Goal: Task Accomplishment & Management: Manage account settings

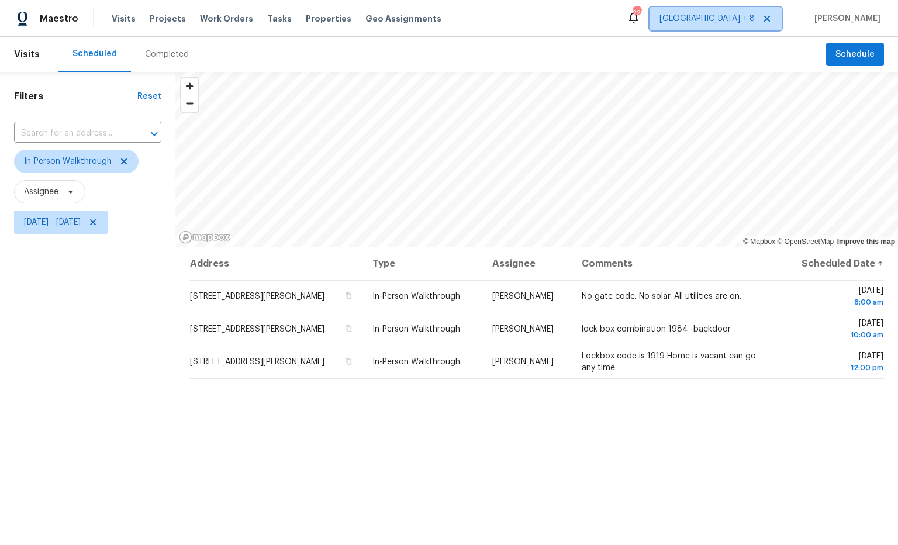
click at [737, 18] on span "[GEOGRAPHIC_DATA] + 8" at bounding box center [706, 19] width 95 height 12
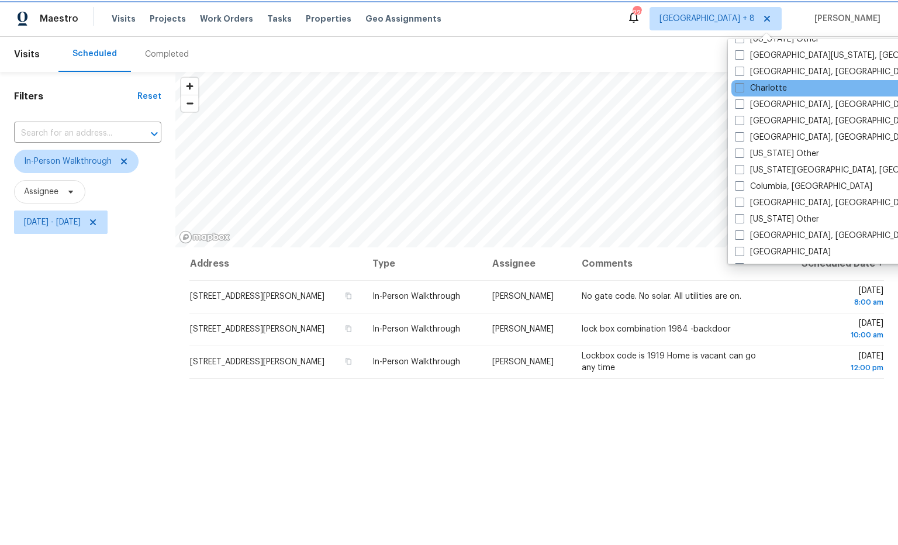
scroll to position [330, 0]
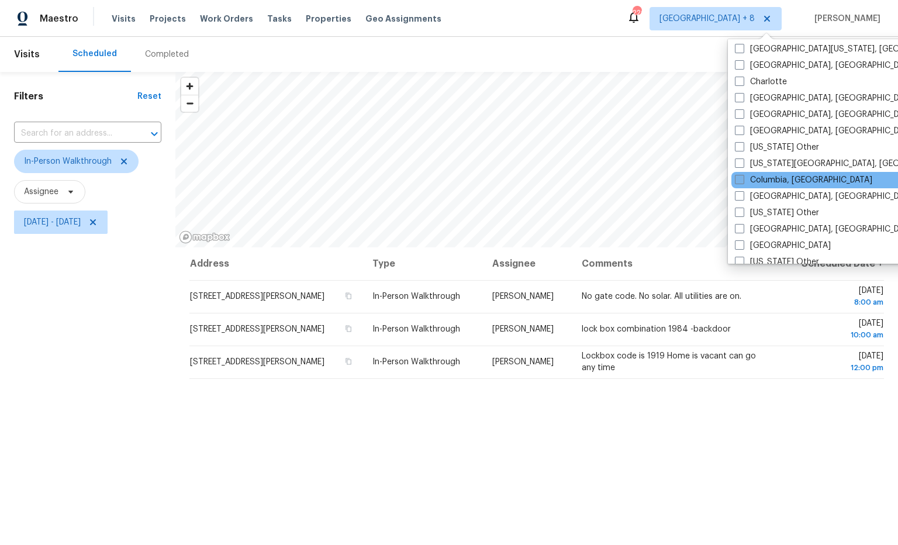
click at [738, 180] on span at bounding box center [739, 179] width 9 height 9
click at [738, 180] on input "Columbia, [GEOGRAPHIC_DATA]" at bounding box center [739, 178] width 8 height 8
checkbox input "true"
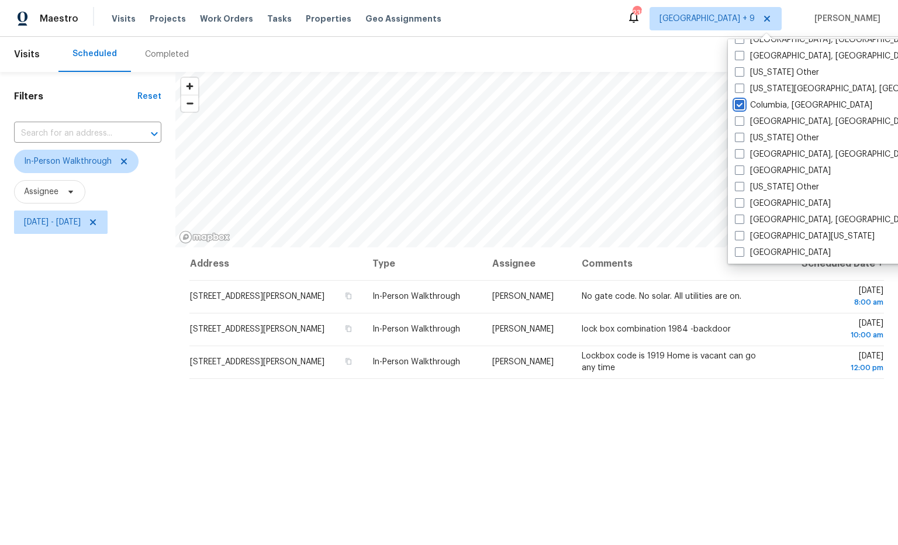
scroll to position [408, 0]
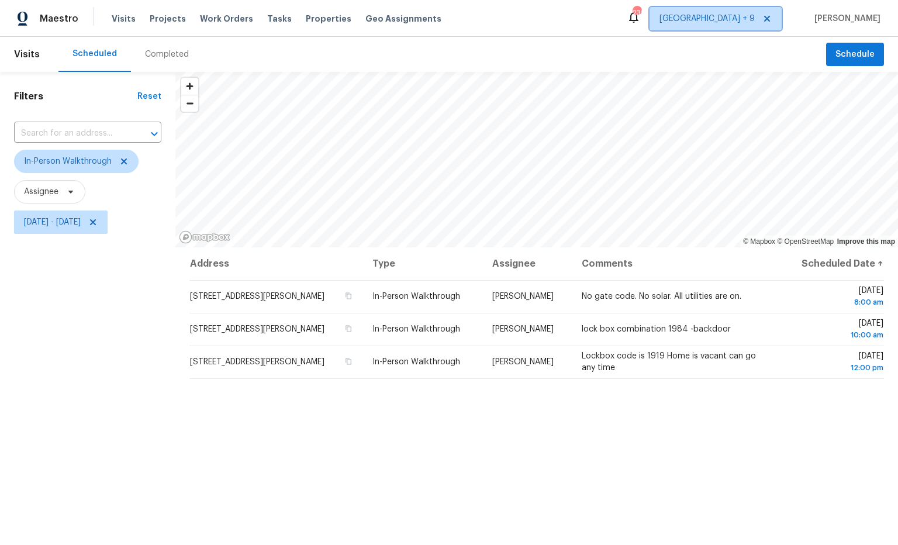
click at [763, 27] on span "Atlanta + 9" at bounding box center [715, 18] width 132 height 23
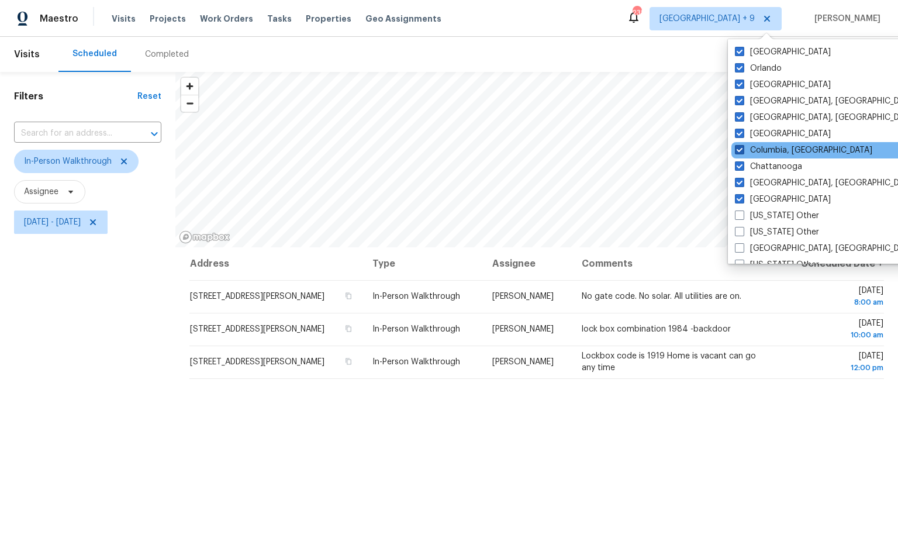
click at [742, 149] on span at bounding box center [739, 149] width 9 height 9
click at [742, 149] on input "Columbia, SC" at bounding box center [739, 148] width 8 height 8
checkbox input "false"
click at [725, 455] on div "Address Type Assignee Comments Scheduled Date ↑ 440 Starbuck Pkwy, Pendergrass,…" at bounding box center [536, 465] width 723 height 436
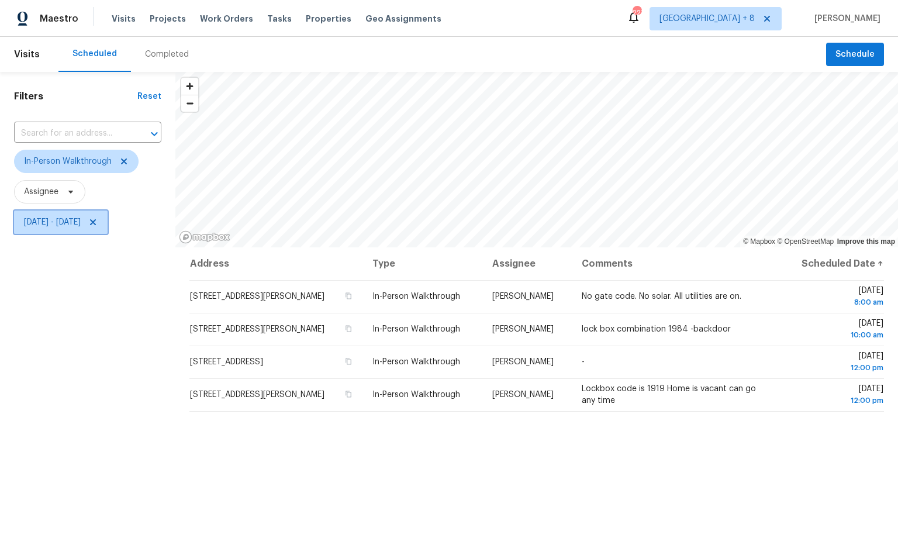
click at [81, 227] on span "[DATE] - [DATE]" at bounding box center [52, 222] width 57 height 12
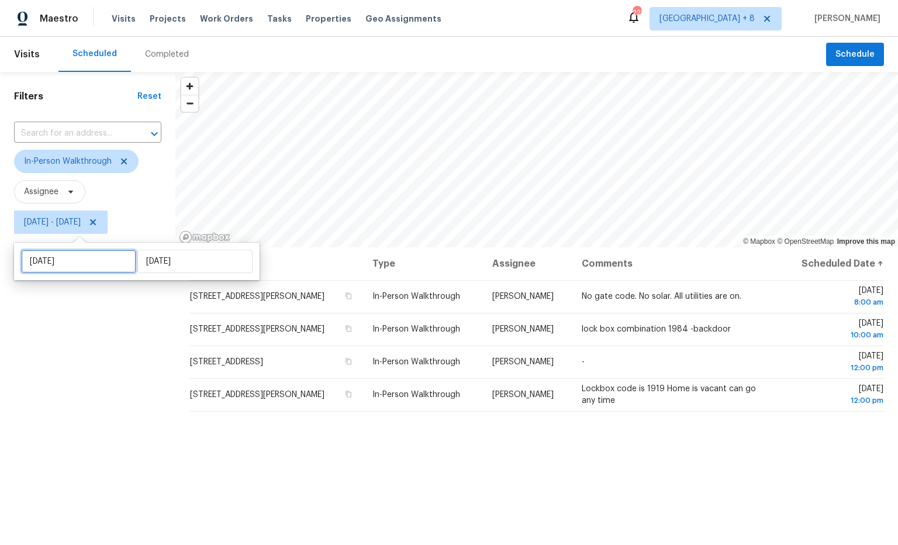
select select "9"
select select "2025"
select select "10"
select select "2025"
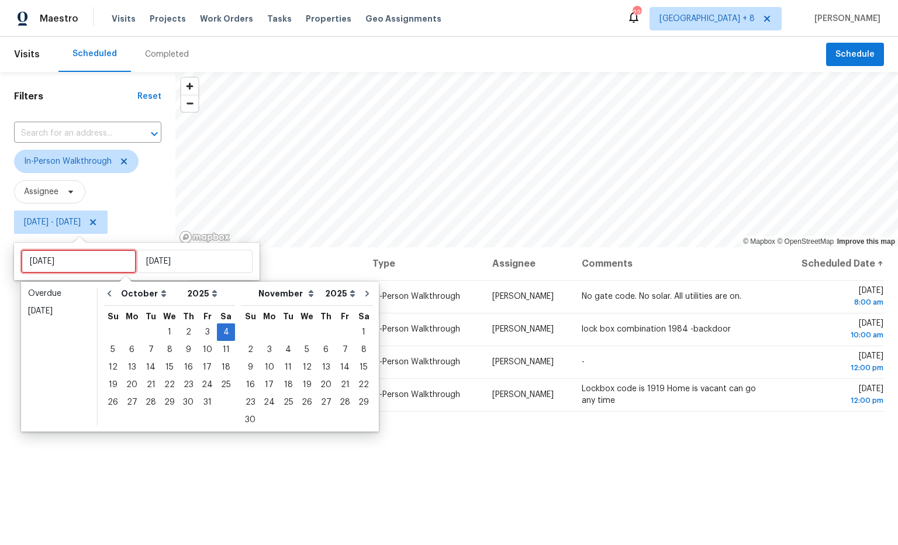
click at [107, 261] on input "Sat, Oct 04" at bounding box center [78, 261] width 115 height 23
type input "Wed, Oct 08"
type input "[DATE]"
type input "Sat, Oct 04"
click at [184, 334] on div "2" at bounding box center [188, 332] width 19 height 16
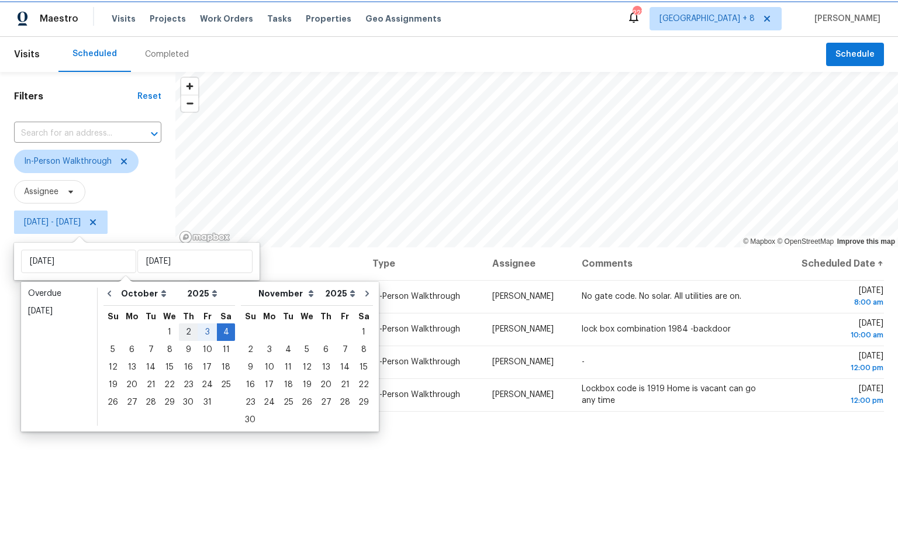
type input "[DATE]"
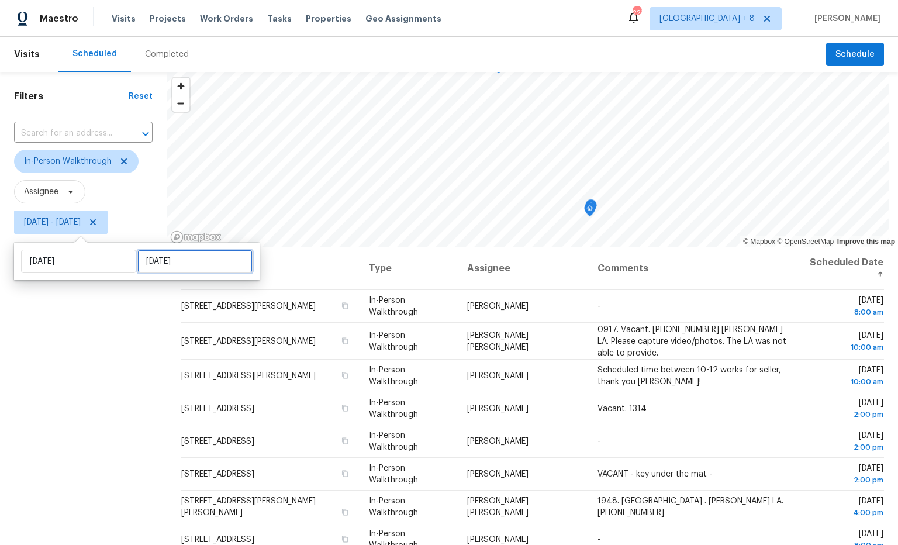
select select "9"
select select "2025"
select select "10"
select select "2025"
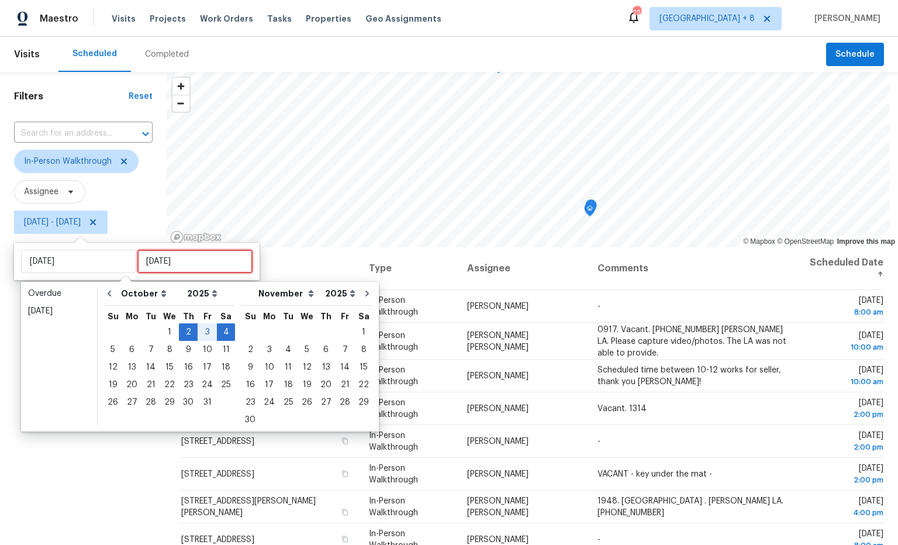
click at [191, 267] on input "Sat, Oct 04" at bounding box center [194, 261] width 115 height 23
click at [186, 330] on div "2" at bounding box center [188, 332] width 19 height 16
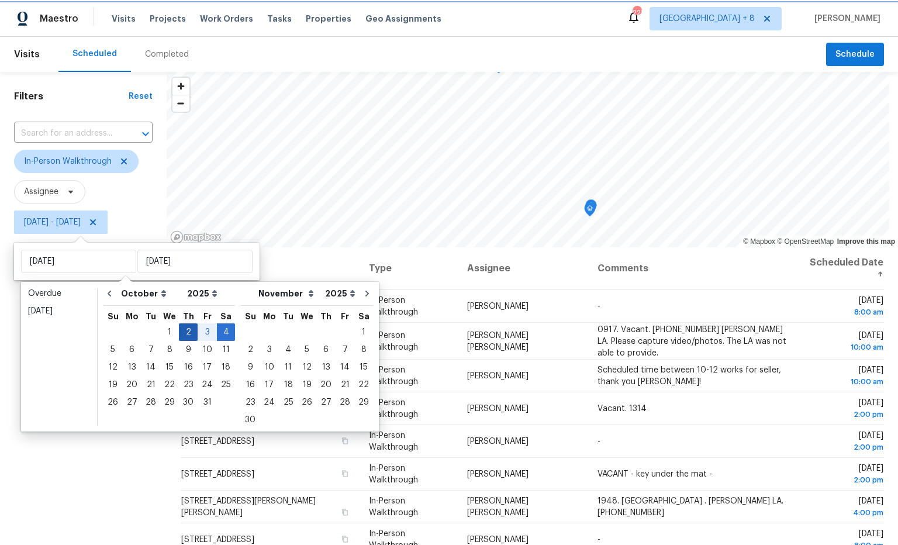
type input "[DATE]"
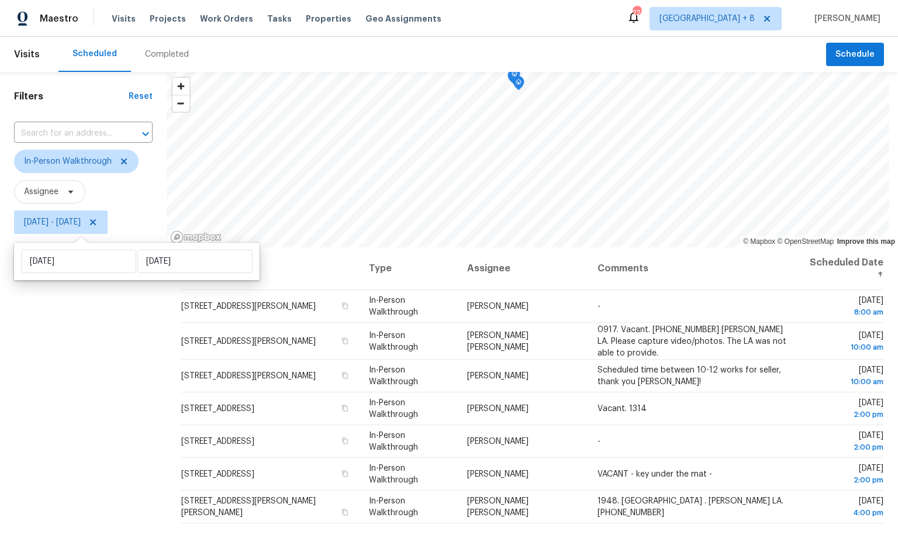
click at [113, 334] on div "Filters Reset ​ In-Person Walkthrough Assignee Thu, Oct 02 - Thu, Oct 02" at bounding box center [83, 377] width 167 height 611
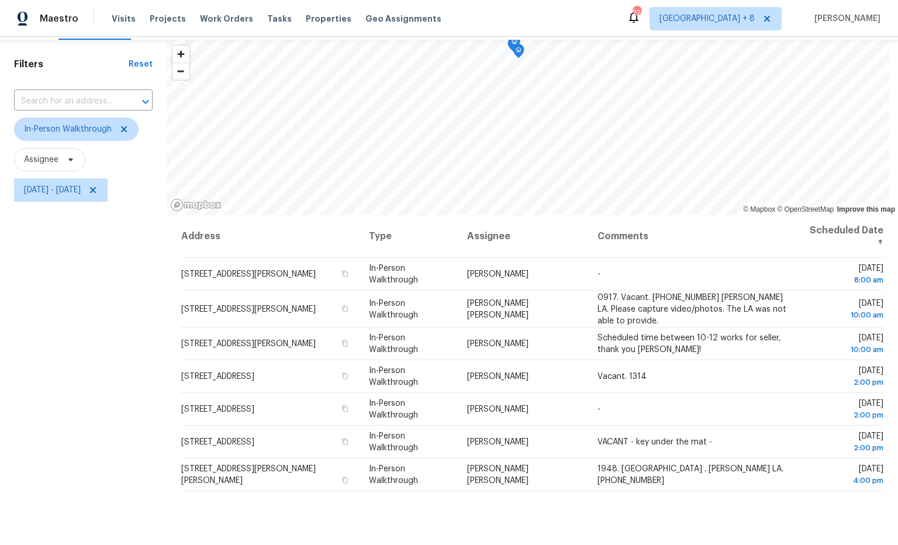
scroll to position [31, 0]
click at [95, 133] on span "In-Person Walkthrough" at bounding box center [68, 131] width 88 height 12
click at [85, 404] on div "Filters Reset ​ In-Person Walkthrough Assignee Thu, Oct 02 - Thu, Oct 02" at bounding box center [83, 346] width 167 height 611
click at [81, 191] on span "Thu, Oct 02 - Thu, Oct 02" at bounding box center [52, 191] width 57 height 12
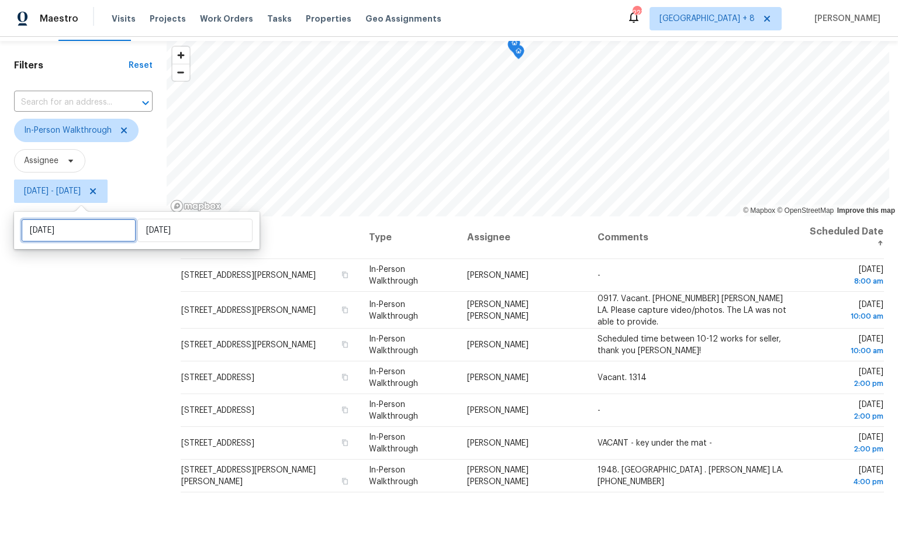
select select "9"
select select "2025"
select select "10"
select select "2025"
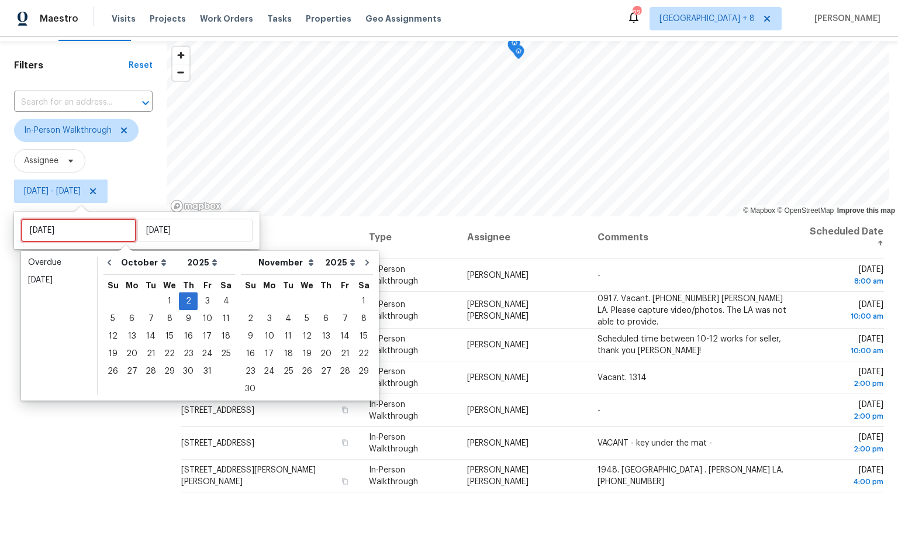
click at [96, 229] on input "[DATE]" at bounding box center [78, 230] width 115 height 23
type input "Wed, Oct 01"
click at [203, 299] on div "3" at bounding box center [207, 301] width 19 height 16
type input "[DATE]"
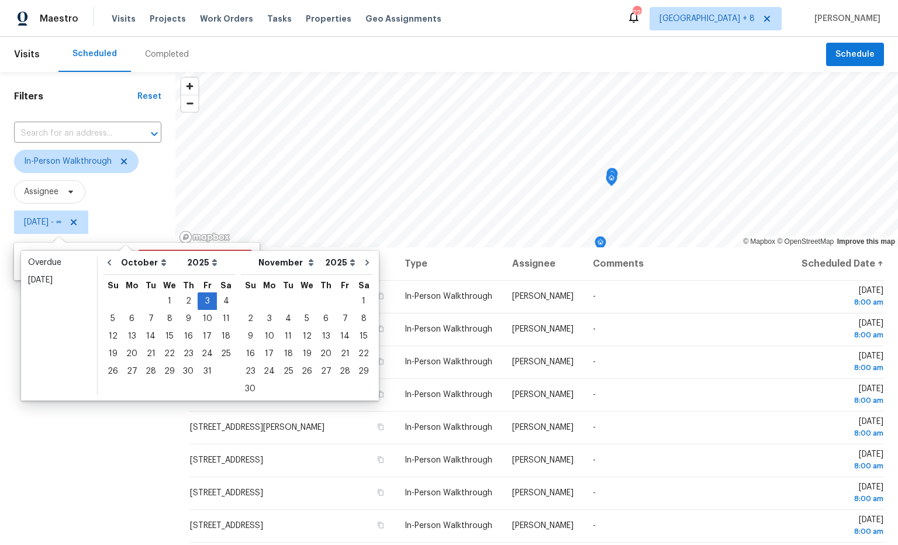
click at [131, 216] on span "Fri, Oct 03 - ∞" at bounding box center [87, 222] width 147 height 30
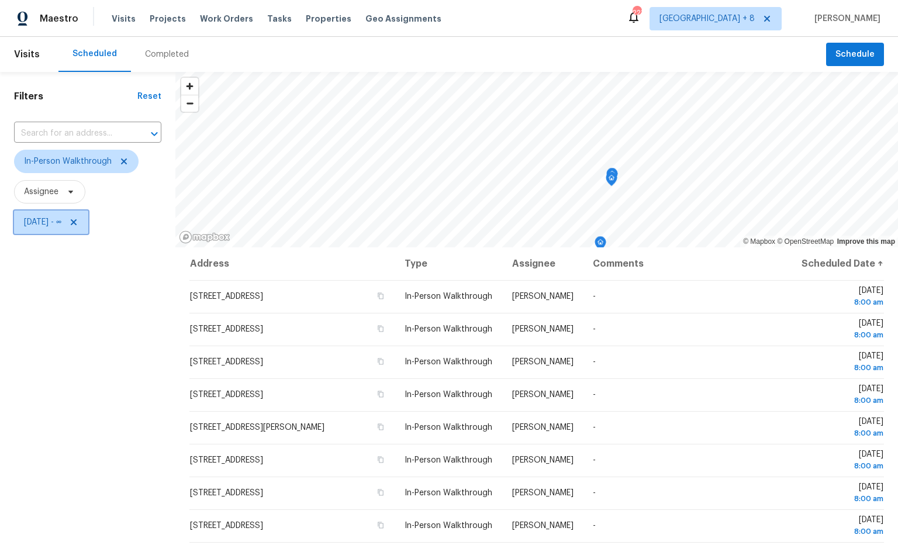
click at [61, 220] on span "Fri, Oct 03 - ∞" at bounding box center [42, 222] width 37 height 12
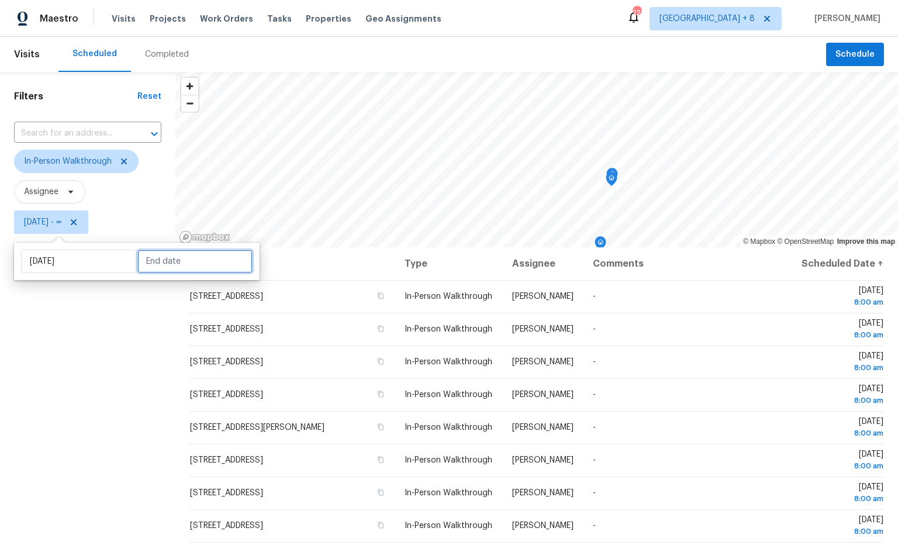
select select "9"
select select "2025"
select select "10"
select select "2025"
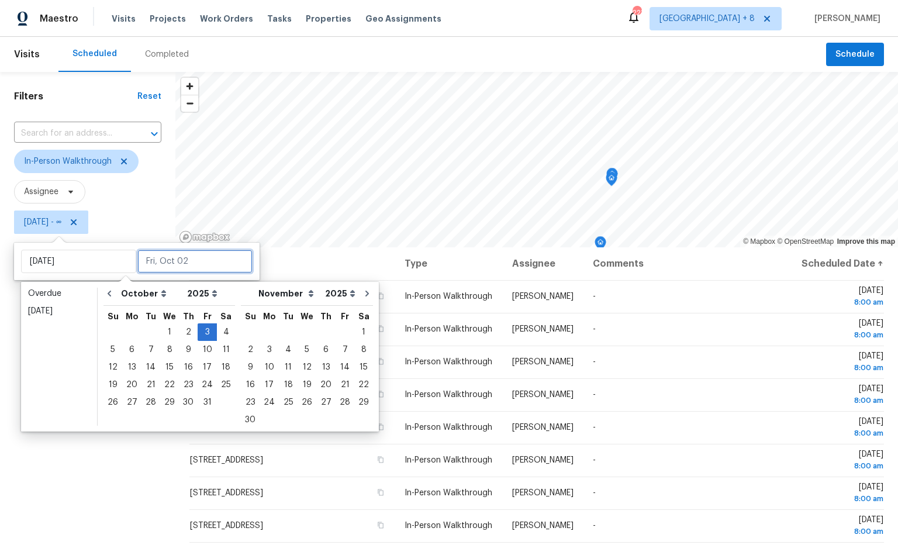
click at [174, 264] on input "text" at bounding box center [194, 261] width 115 height 23
click at [204, 333] on div "3" at bounding box center [207, 332] width 19 height 16
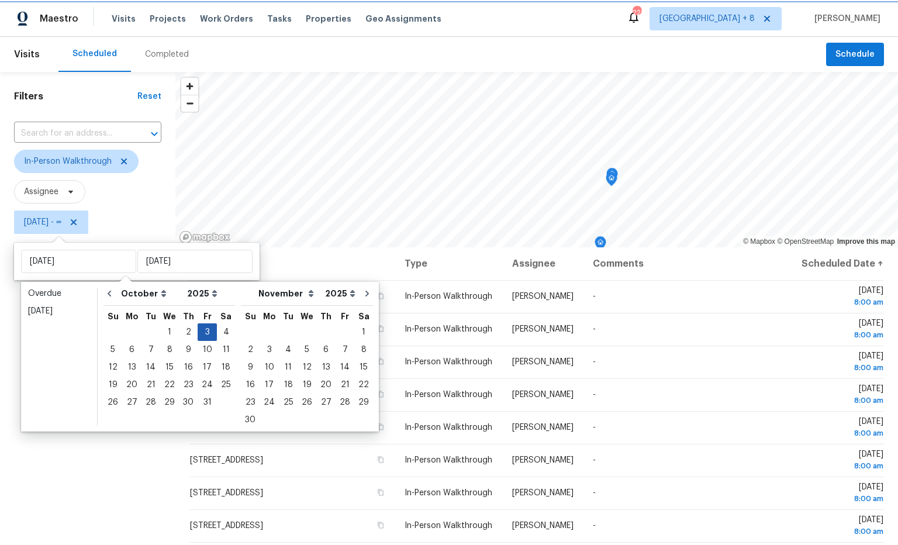
type input "[DATE]"
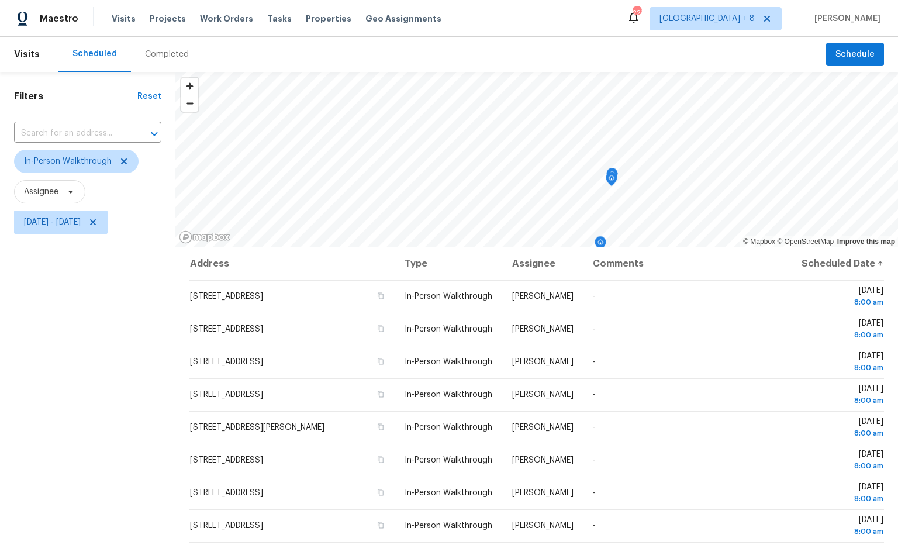
click at [137, 338] on div "Filters Reset ​ In-Person Walkthrough Assignee [DATE] - [DATE]" at bounding box center [87, 377] width 175 height 611
click at [762, 24] on span "[GEOGRAPHIC_DATA] + 8" at bounding box center [715, 18] width 132 height 23
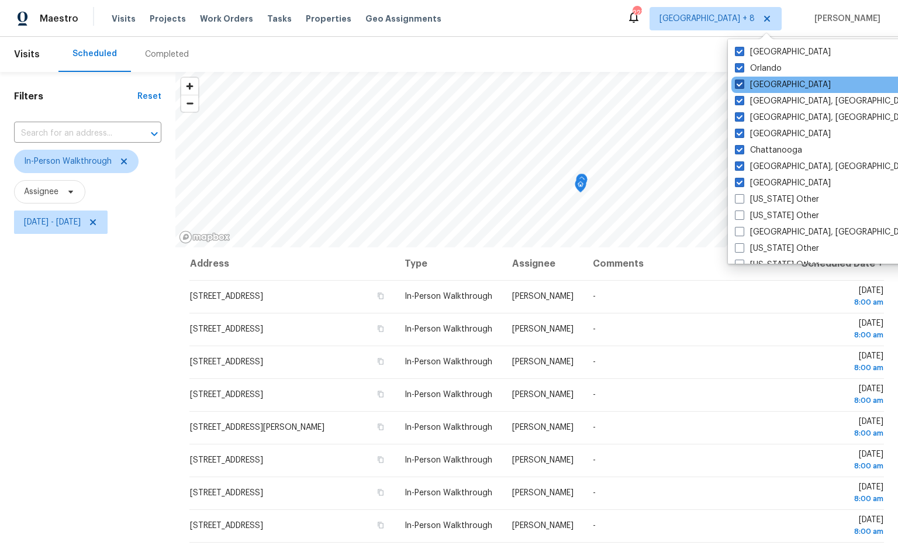
drag, startPoint x: 765, startPoint y: 64, endPoint x: 766, endPoint y: 82, distance: 18.8
click at [764, 64] on label "Orlando" at bounding box center [758, 69] width 47 height 12
click at [742, 64] on input "Orlando" at bounding box center [739, 67] width 8 height 8
checkbox input "false"
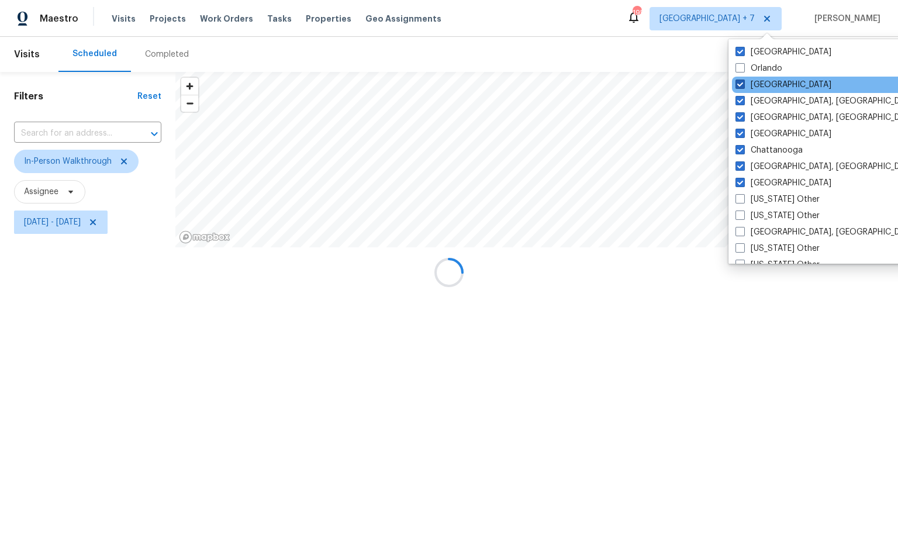
click at [766, 82] on label "[GEOGRAPHIC_DATA]" at bounding box center [783, 85] width 96 height 12
click at [743, 82] on input "[GEOGRAPHIC_DATA]" at bounding box center [739, 83] width 8 height 8
checkbox input "false"
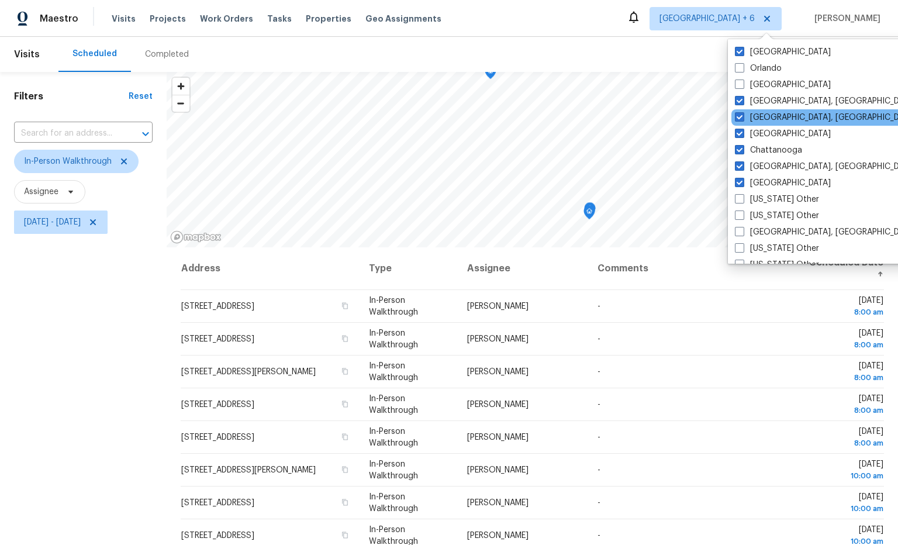
drag, startPoint x: 771, startPoint y: 101, endPoint x: 771, endPoint y: 110, distance: 9.4
click at [771, 102] on label "[GEOGRAPHIC_DATA], [GEOGRAPHIC_DATA]" at bounding box center [825, 101] width 181 height 12
click at [742, 102] on input "[GEOGRAPHIC_DATA], [GEOGRAPHIC_DATA]" at bounding box center [739, 99] width 8 height 8
checkbox input "false"
click at [771, 112] on label "[GEOGRAPHIC_DATA], [GEOGRAPHIC_DATA]" at bounding box center [825, 118] width 181 height 12
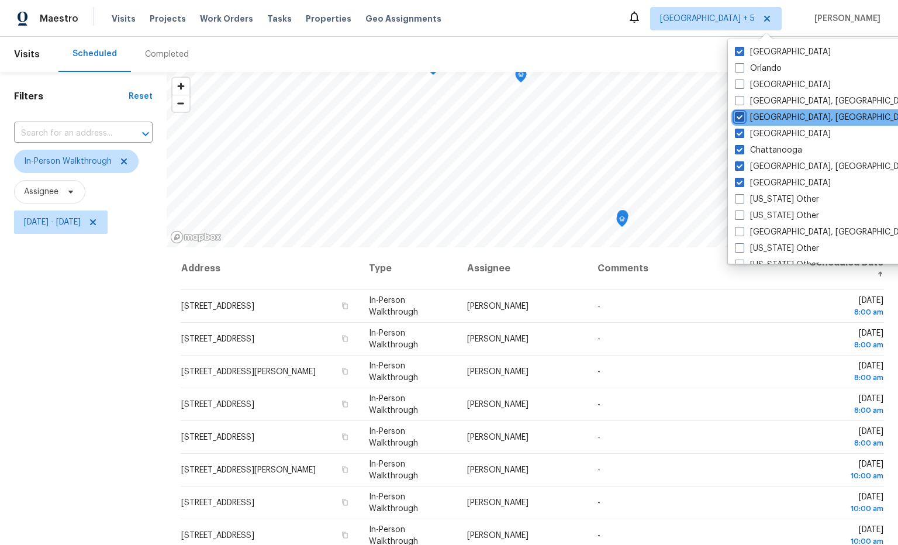
click at [742, 112] on input "[GEOGRAPHIC_DATA], [GEOGRAPHIC_DATA]" at bounding box center [739, 116] width 8 height 8
checkbox input "false"
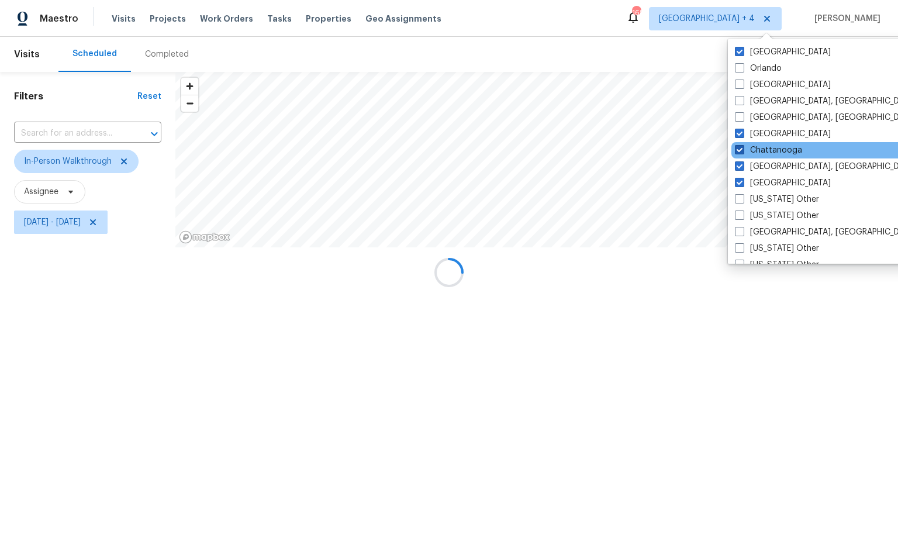
drag, startPoint x: 773, startPoint y: 132, endPoint x: 774, endPoint y: 146, distance: 14.0
click at [773, 132] on label "[GEOGRAPHIC_DATA]" at bounding box center [783, 134] width 96 height 12
click at [742, 132] on input "[GEOGRAPHIC_DATA]" at bounding box center [739, 132] width 8 height 8
checkbox input "false"
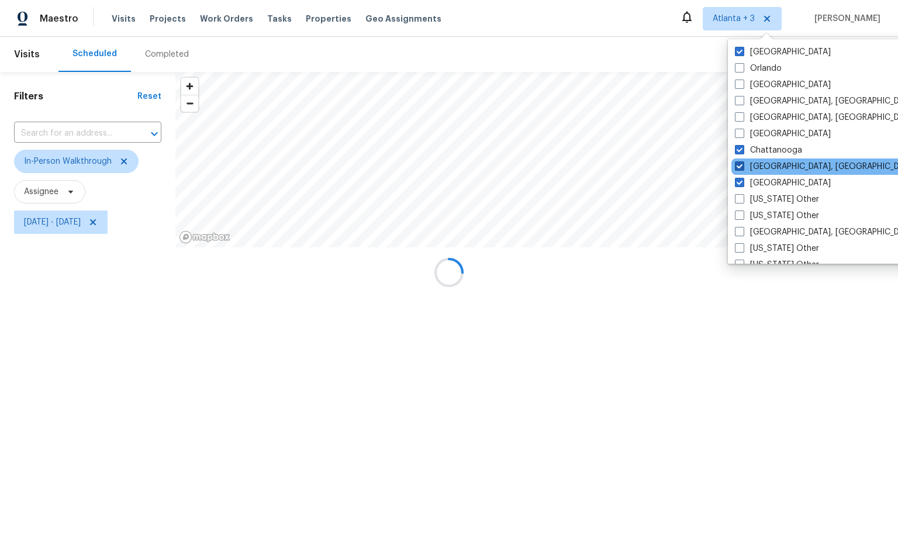
drag, startPoint x: 772, startPoint y: 148, endPoint x: 775, endPoint y: 163, distance: 15.6
click at [772, 148] on label "Chattanooga" at bounding box center [768, 150] width 67 height 12
click at [742, 148] on input "Chattanooga" at bounding box center [739, 148] width 8 height 8
checkbox input "false"
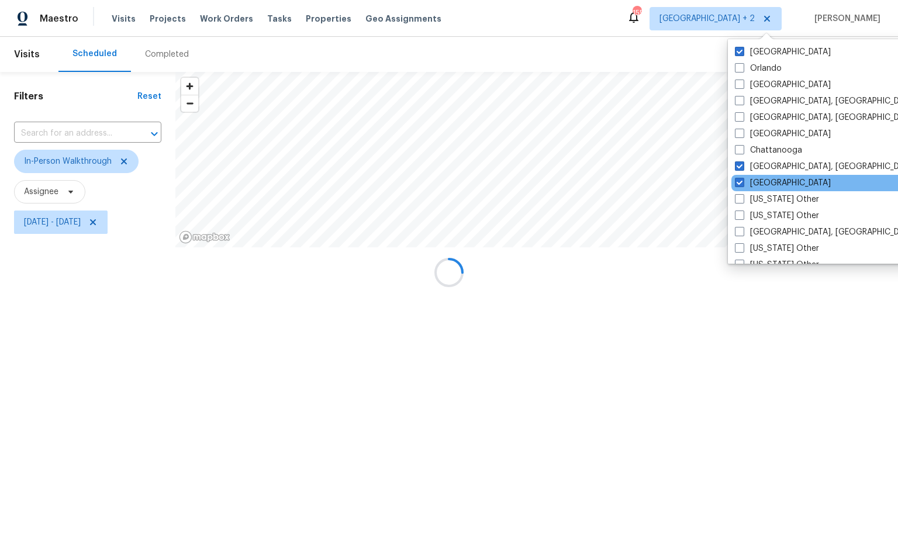
drag, startPoint x: 775, startPoint y: 164, endPoint x: 773, endPoint y: 175, distance: 10.7
click at [775, 164] on label "[GEOGRAPHIC_DATA], [GEOGRAPHIC_DATA]" at bounding box center [825, 167] width 181 height 12
click at [742, 164] on input "[GEOGRAPHIC_DATA], [GEOGRAPHIC_DATA]" at bounding box center [739, 165] width 8 height 8
checkbox input "false"
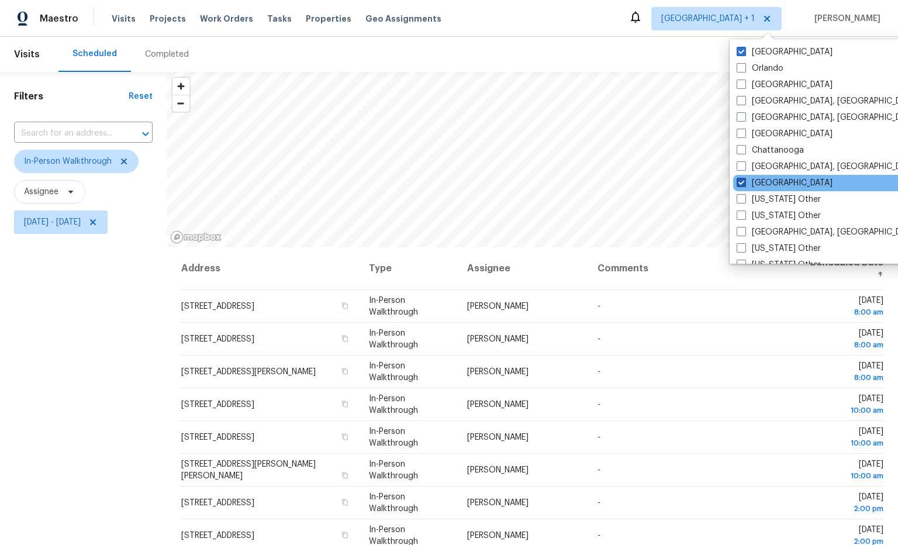
click at [772, 178] on label "[GEOGRAPHIC_DATA]" at bounding box center [785, 183] width 96 height 12
click at [744, 178] on input "[GEOGRAPHIC_DATA]" at bounding box center [741, 181] width 8 height 8
checkbox input "false"
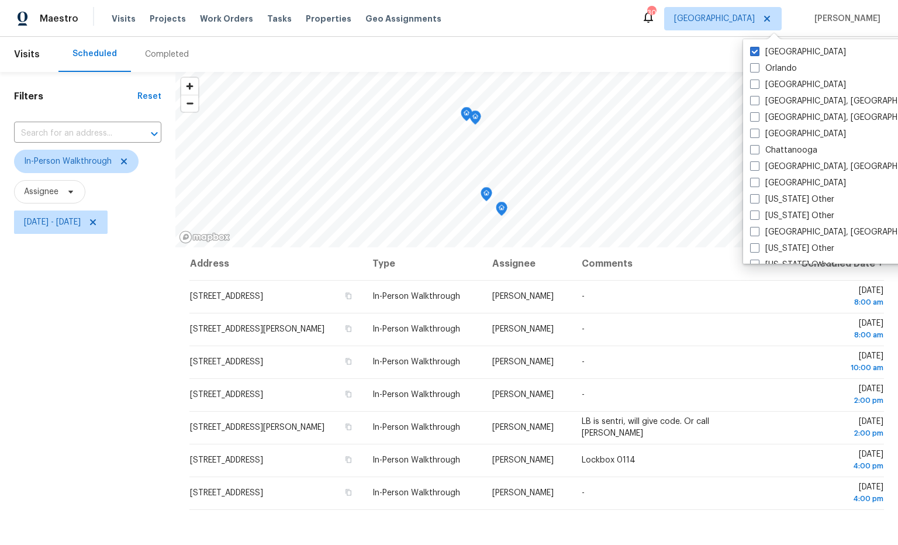
click at [611, 51] on div "Scheduled Completed" at bounding box center [442, 54] width 768 height 35
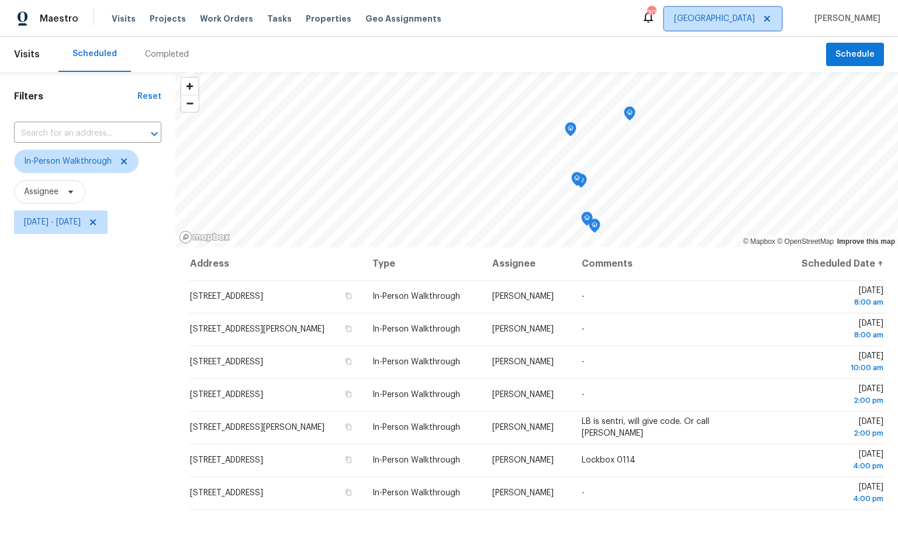
click at [762, 26] on span "[GEOGRAPHIC_DATA]" at bounding box center [722, 18] width 117 height 23
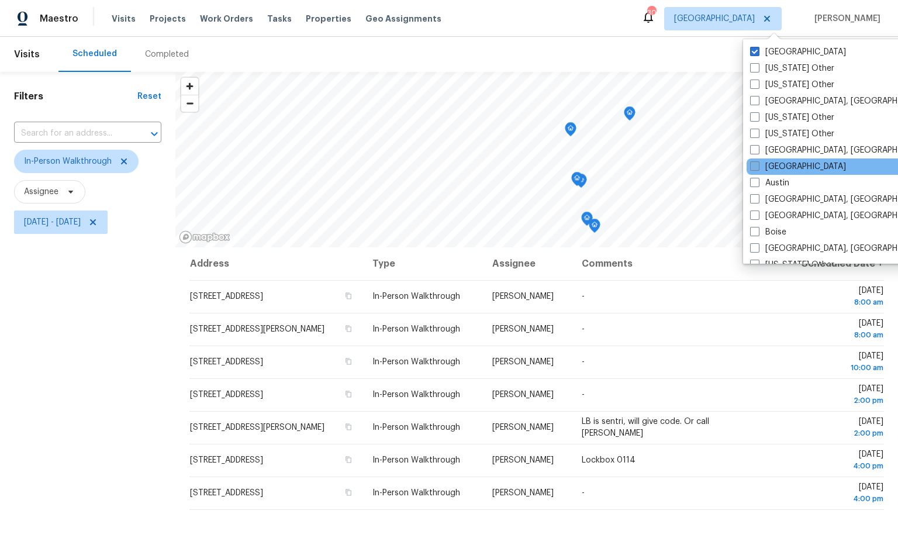
click at [774, 170] on label "[GEOGRAPHIC_DATA]" at bounding box center [798, 167] width 96 height 12
click at [758, 168] on input "[GEOGRAPHIC_DATA]" at bounding box center [754, 165] width 8 height 8
checkbox input "true"
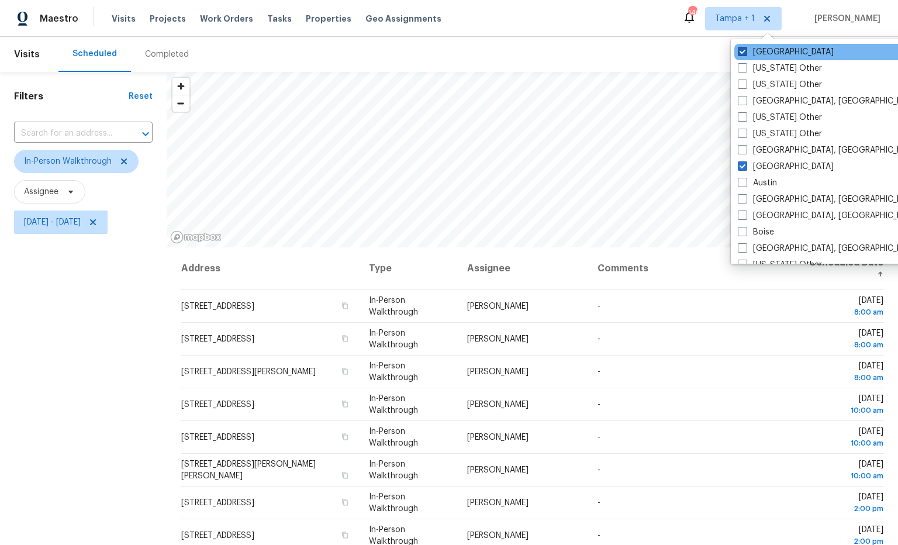
click at [744, 53] on span at bounding box center [742, 51] width 9 height 9
click at [744, 53] on input "[GEOGRAPHIC_DATA]" at bounding box center [742, 50] width 8 height 8
checkbox input "false"
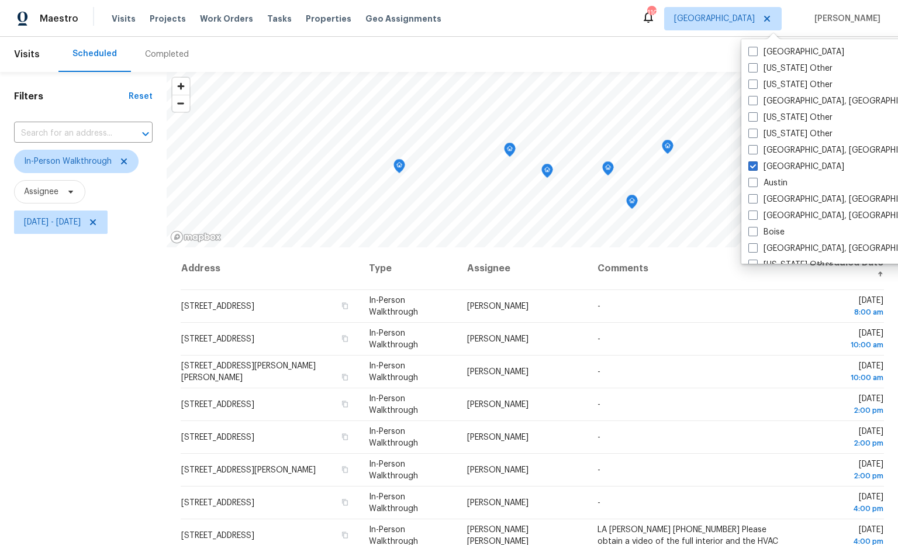
click at [628, 30] on div "Maestro Visits Projects Work Orders Tasks Properties Geo Assignments 110 Atlant…" at bounding box center [449, 18] width 898 height 37
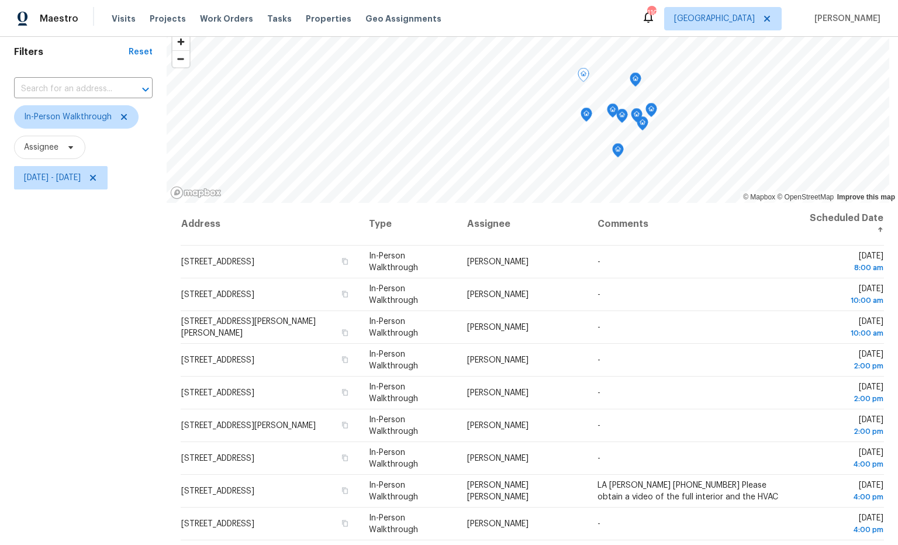
scroll to position [21, 0]
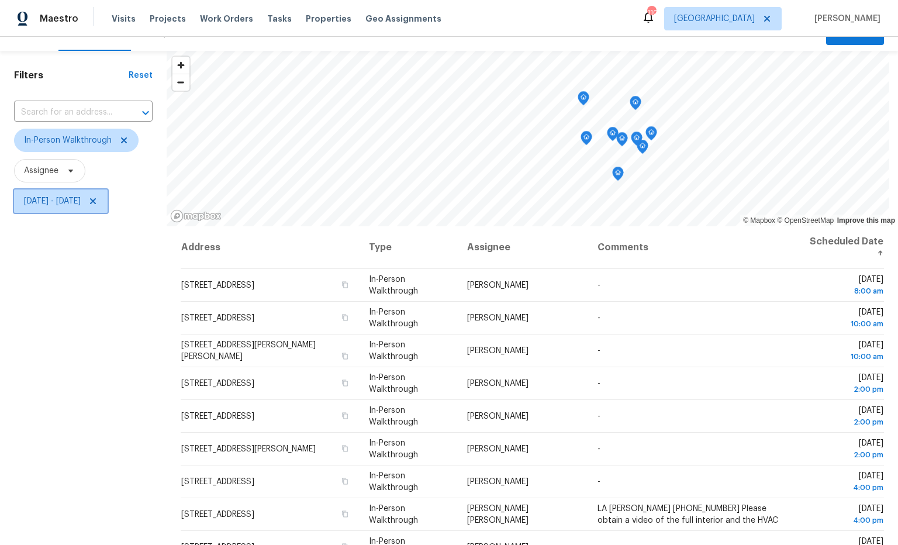
click at [80, 201] on span "[DATE] - [DATE]" at bounding box center [52, 201] width 57 height 12
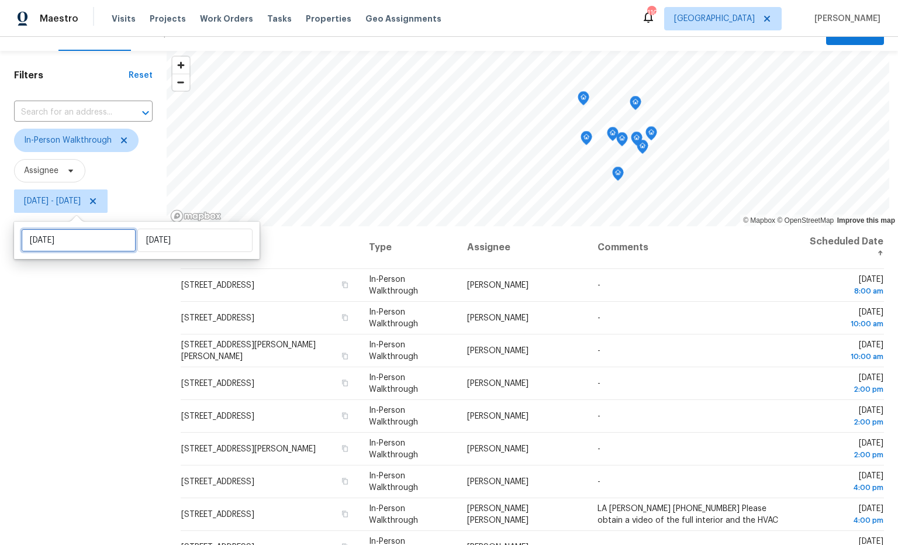
select select "9"
select select "2025"
select select "10"
select select "2025"
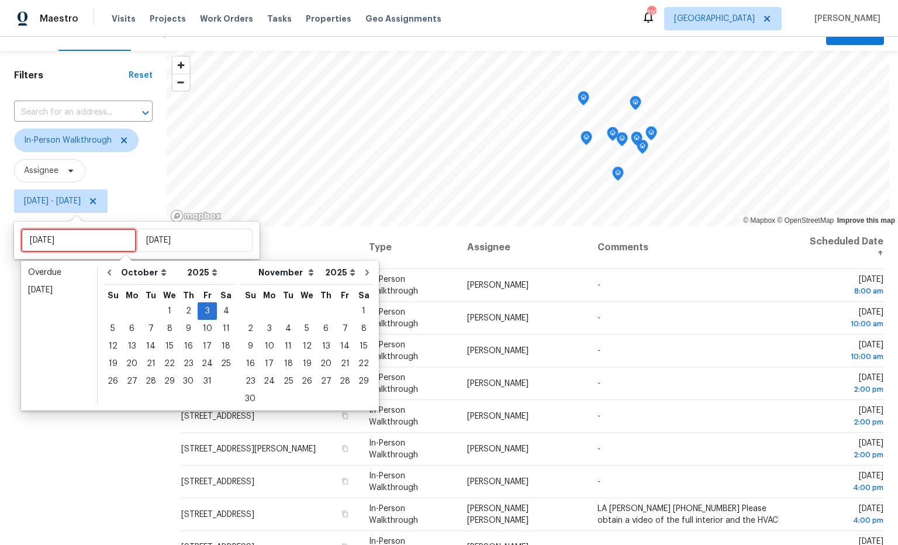
click at [91, 234] on input "[DATE]" at bounding box center [78, 240] width 115 height 23
type input "Sun, Oct 05"
click at [130, 329] on div "6" at bounding box center [131, 328] width 19 height 16
type input "Mon, Oct 06"
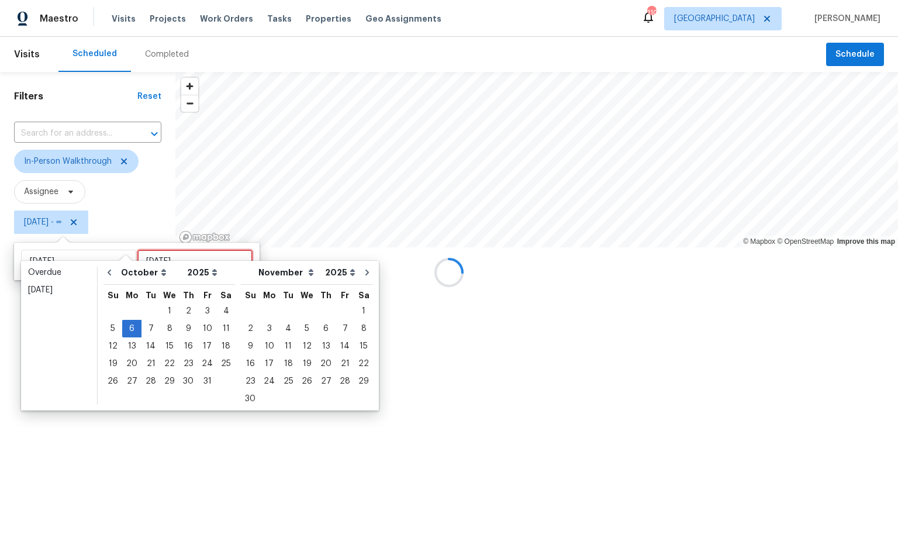
type input "[DATE]"
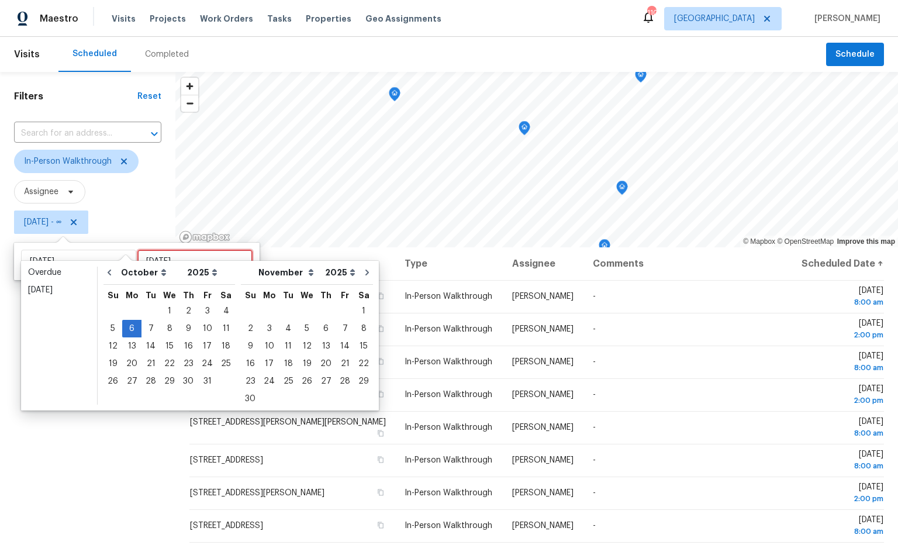
click at [181, 256] on input "[DATE]" at bounding box center [194, 261] width 115 height 23
type input "Wed, Oct 01"
type input "Mon, Oct 06"
click at [132, 327] on div "6" at bounding box center [131, 328] width 19 height 16
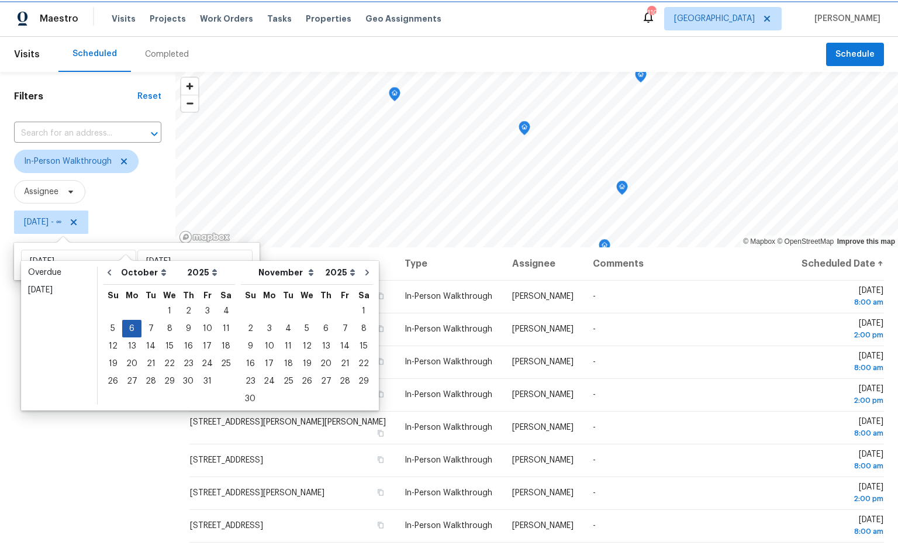
type input "Mon, Oct 06"
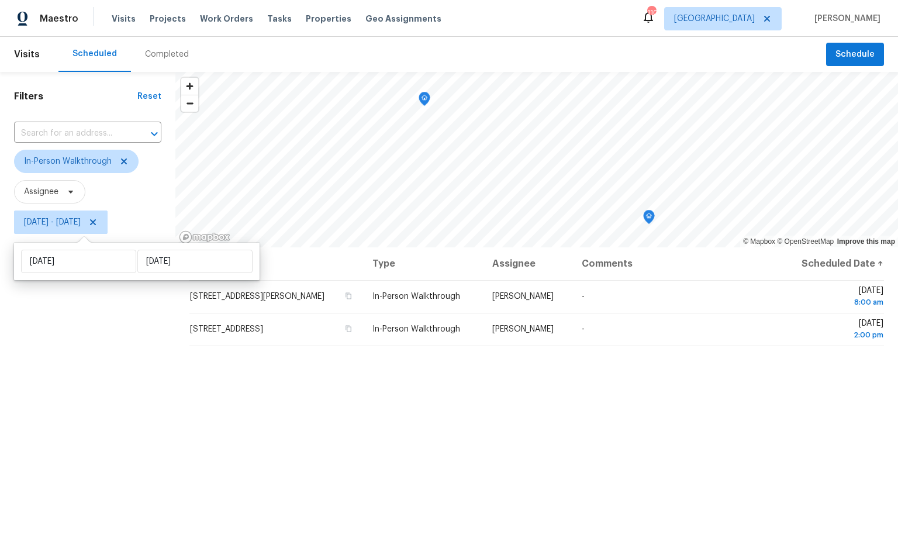
click at [590, 393] on div "Address Type Assignee Comments Scheduled Date ↑ 74 Planters Dr NW, Cartersville…" at bounding box center [536, 465] width 723 height 436
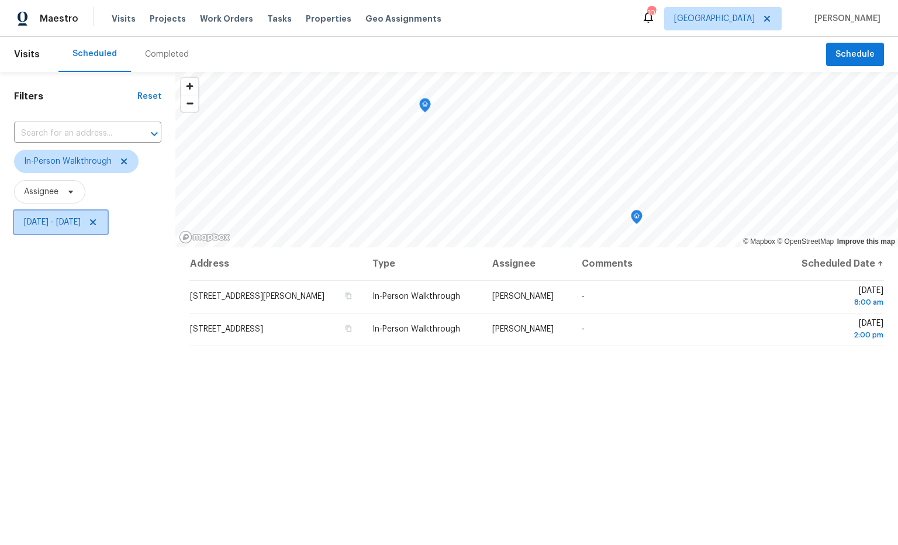
click at [69, 223] on span "Mon, Oct 06 - Mon, Oct 06" at bounding box center [52, 222] width 57 height 12
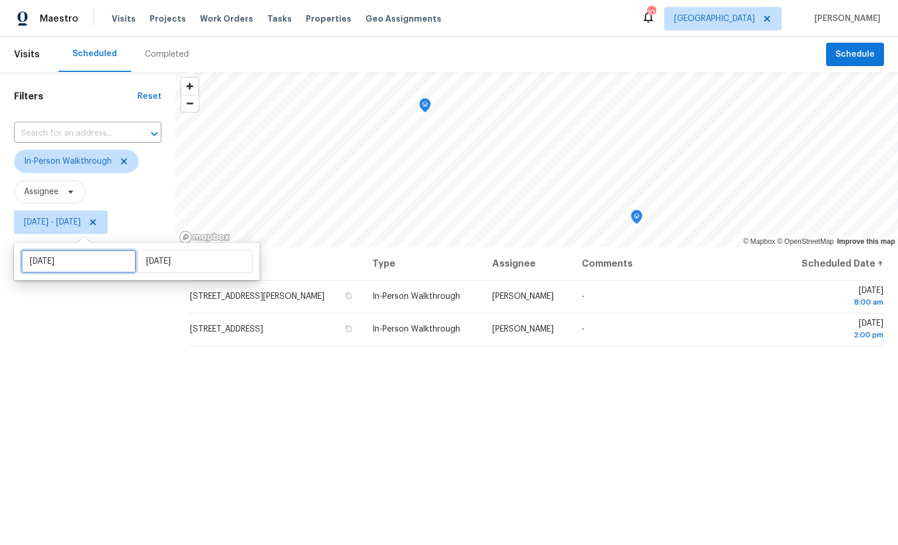
click at [88, 258] on input "Mon, Oct 06" at bounding box center [78, 261] width 115 height 23
select select "9"
select select "2025"
select select "10"
select select "2025"
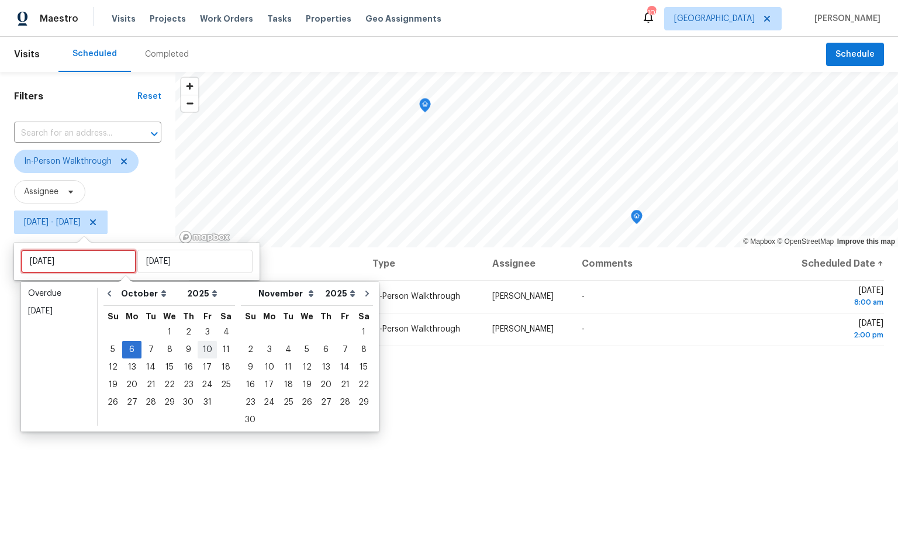
type input "Fri, Oct 10"
type input "[DATE]"
type input "Mon, Oct 06"
click at [220, 333] on div "4" at bounding box center [226, 332] width 18 height 16
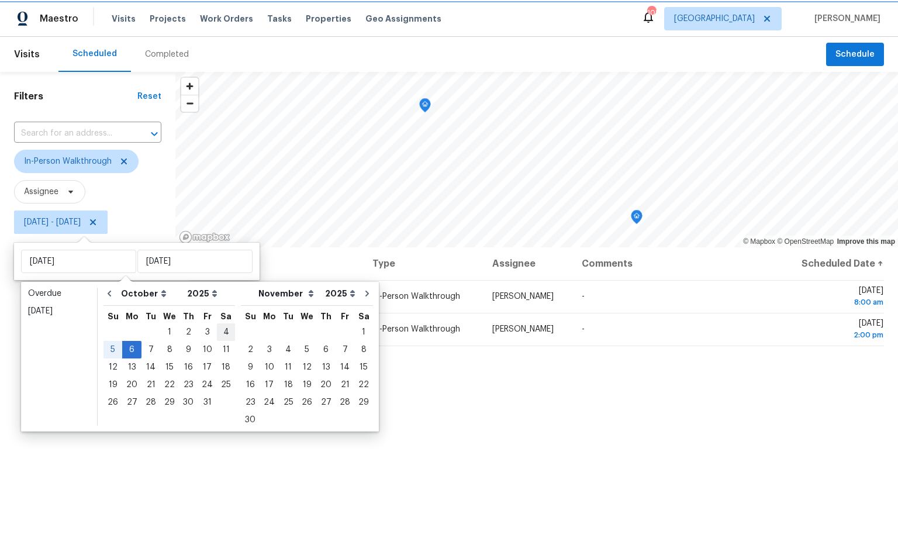
type input "[DATE]"
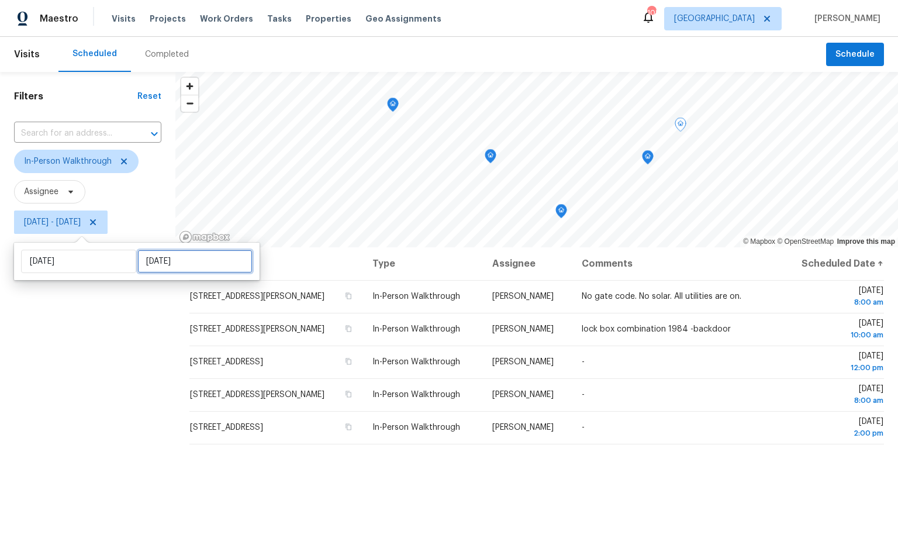
select select "9"
select select "2025"
select select "10"
select select "2025"
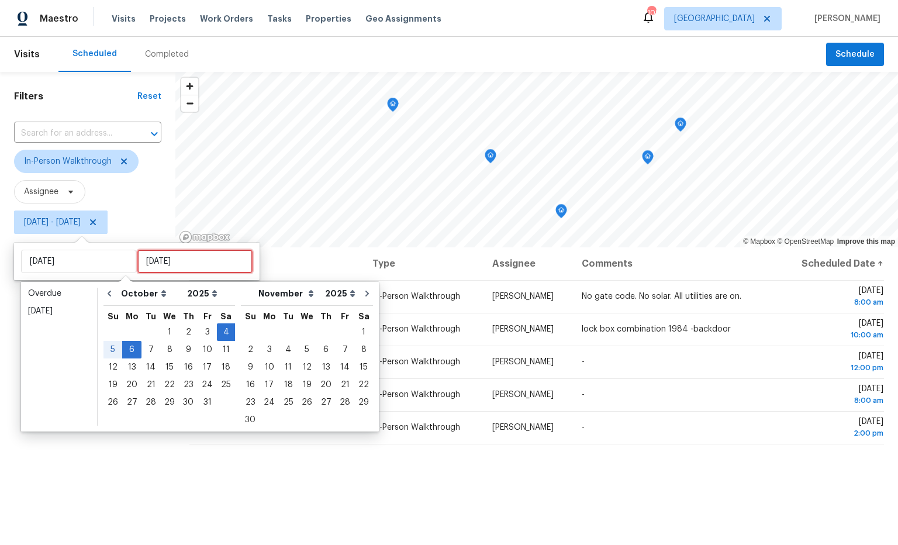
click at [207, 268] on input "Mon, Oct 06" at bounding box center [194, 261] width 115 height 23
type input "[DATE]"
click at [220, 330] on div "4" at bounding box center [226, 332] width 18 height 16
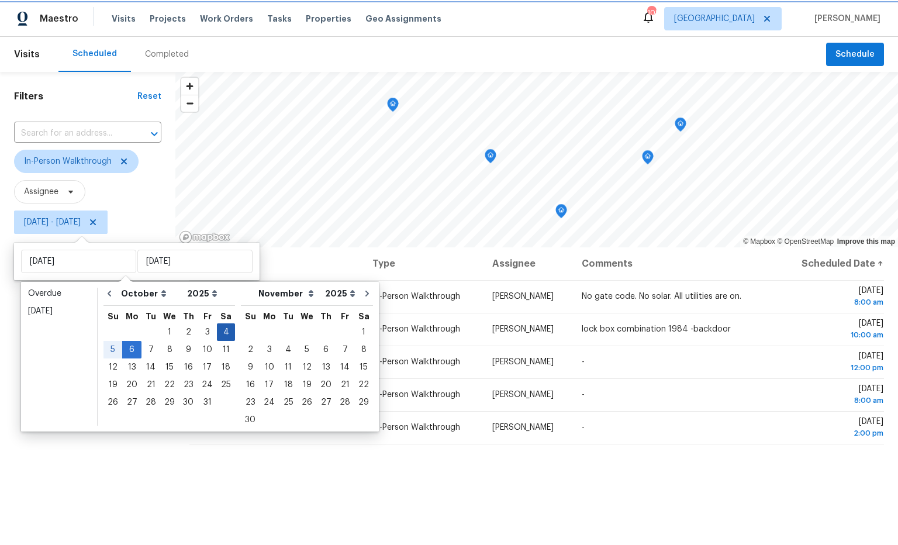
type input "[DATE]"
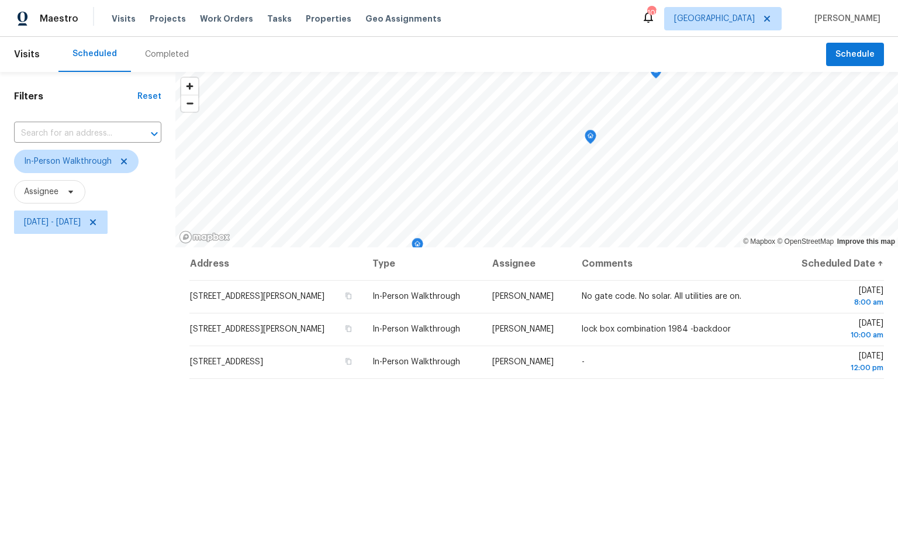
click at [576, 412] on div "Address Type Assignee Comments Scheduled Date ↑ 440 Starbuck Pkwy, Pendergrass,…" at bounding box center [536, 465] width 723 height 436
click at [759, 25] on span "[GEOGRAPHIC_DATA]" at bounding box center [722, 18] width 117 height 23
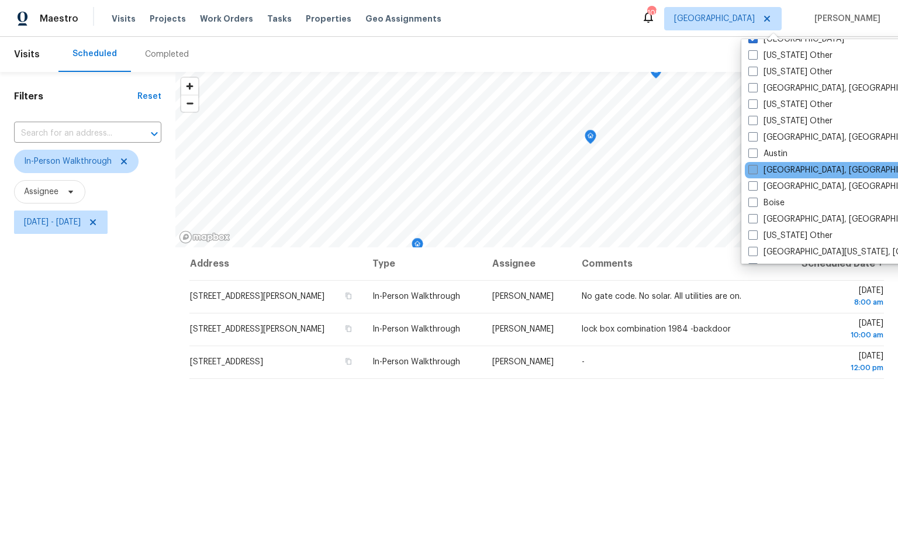
scroll to position [26, 0]
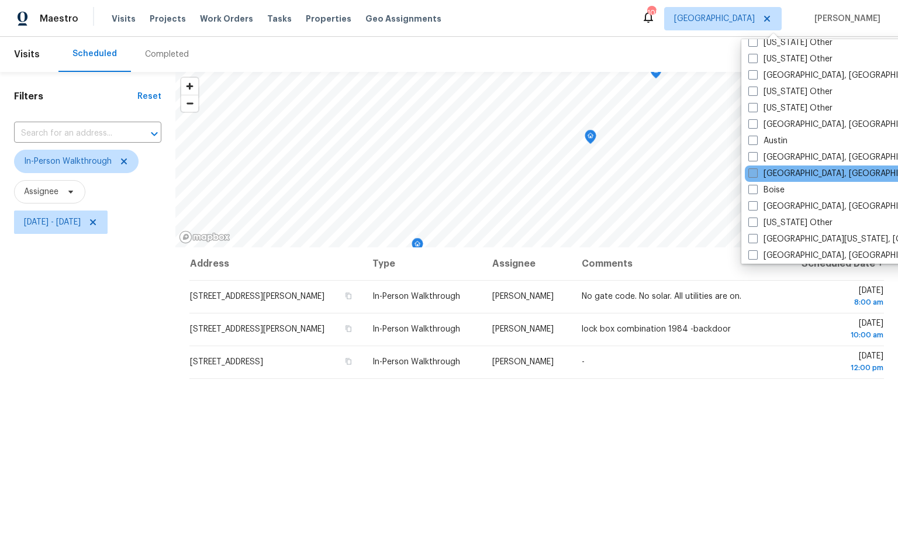
click at [791, 175] on label "[GEOGRAPHIC_DATA], [GEOGRAPHIC_DATA]" at bounding box center [838, 174] width 181 height 12
click at [756, 175] on input "[GEOGRAPHIC_DATA], [GEOGRAPHIC_DATA]" at bounding box center [752, 172] width 8 height 8
checkbox input "true"
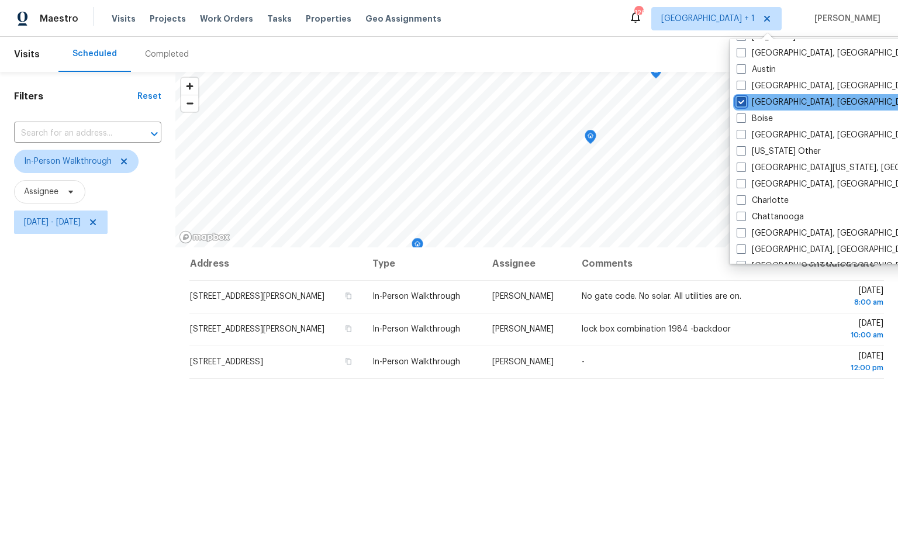
scroll to position [98, 0]
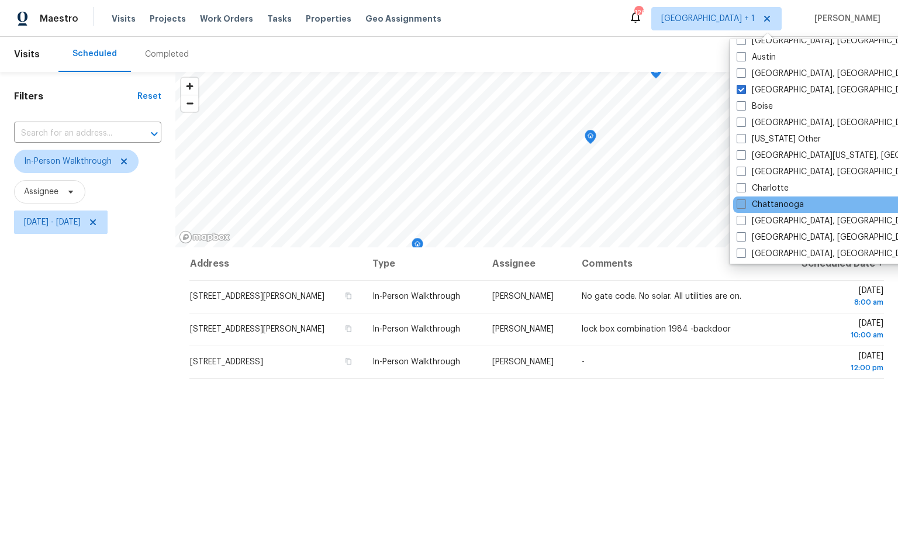
click at [783, 203] on label "Chattanooga" at bounding box center [770, 205] width 67 height 12
click at [744, 203] on input "Chattanooga" at bounding box center [741, 203] width 8 height 8
checkbox input "true"
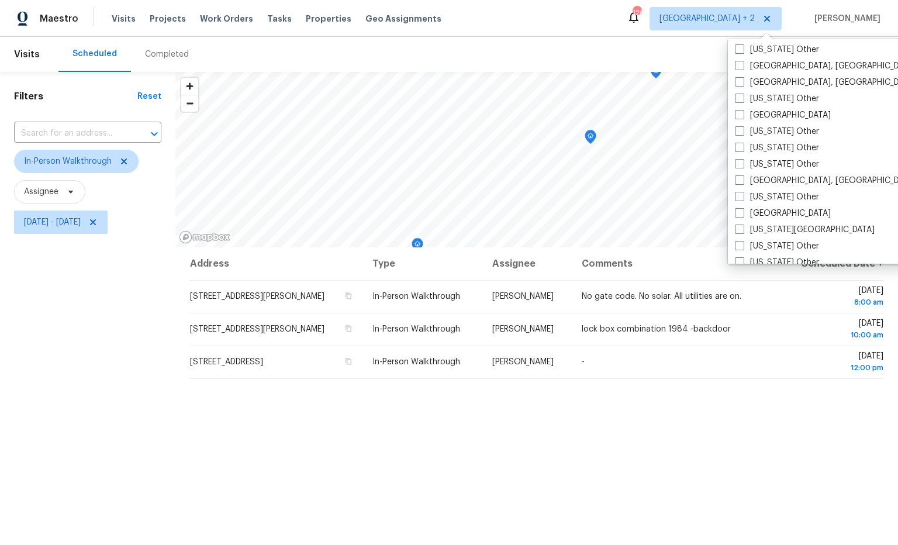
scroll to position [550, 0]
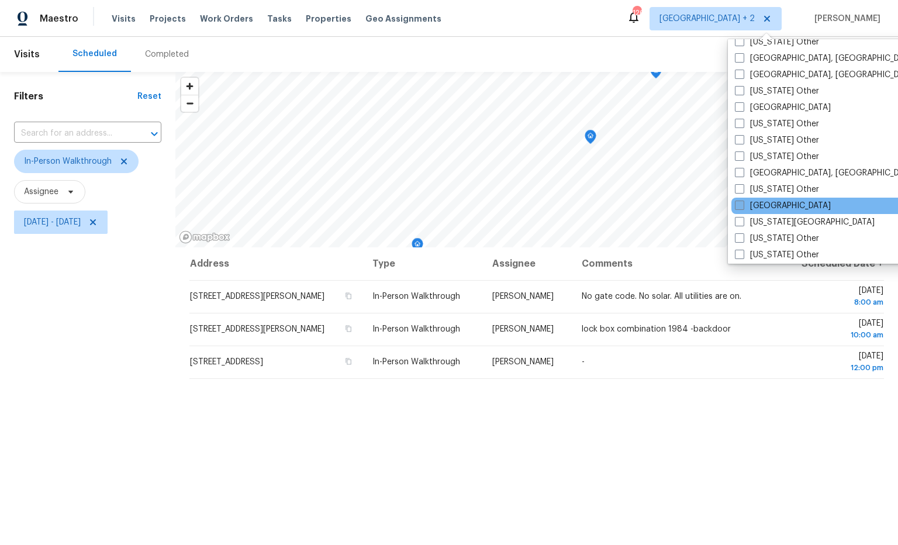
click at [783, 202] on label "[GEOGRAPHIC_DATA]" at bounding box center [783, 206] width 96 height 12
click at [742, 202] on input "[GEOGRAPHIC_DATA]" at bounding box center [739, 204] width 8 height 8
checkbox input "true"
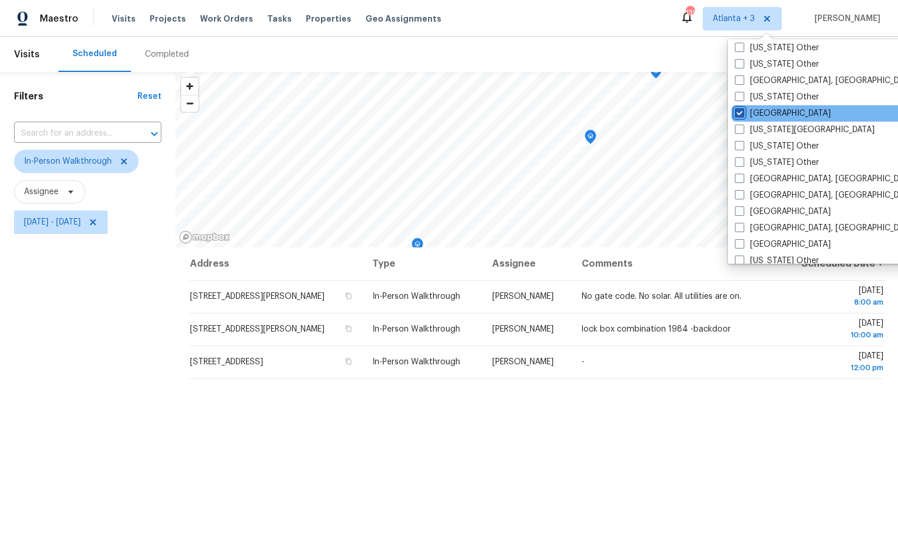
scroll to position [643, 0]
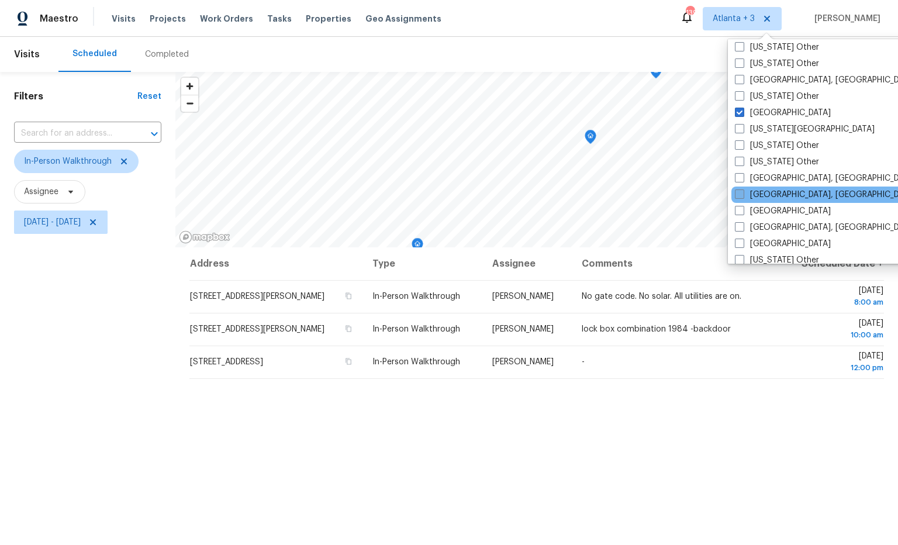
click at [779, 198] on label "[GEOGRAPHIC_DATA], [GEOGRAPHIC_DATA]" at bounding box center [825, 195] width 181 height 12
click at [742, 196] on input "[GEOGRAPHIC_DATA], [GEOGRAPHIC_DATA]" at bounding box center [739, 193] width 8 height 8
checkbox input "true"
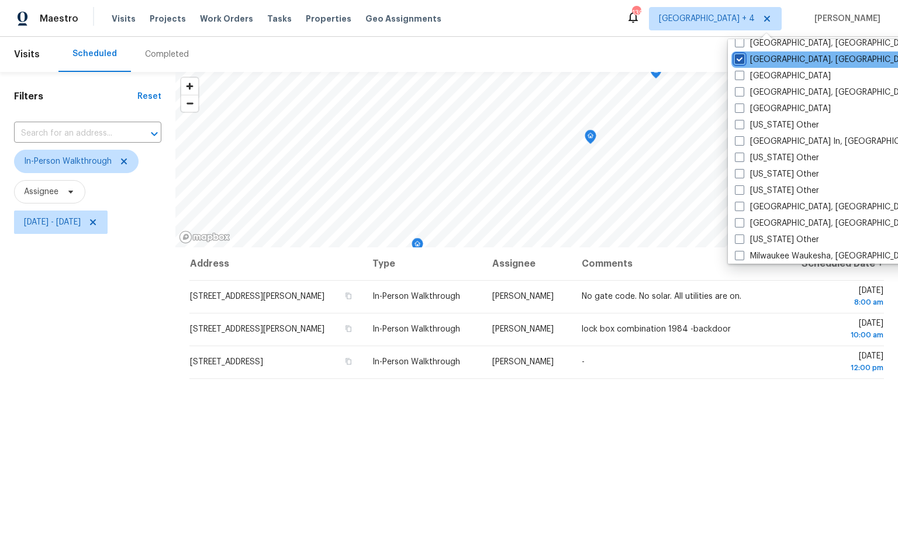
scroll to position [785, 0]
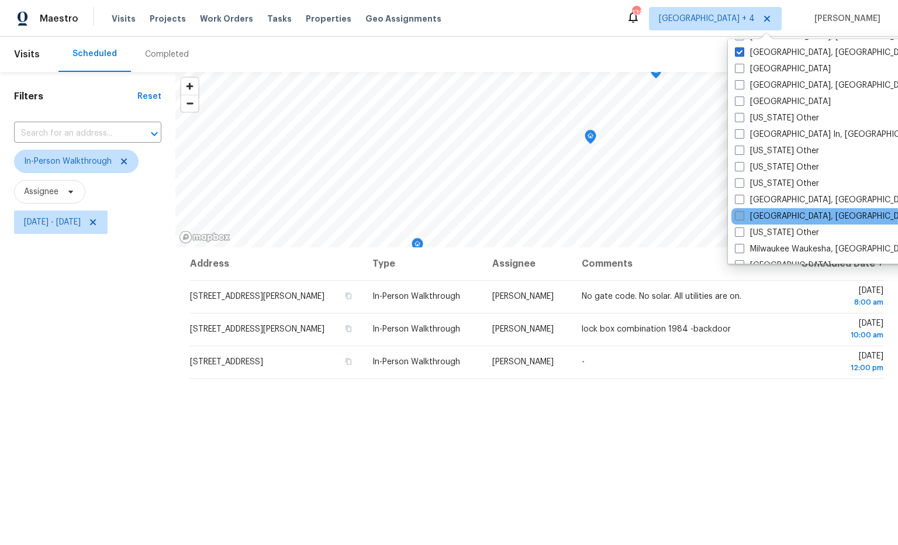
click at [776, 212] on label "[GEOGRAPHIC_DATA], [GEOGRAPHIC_DATA]" at bounding box center [825, 216] width 181 height 12
click at [742, 212] on input "[GEOGRAPHIC_DATA], [GEOGRAPHIC_DATA]" at bounding box center [739, 214] width 8 height 8
checkbox input "true"
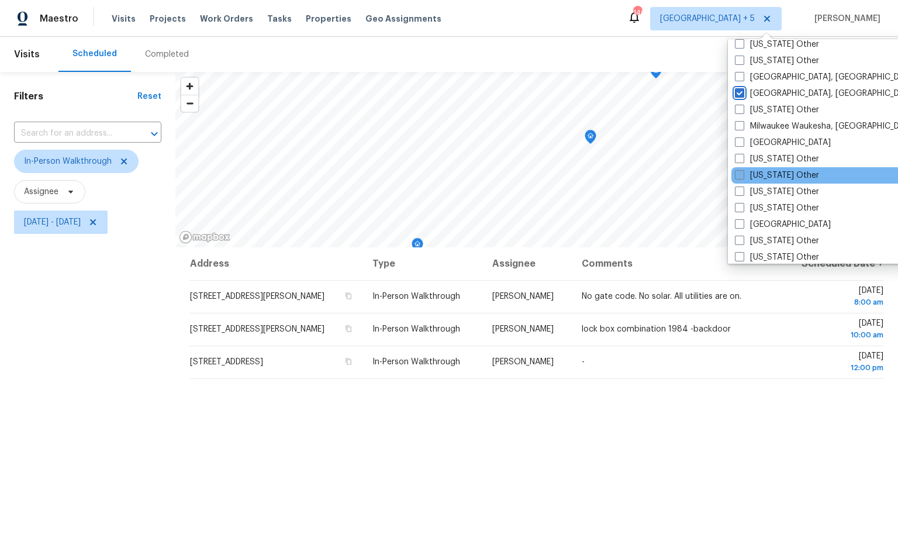
scroll to position [945, 0]
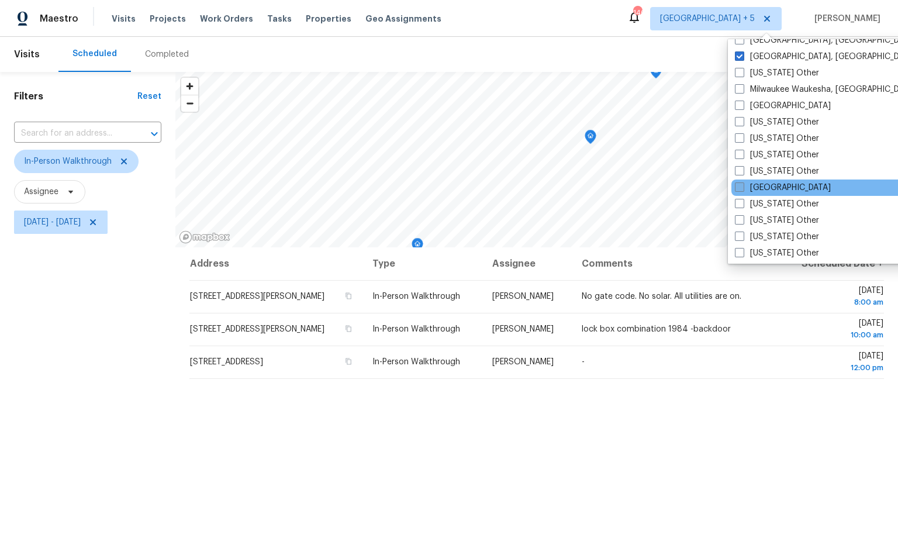
click at [772, 192] on label "[GEOGRAPHIC_DATA]" at bounding box center [783, 188] width 96 height 12
click at [742, 189] on input "[GEOGRAPHIC_DATA]" at bounding box center [739, 186] width 8 height 8
checkbox input "true"
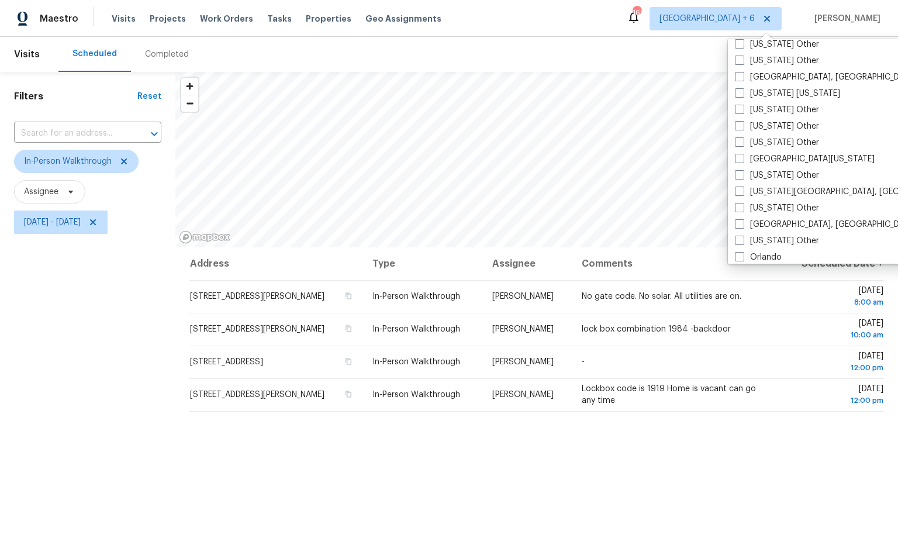
scroll to position [1166, 0]
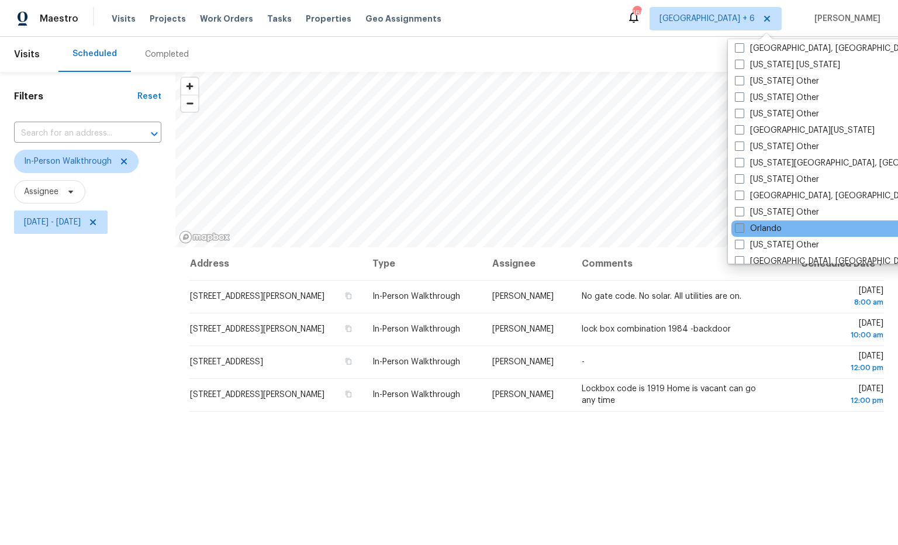
click at [771, 226] on label "Orlando" at bounding box center [758, 229] width 47 height 12
click at [742, 226] on input "Orlando" at bounding box center [739, 227] width 8 height 8
checkbox input "true"
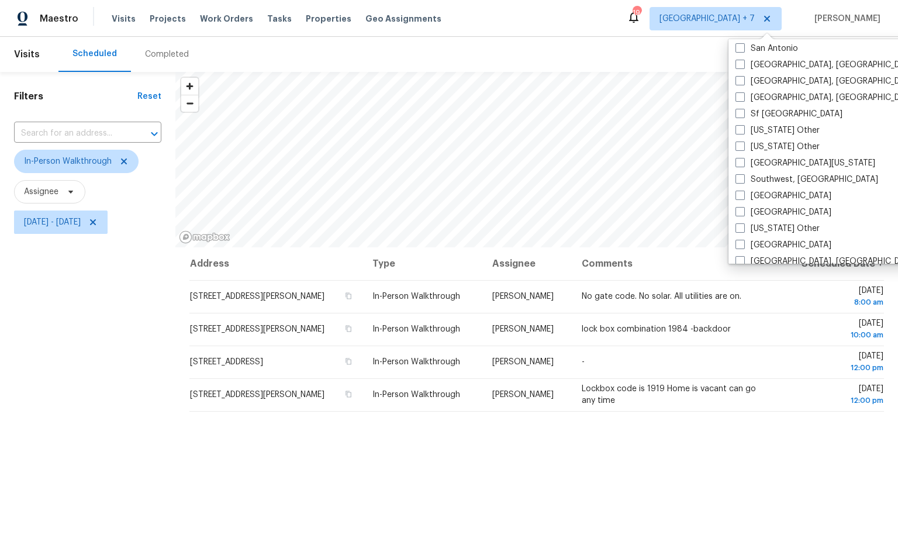
scroll to position [1595, 0]
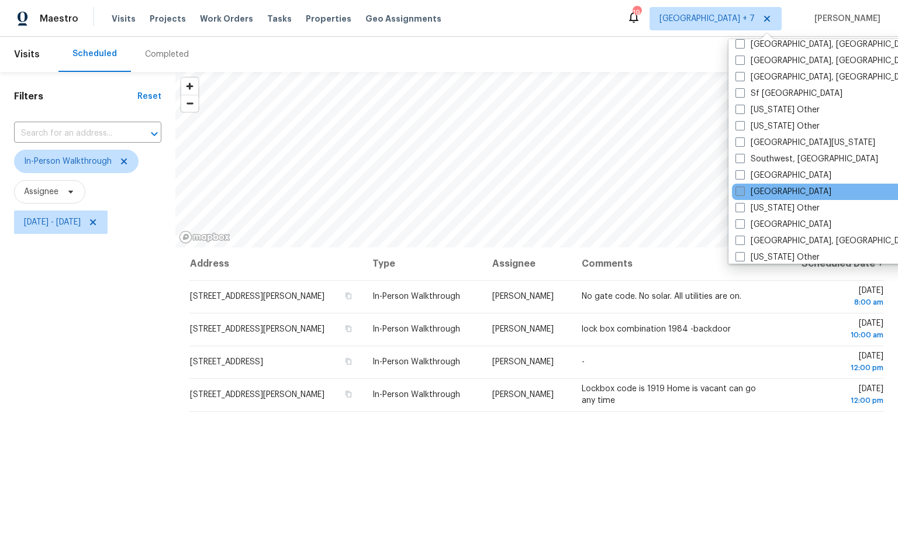
click at [769, 191] on label "[GEOGRAPHIC_DATA]" at bounding box center [783, 192] width 96 height 12
click at [743, 191] on input "[GEOGRAPHIC_DATA]" at bounding box center [739, 190] width 8 height 8
checkbox input "true"
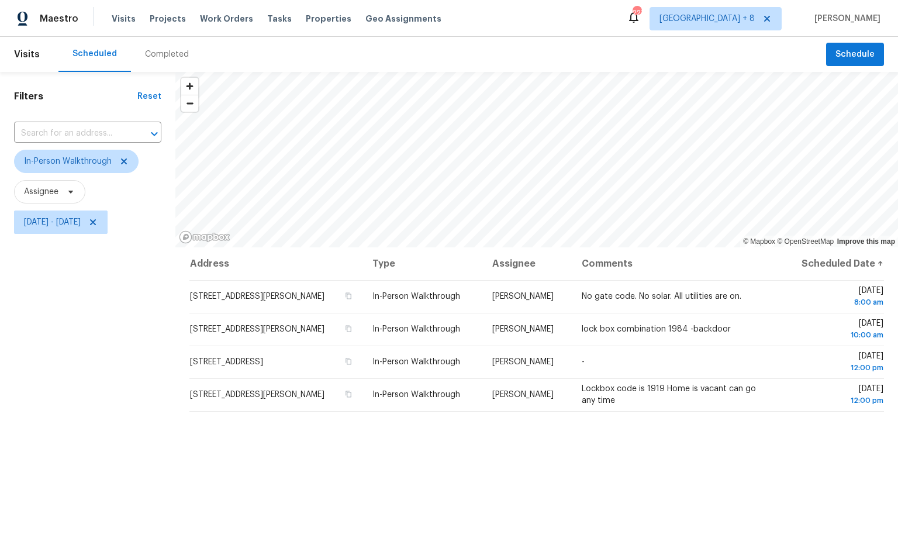
click at [694, 427] on div "Address Type Assignee Comments Scheduled Date ↑ 440 Starbuck Pkwy, Pendergrass,…" at bounding box center [536, 465] width 723 height 436
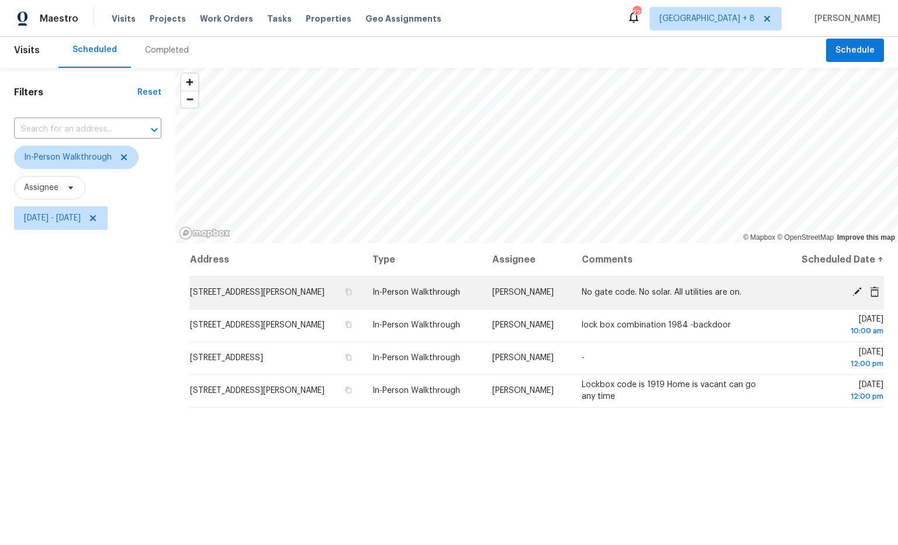
scroll to position [1, 0]
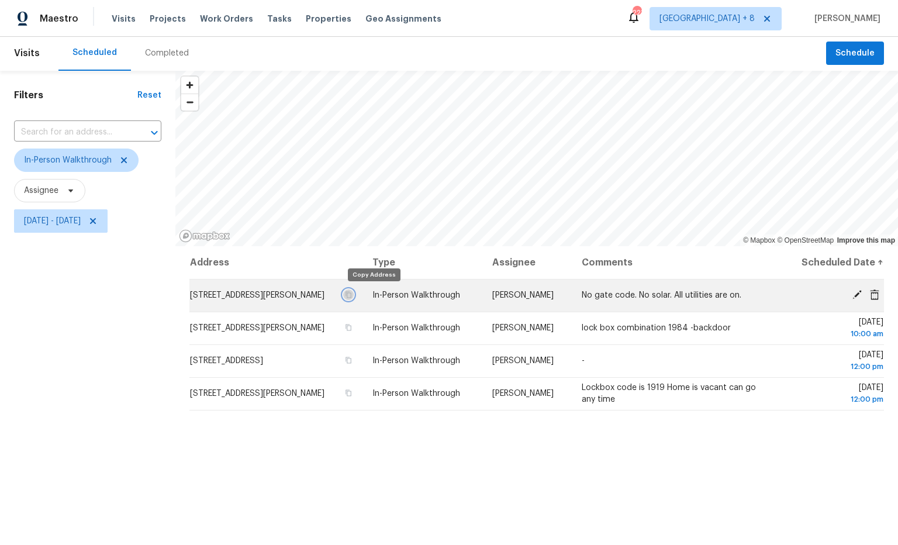
click at [352, 295] on icon "button" at bounding box center [349, 295] width 6 height 6
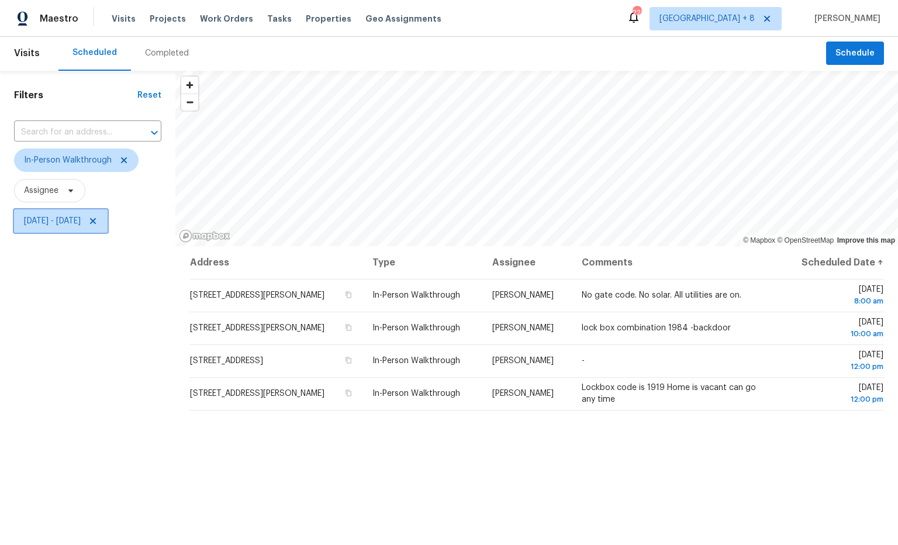
click at [81, 217] on span "Sat, Oct 04 - Sat, Oct 04" at bounding box center [52, 221] width 57 height 12
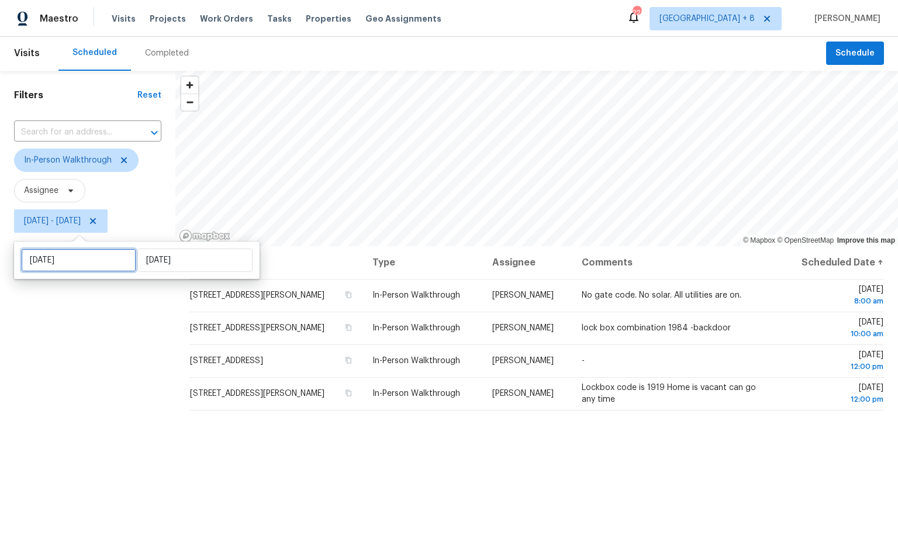
click at [106, 258] on input "[DATE]" at bounding box center [78, 259] width 115 height 23
select select "9"
select select "2025"
select select "10"
select select "2025"
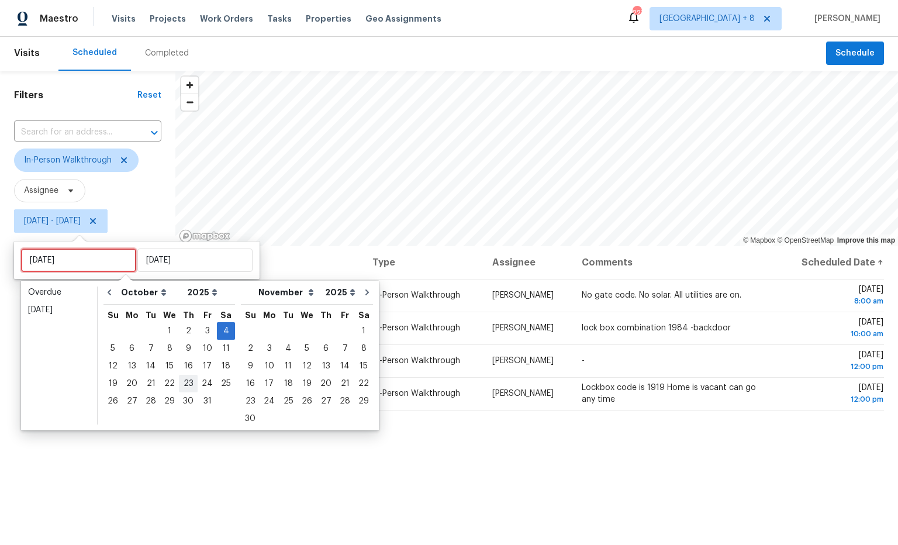
type input "Mon, Oct 13"
click at [132, 351] on div "6" at bounding box center [131, 348] width 19 height 16
type input "Mon, Oct 06"
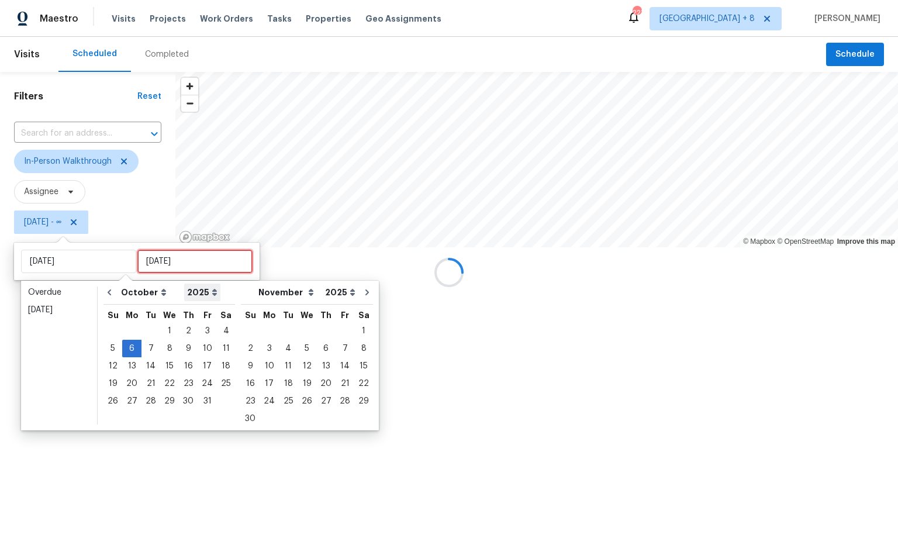
type input "Tue, Oct 07"
type input "Wed, Oct 01"
type input "Mon, Oct 06"
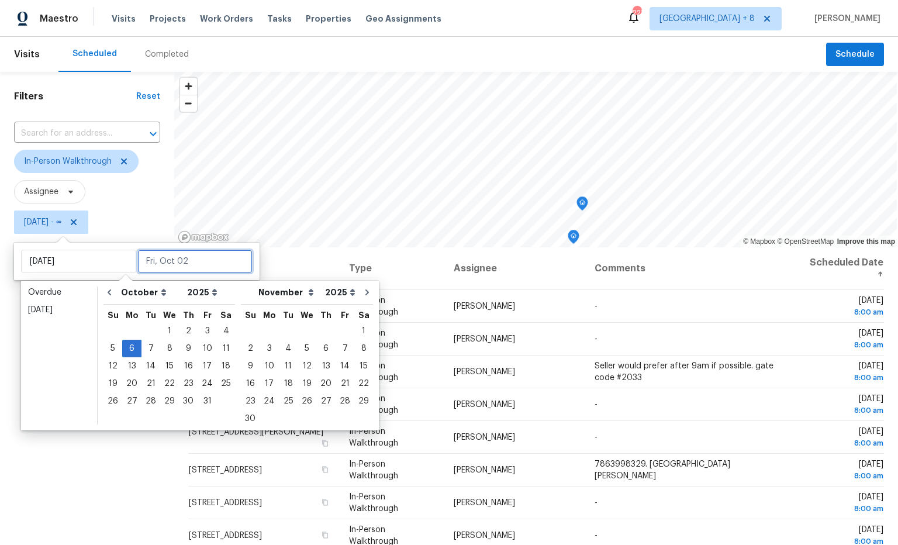
click at [192, 262] on input "text" at bounding box center [194, 261] width 115 height 23
type input "Wed, Oct 01"
type input "Mon, Oct 06"
click at [131, 345] on div "6" at bounding box center [131, 348] width 19 height 16
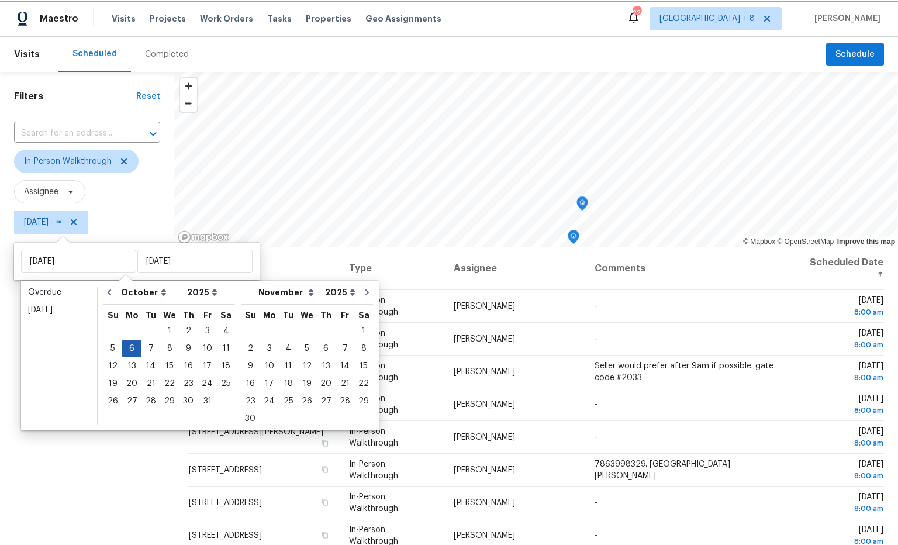
type input "Mon, Oct 06"
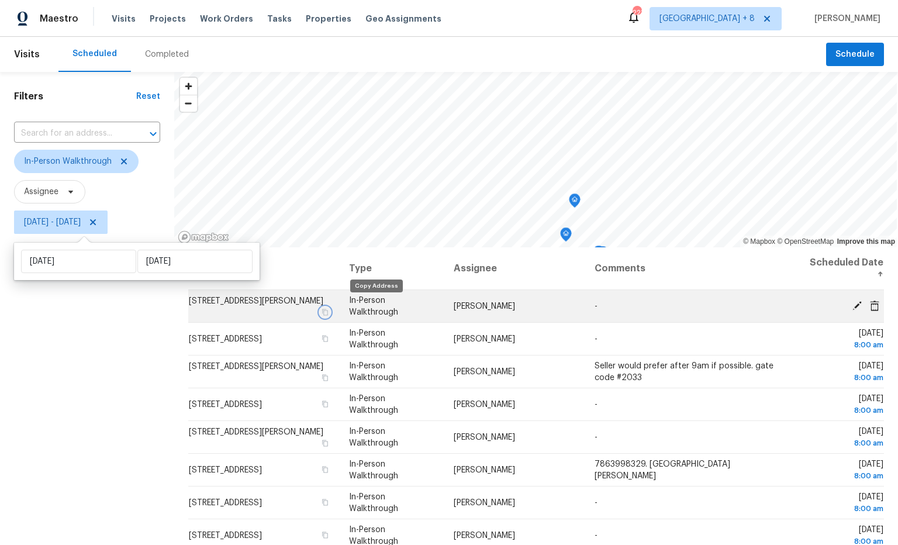
click at [329, 309] on icon "button" at bounding box center [325, 312] width 7 height 7
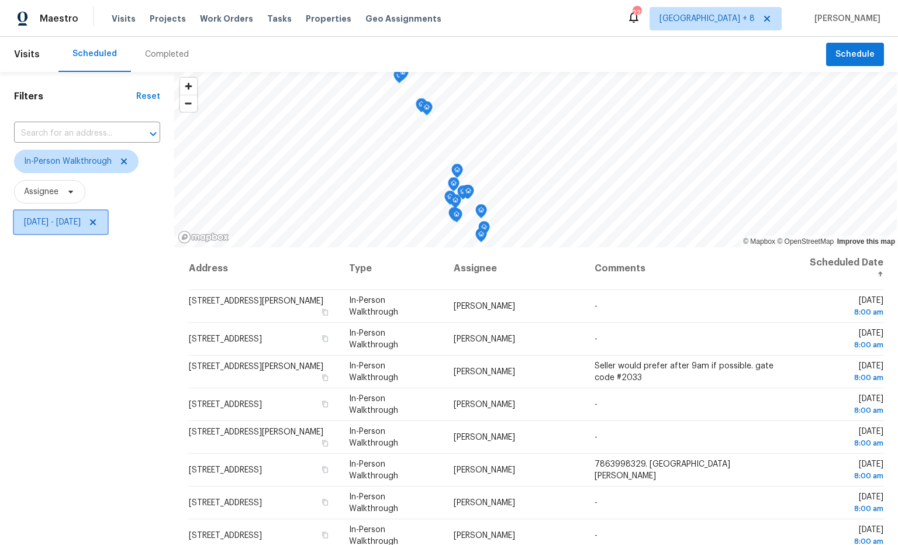
click at [81, 222] on span "Mon, Oct 06 - Mon, Oct 06" at bounding box center [52, 222] width 57 height 12
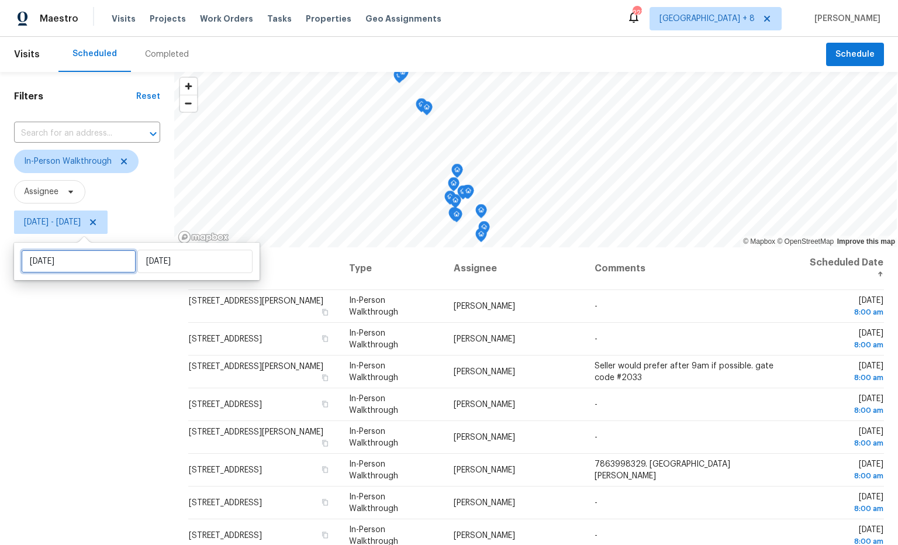
click at [91, 258] on input "Mon, Oct 06" at bounding box center [78, 261] width 115 height 23
select select "9"
select select "2025"
select select "10"
select select "2025"
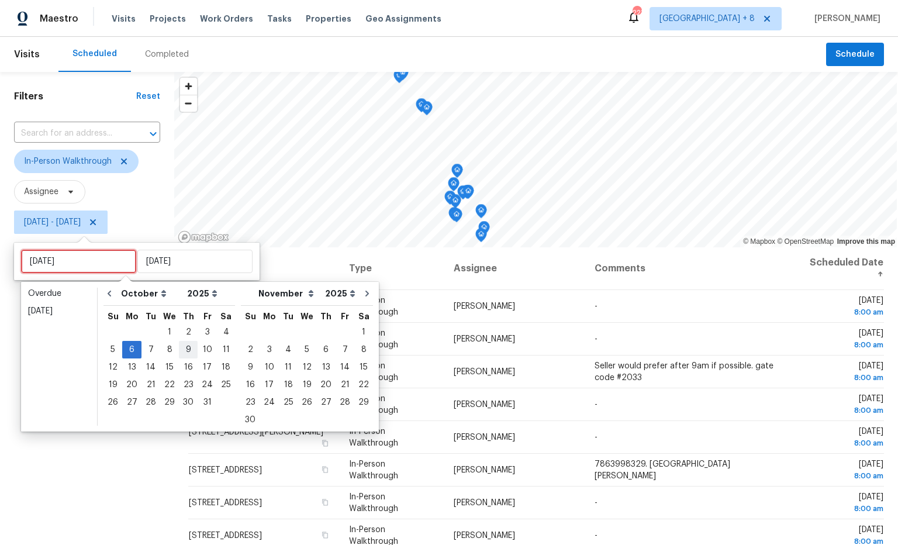
type input "Mon, Oct 13"
type input "[DATE]"
type input "Mon, Oct 06"
click at [222, 332] on div "4" at bounding box center [226, 332] width 18 height 16
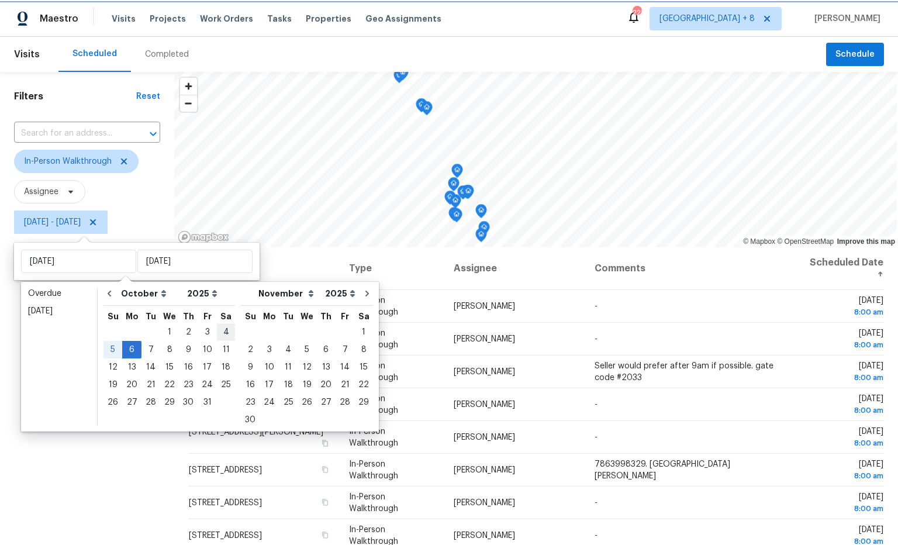
type input "[DATE]"
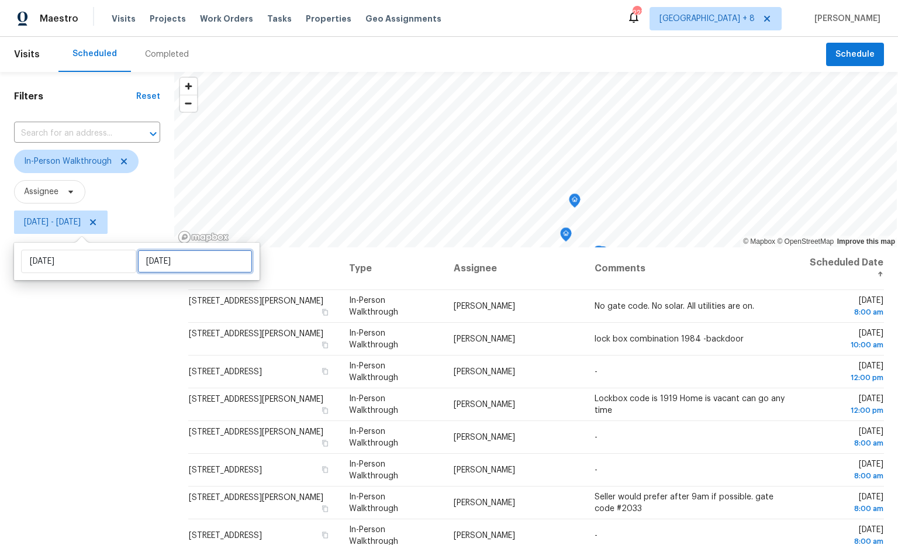
select select "9"
select select "2025"
select select "10"
select select "2025"
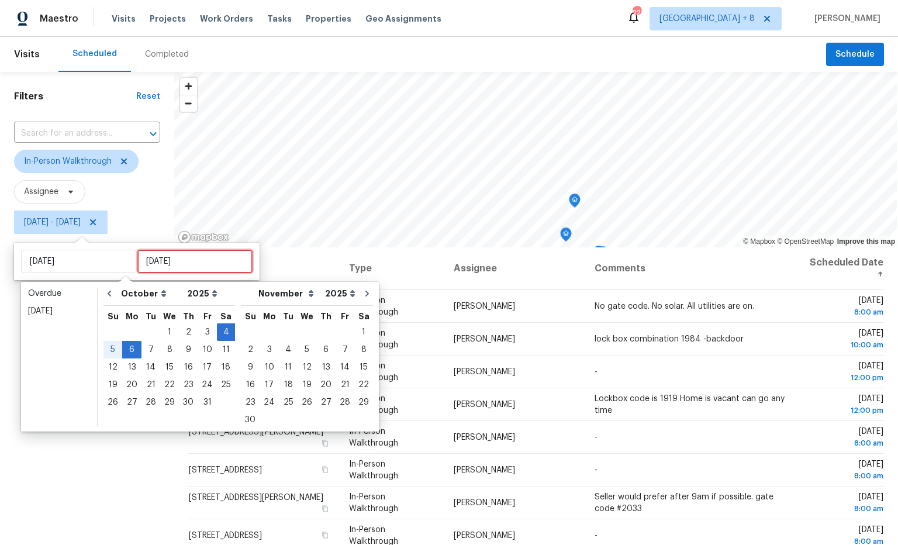
click at [188, 262] on input "Mon, Oct 06" at bounding box center [194, 261] width 115 height 23
type input "[DATE]"
click at [221, 335] on div "4" at bounding box center [226, 332] width 18 height 16
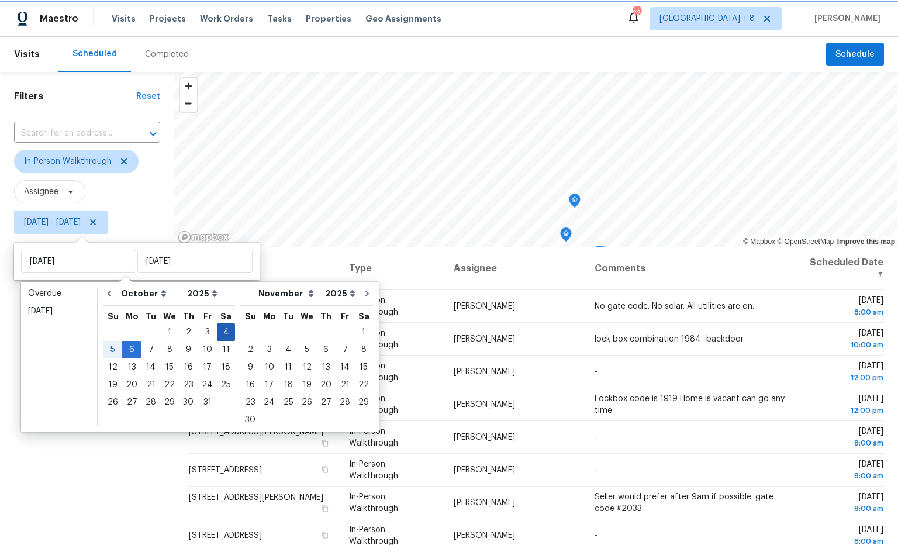
type input "[DATE]"
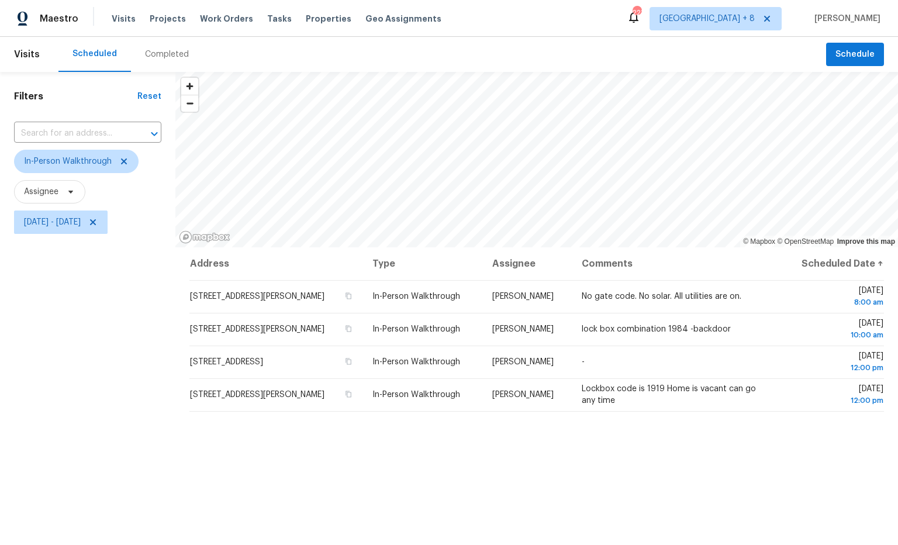
click at [489, 463] on div "Address Type Assignee Comments Scheduled Date ↑ 440 Starbuck Pkwy, Pendergrass,…" at bounding box center [536, 465] width 723 height 436
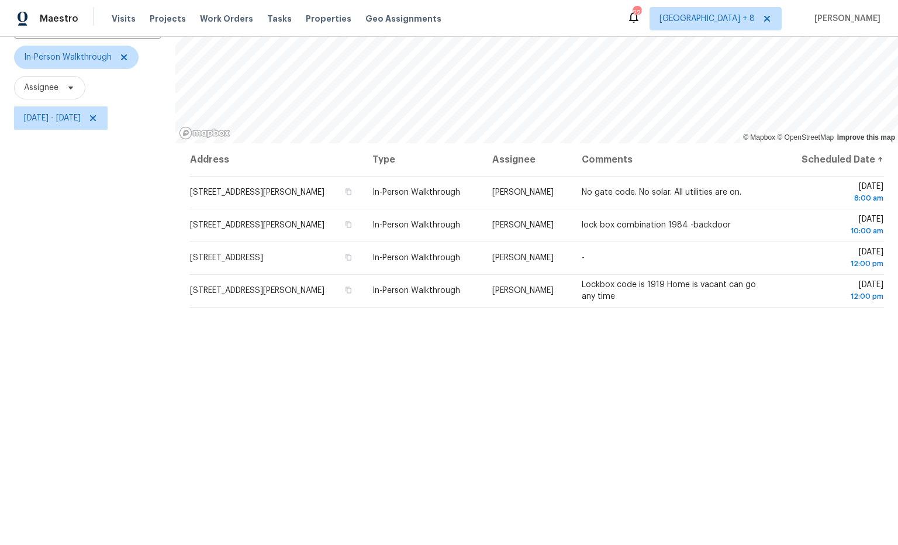
scroll to position [106, 0]
click at [359, 388] on div "Address Type Assignee Comments Scheduled Date ↑ 440 Starbuck Pkwy, Pendergrass,…" at bounding box center [536, 359] width 723 height 436
click at [77, 122] on span "Sat, Oct 04 - Sat, Oct 04" at bounding box center [52, 116] width 57 height 12
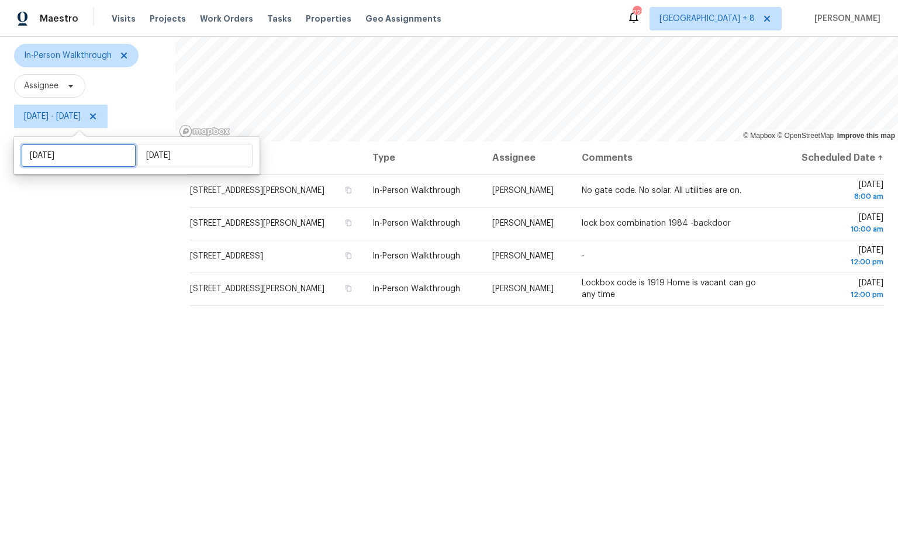
click at [95, 154] on input "[DATE]" at bounding box center [78, 155] width 115 height 23
select select "9"
select select "2025"
select select "10"
select select "2025"
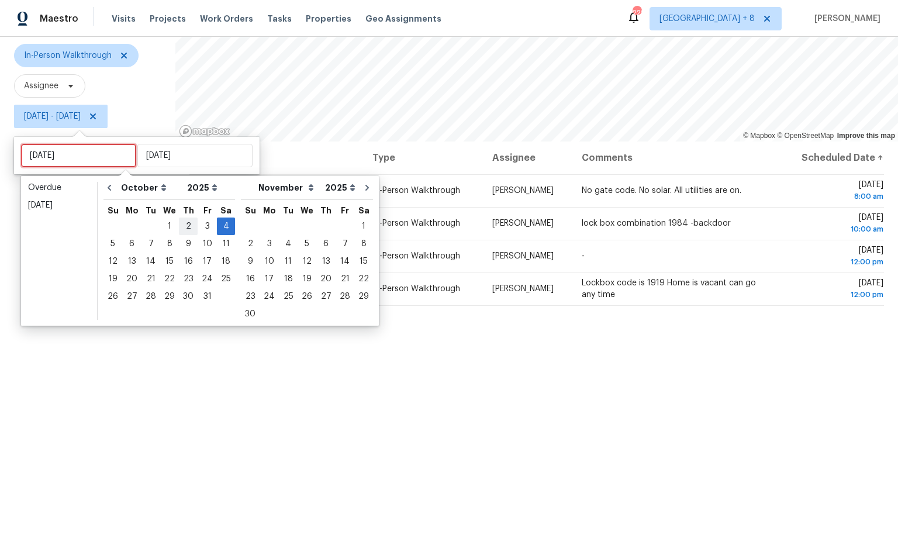
type input "Thu, Oct 09"
type input "[DATE]"
drag, startPoint x: 183, startPoint y: 225, endPoint x: 187, endPoint y: 242, distance: 17.4
click at [183, 225] on div "2" at bounding box center [188, 226] width 19 height 16
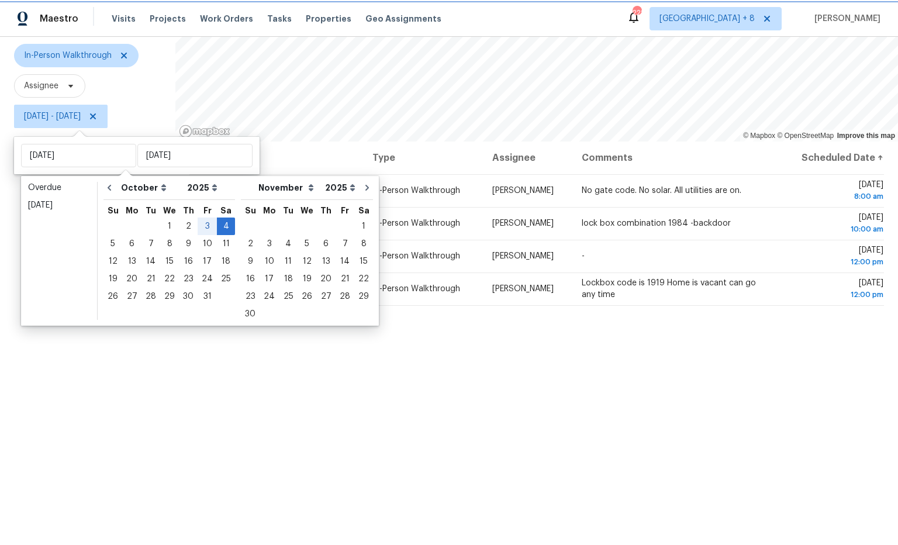
type input "[DATE]"
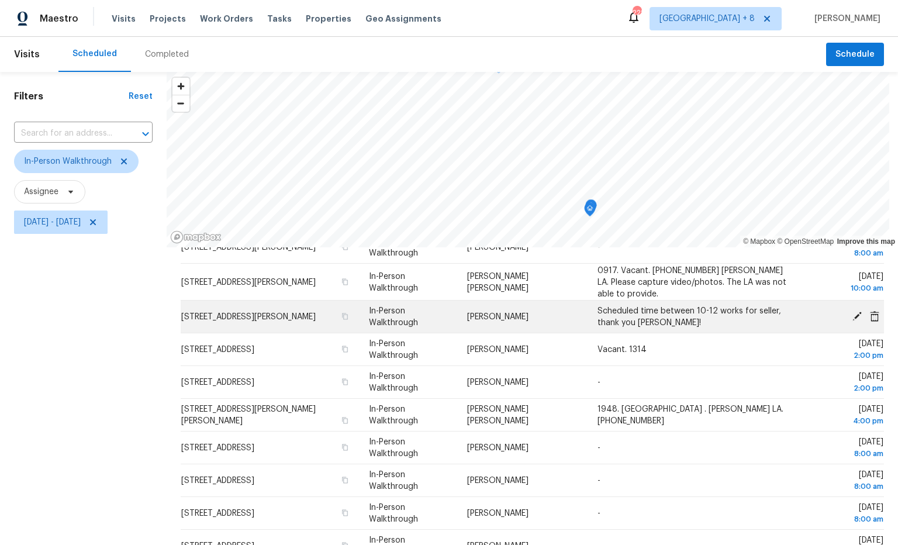
scroll to position [34, 0]
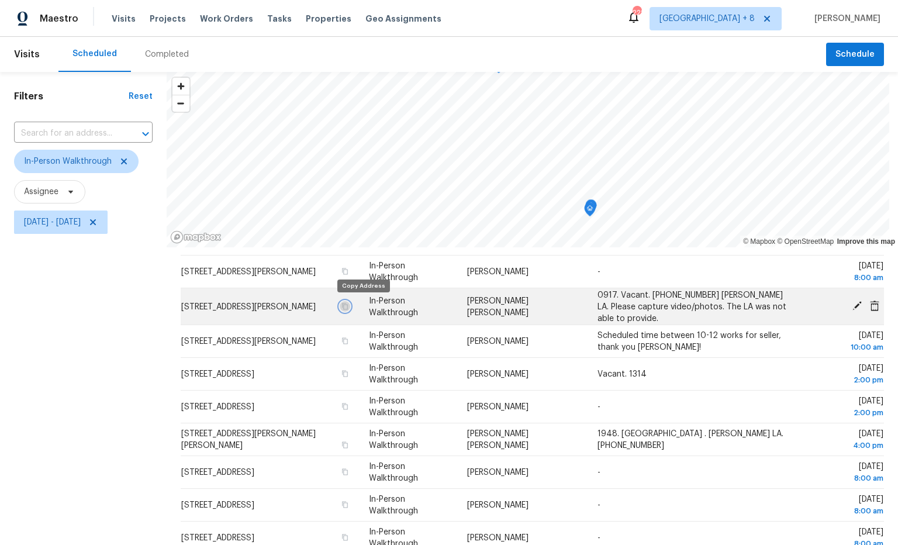
click at [348, 306] on icon "button" at bounding box center [344, 305] width 7 height 7
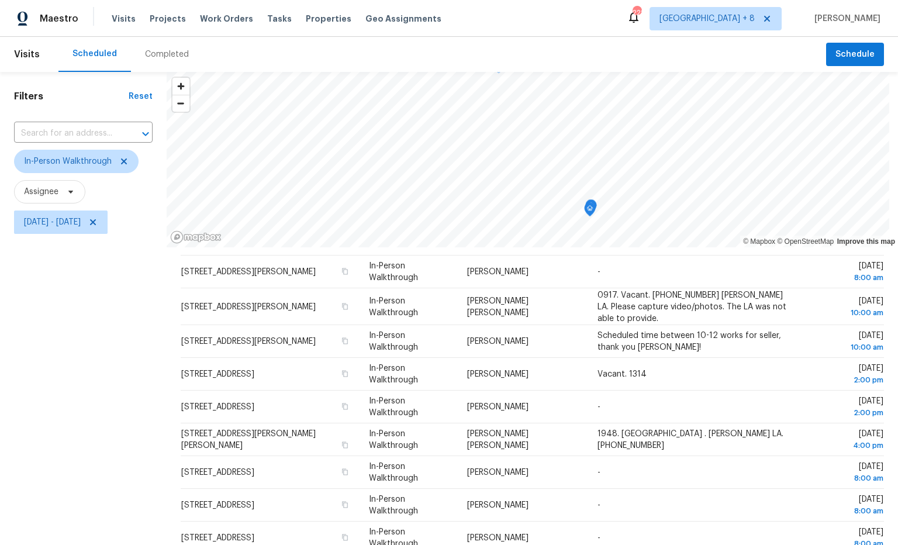
click at [654, 333] on span "Scheduled time between 10-12 works for seller, thank you [PERSON_NAME]!" at bounding box center [689, 341] width 184 height 20
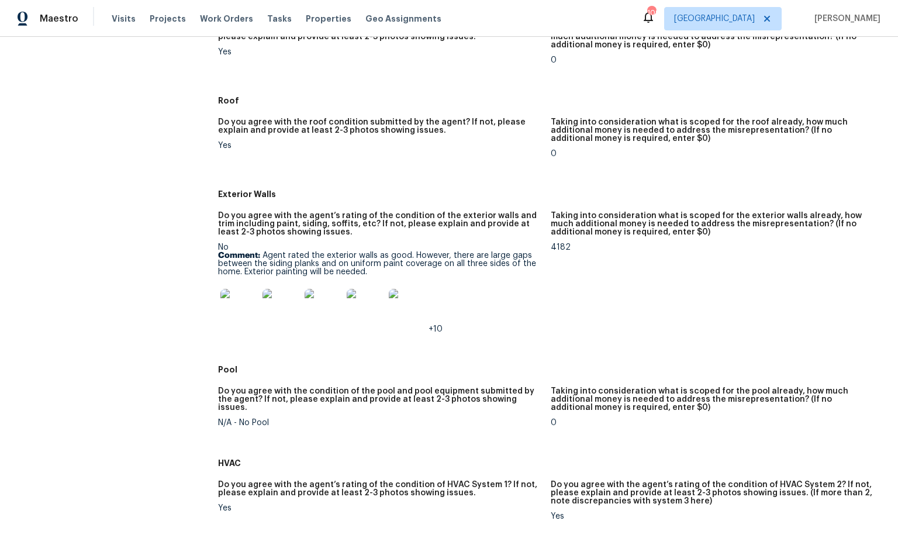
scroll to position [483, 0]
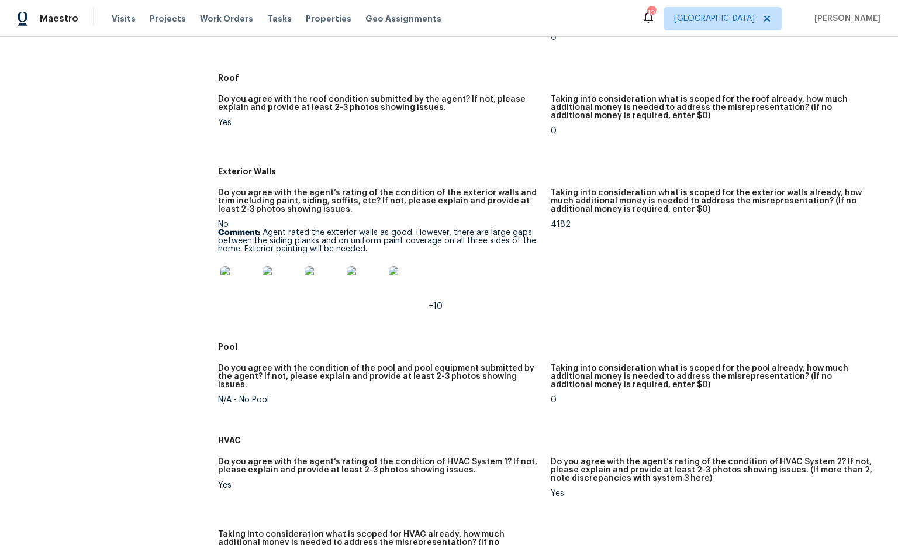
click at [247, 278] on img at bounding box center [238, 284] width 37 height 37
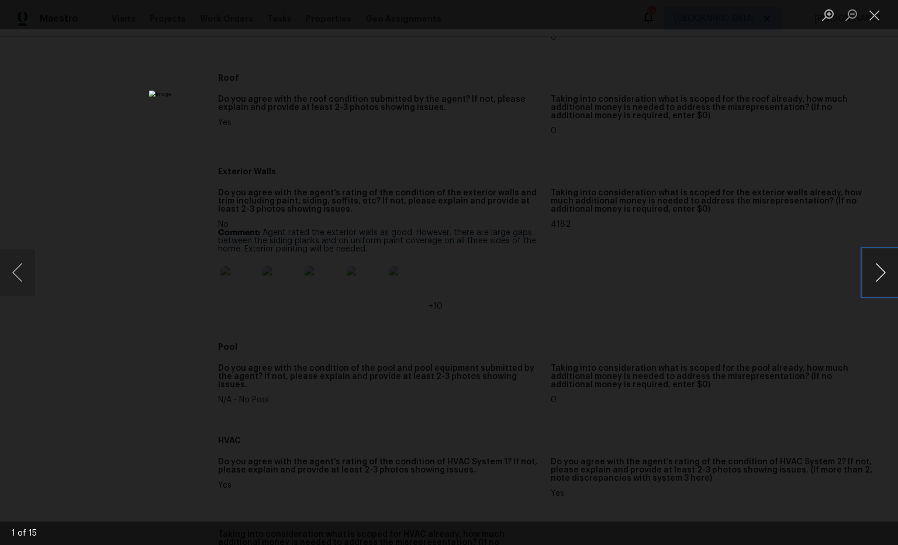
click at [880, 271] on button "Next image" at bounding box center [880, 272] width 35 height 47
click at [879, 271] on button "Next image" at bounding box center [880, 272] width 35 height 47
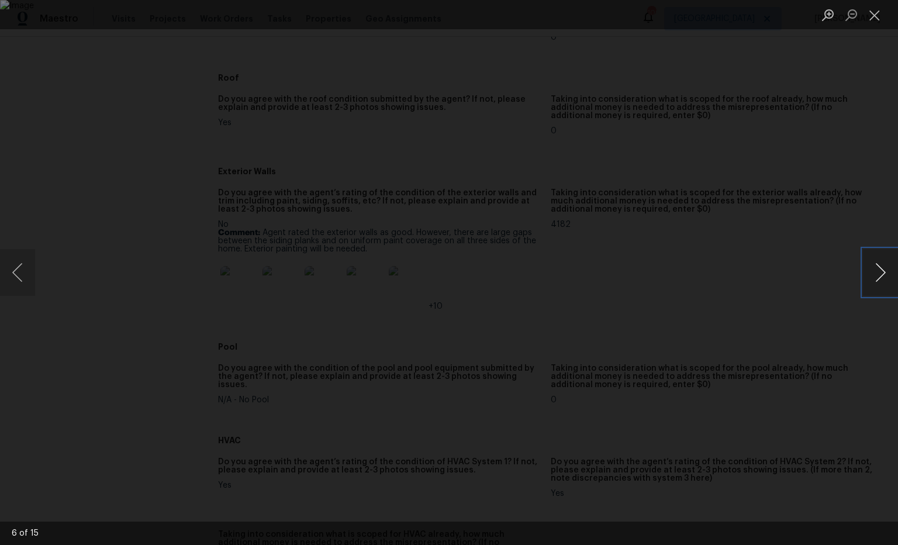
click at [879, 271] on button "Next image" at bounding box center [880, 272] width 35 height 47
drag, startPoint x: 876, startPoint y: 21, endPoint x: 853, endPoint y: 4, distance: 28.3
click at [875, 20] on button "Close lightbox" at bounding box center [874, 15] width 23 height 20
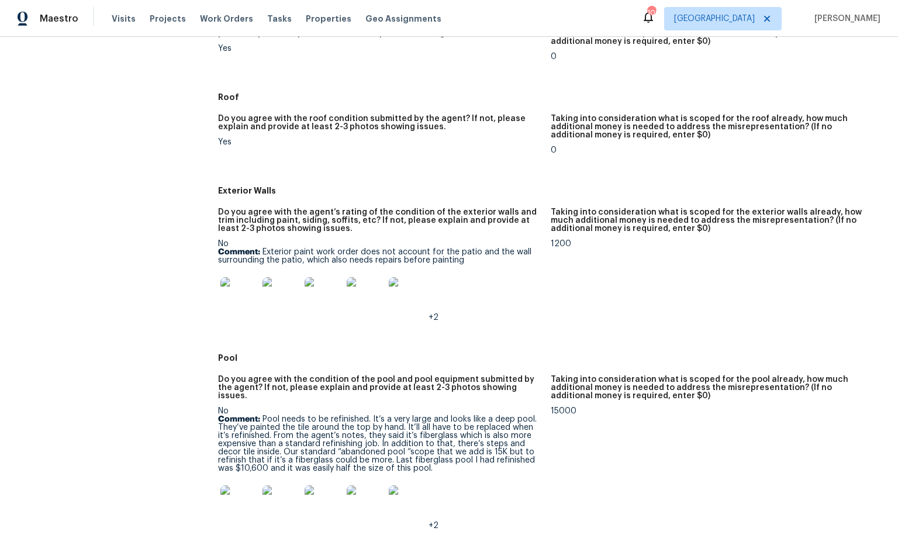
scroll to position [383, 0]
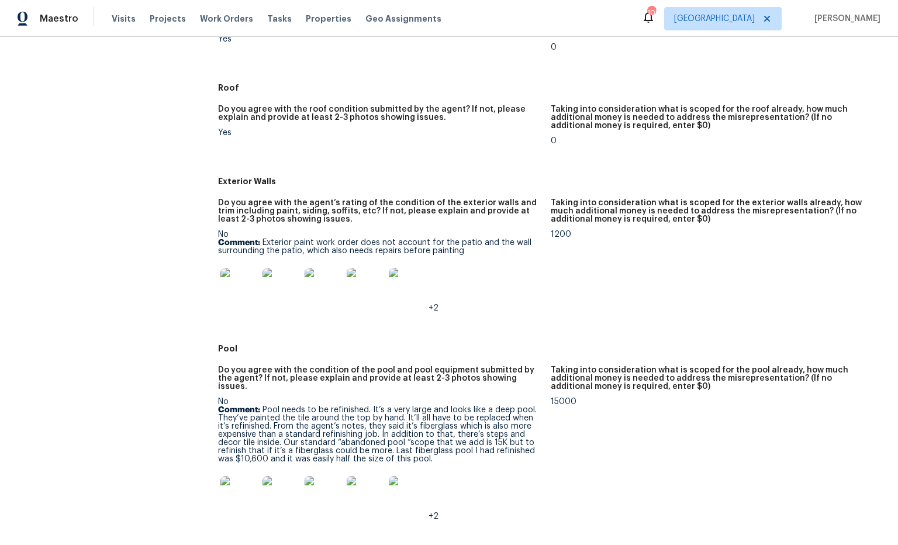
click at [246, 272] on img at bounding box center [238, 286] width 37 height 37
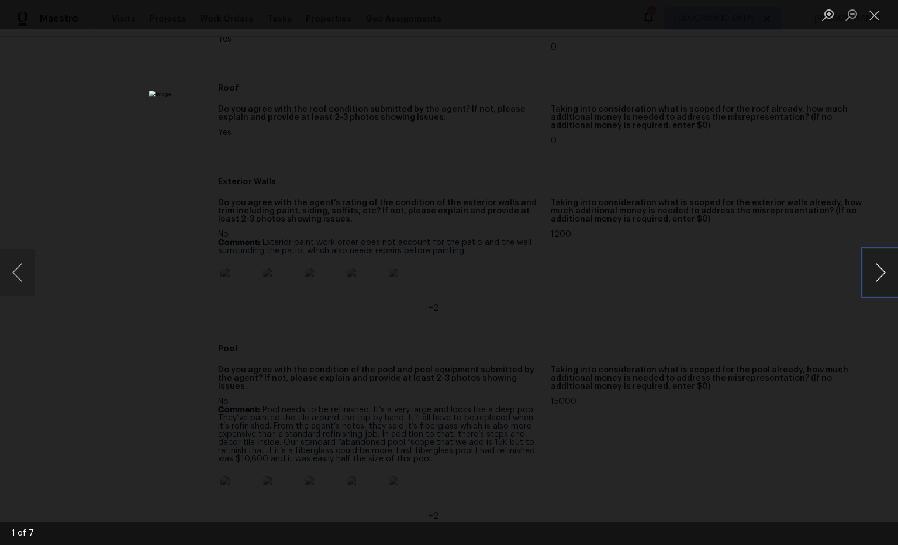
click at [873, 274] on button "Next image" at bounding box center [880, 272] width 35 height 47
click at [872, 274] on button "Next image" at bounding box center [880, 272] width 35 height 47
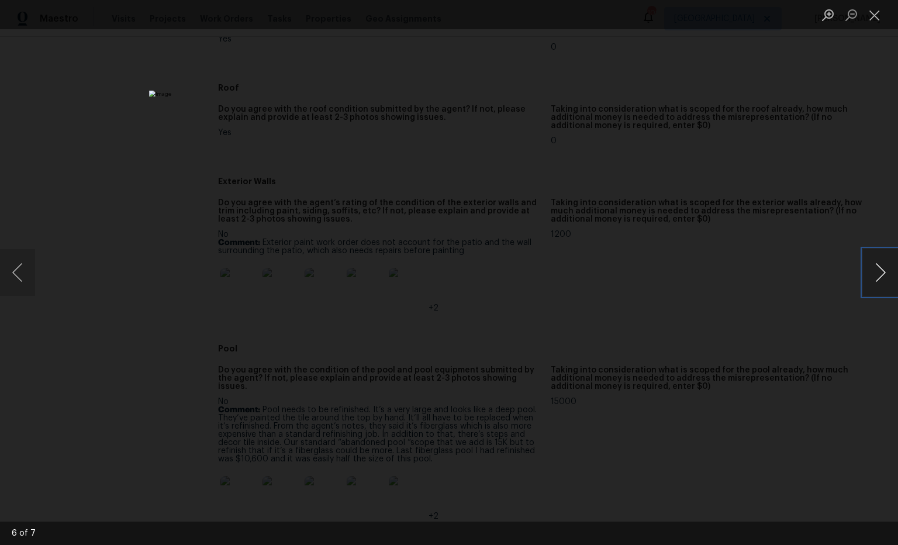
click at [872, 274] on button "Next image" at bounding box center [880, 272] width 35 height 47
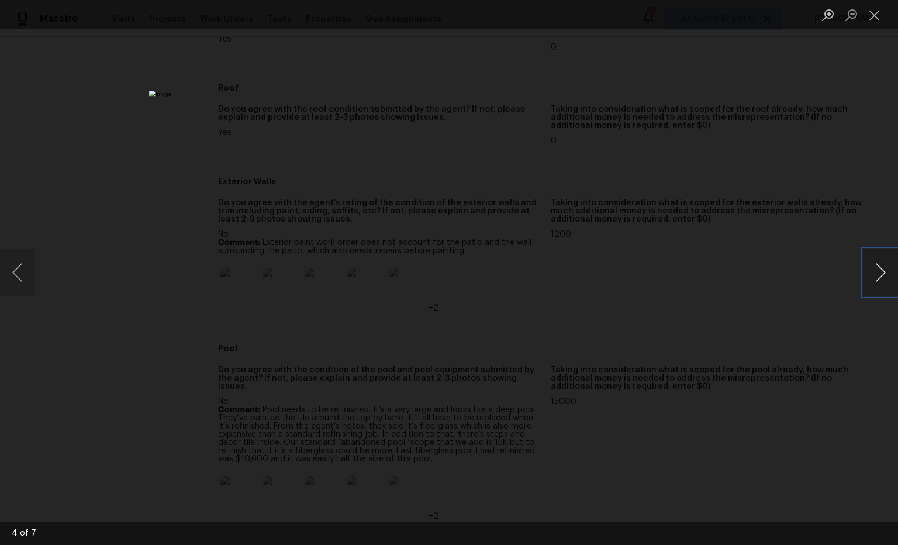
click at [872, 274] on button "Next image" at bounding box center [880, 272] width 35 height 47
click at [868, 26] on li "Lightbox" at bounding box center [874, 14] width 23 height 29
click at [879, 23] on button "Close lightbox" at bounding box center [874, 15] width 23 height 20
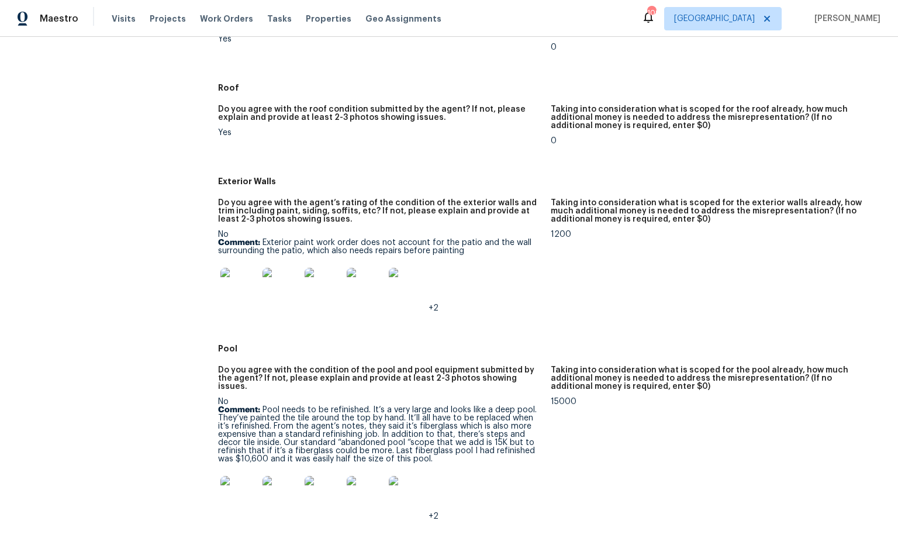
scroll to position [0, 0]
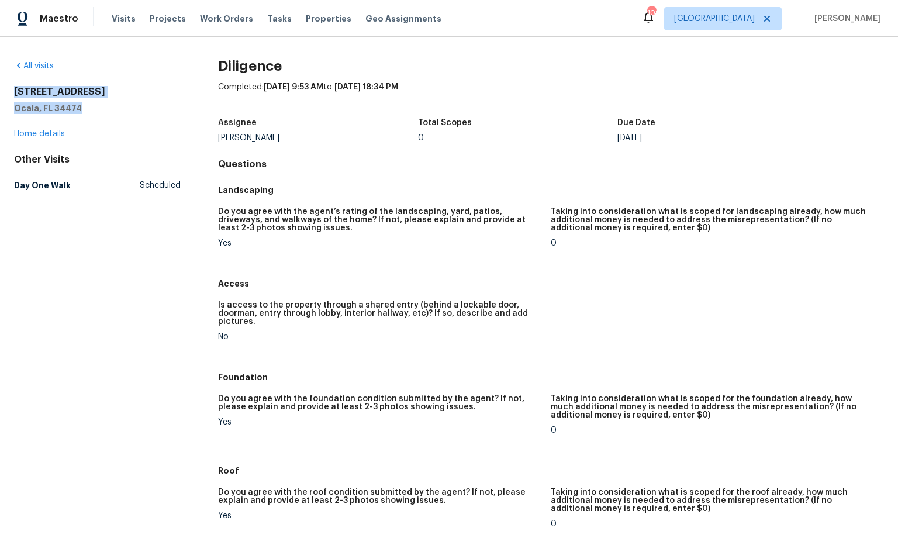
drag, startPoint x: 115, startPoint y: 112, endPoint x: 27, endPoint y: 91, distance: 89.6
click at [15, 91] on div "2105 SW 38th Ct Ocala, FL 34474" at bounding box center [97, 100] width 167 height 28
copy div "2105 SW 38th Ct Ocala, FL 34474"
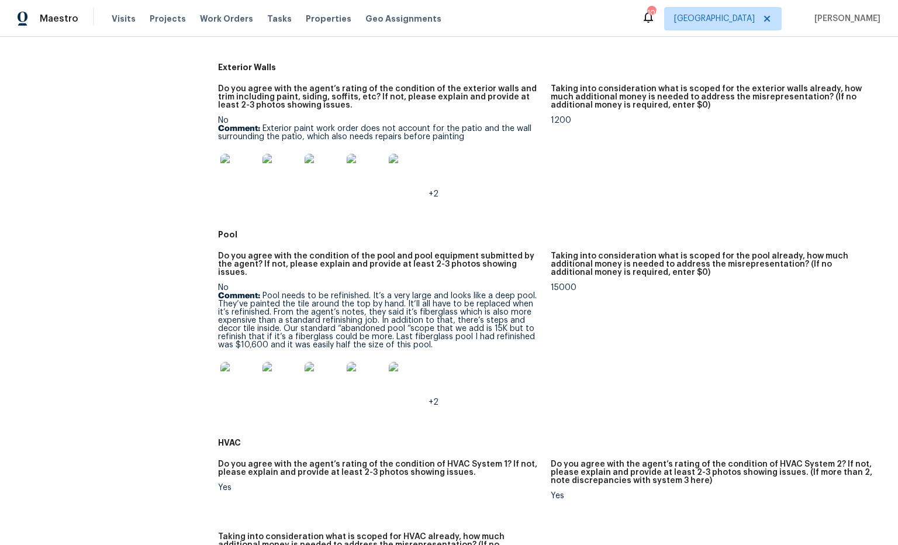
scroll to position [472, 0]
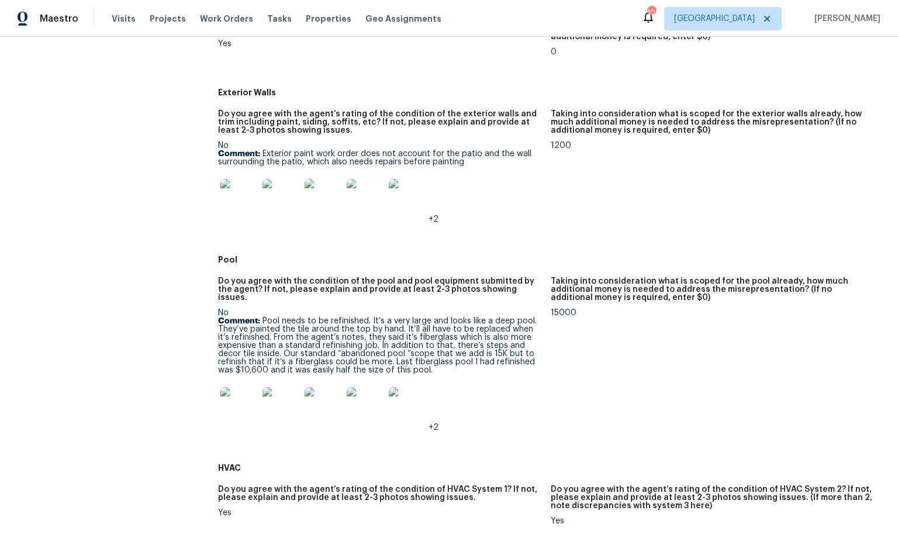
click at [246, 198] on img at bounding box center [238, 197] width 37 height 37
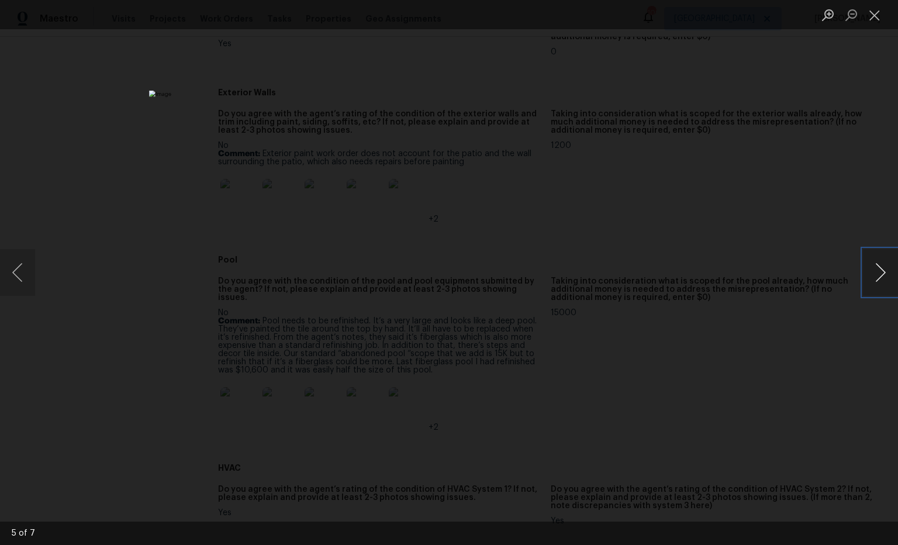
click at [883, 272] on button "Next image" at bounding box center [880, 272] width 35 height 47
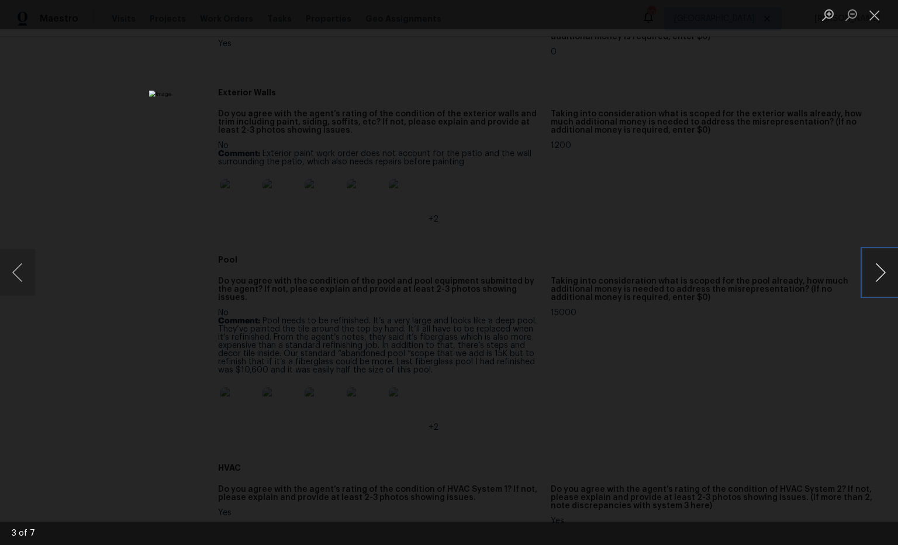
click at [883, 272] on button "Next image" at bounding box center [880, 272] width 35 height 47
click at [876, 16] on button "Close lightbox" at bounding box center [874, 15] width 23 height 20
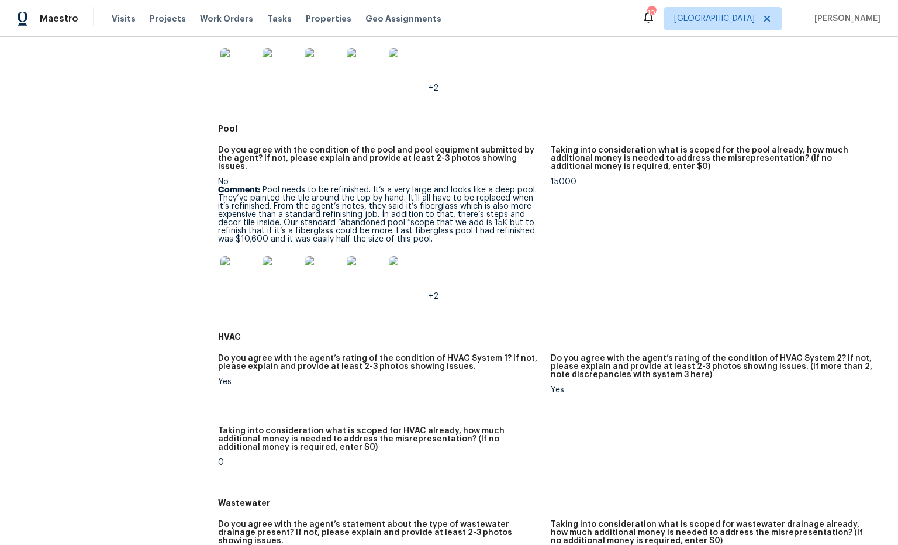
scroll to position [604, 0]
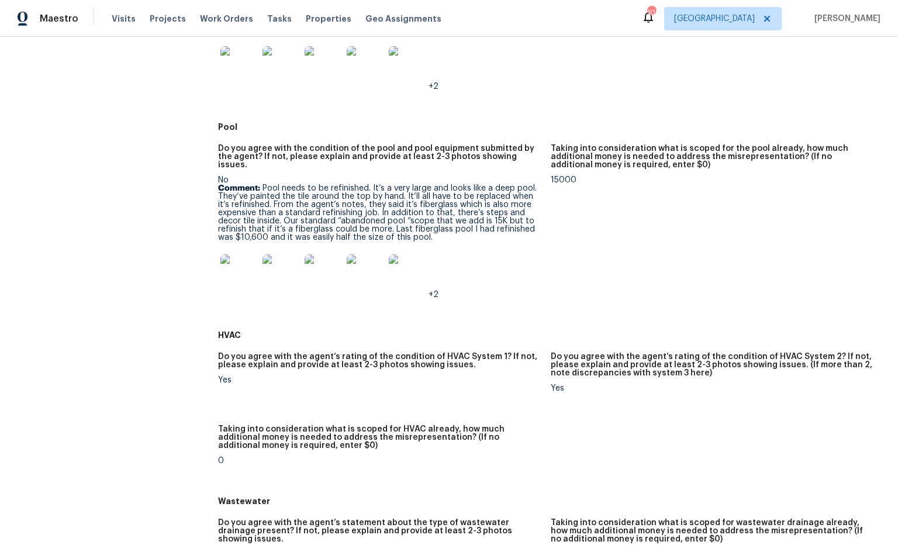
click at [251, 262] on img at bounding box center [238, 272] width 37 height 37
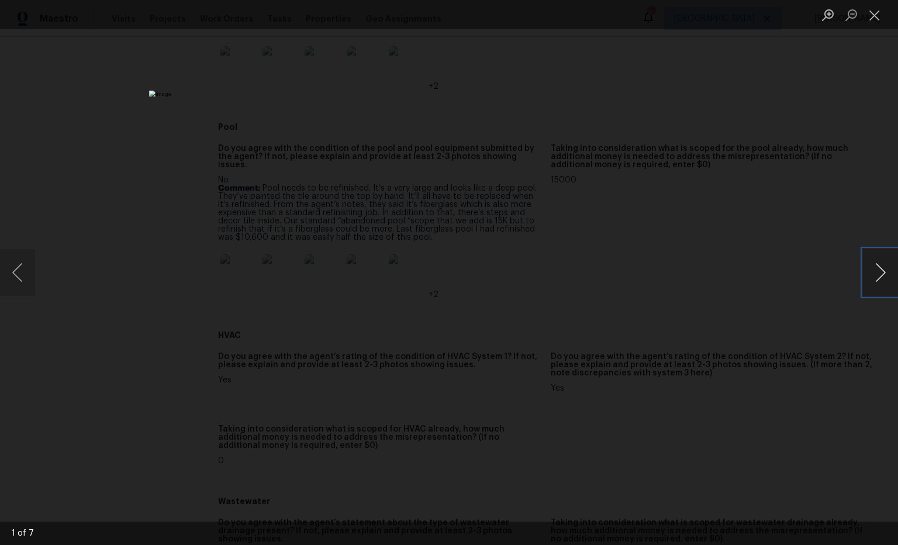
click at [876, 274] on button "Next image" at bounding box center [880, 272] width 35 height 47
click at [875, 274] on button "Next image" at bounding box center [880, 272] width 35 height 47
click at [875, 275] on button "Next image" at bounding box center [880, 272] width 35 height 47
click at [877, 19] on button "Close lightbox" at bounding box center [874, 15] width 23 height 20
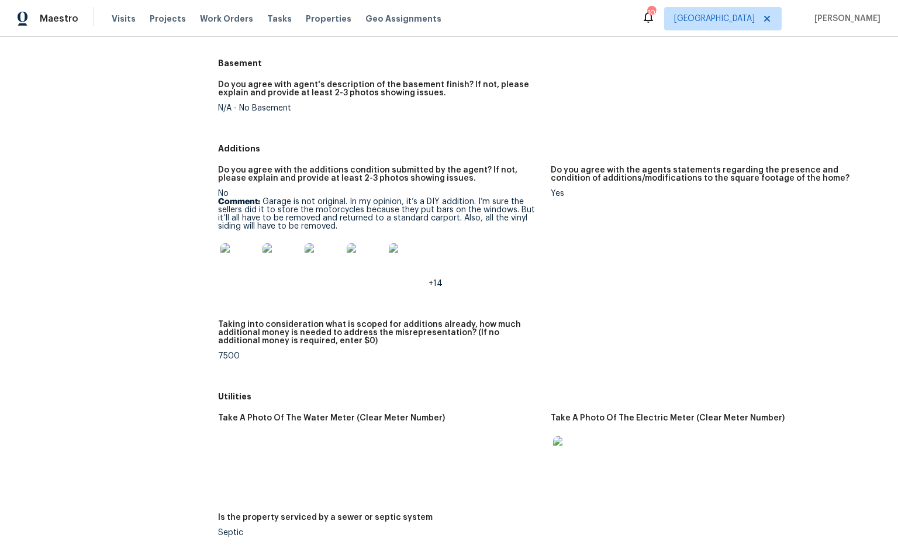
scroll to position [1492, 0]
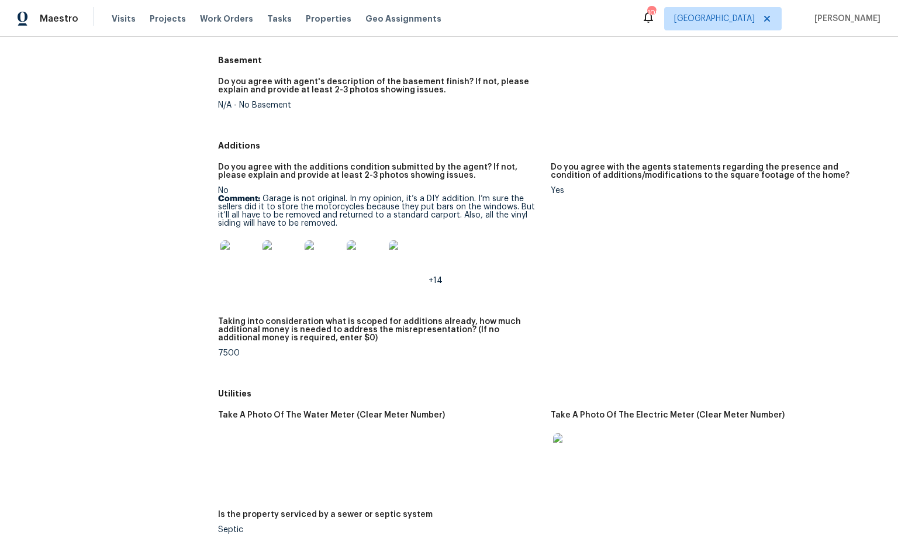
click at [244, 250] on img at bounding box center [238, 258] width 37 height 37
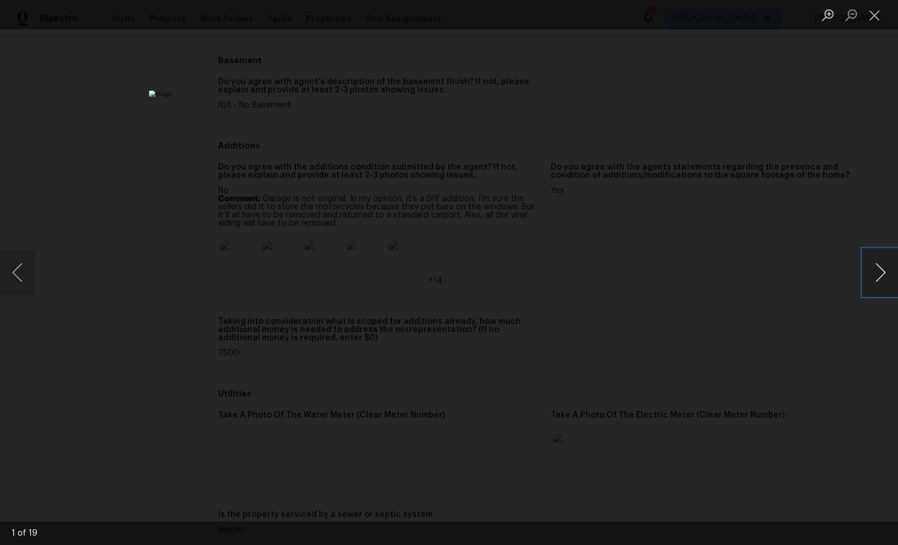
click at [880, 275] on button "Next image" at bounding box center [880, 272] width 35 height 47
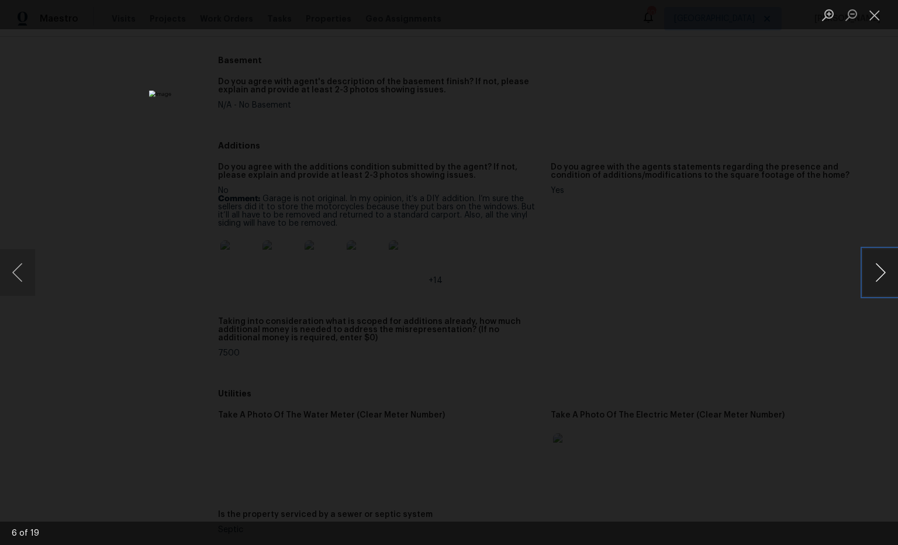
click at [880, 275] on button "Next image" at bounding box center [880, 272] width 35 height 47
click at [880, 274] on button "Next image" at bounding box center [880, 272] width 35 height 47
click at [879, 275] on button "Next image" at bounding box center [880, 272] width 35 height 47
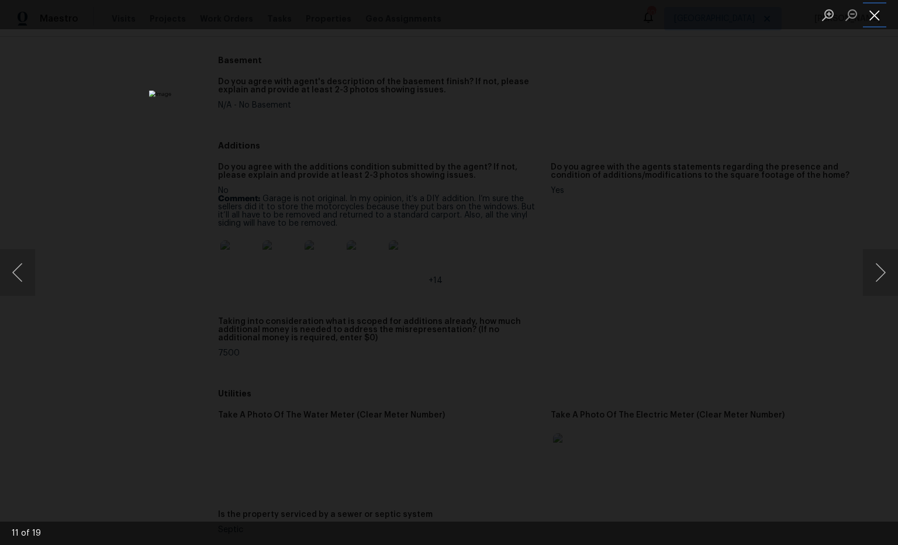
click at [874, 13] on button "Close lightbox" at bounding box center [874, 15] width 23 height 20
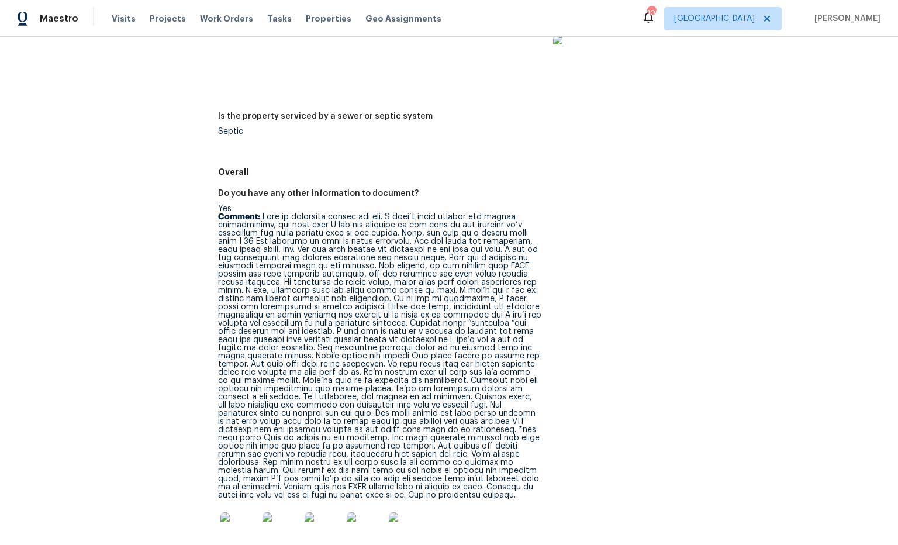
scroll to position [1906, 0]
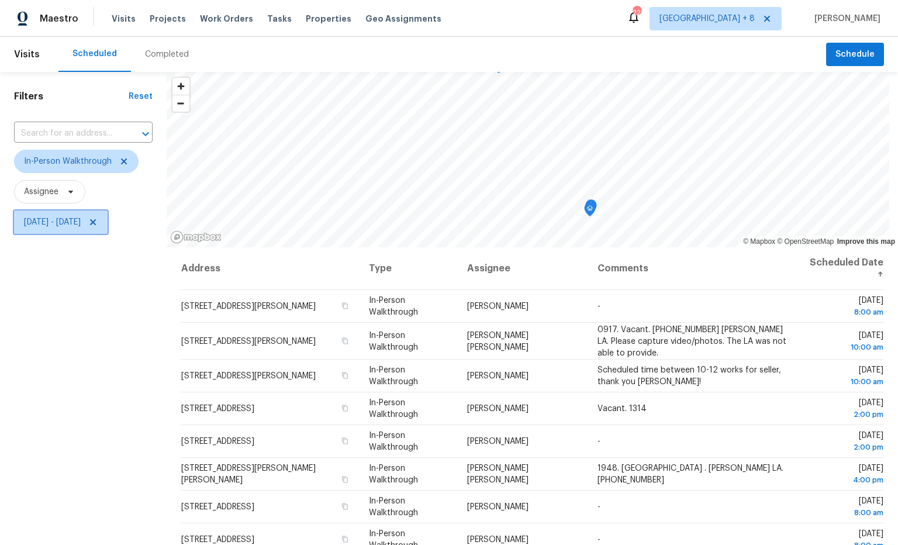
click at [74, 224] on span "[DATE] - [DATE]" at bounding box center [52, 222] width 57 height 12
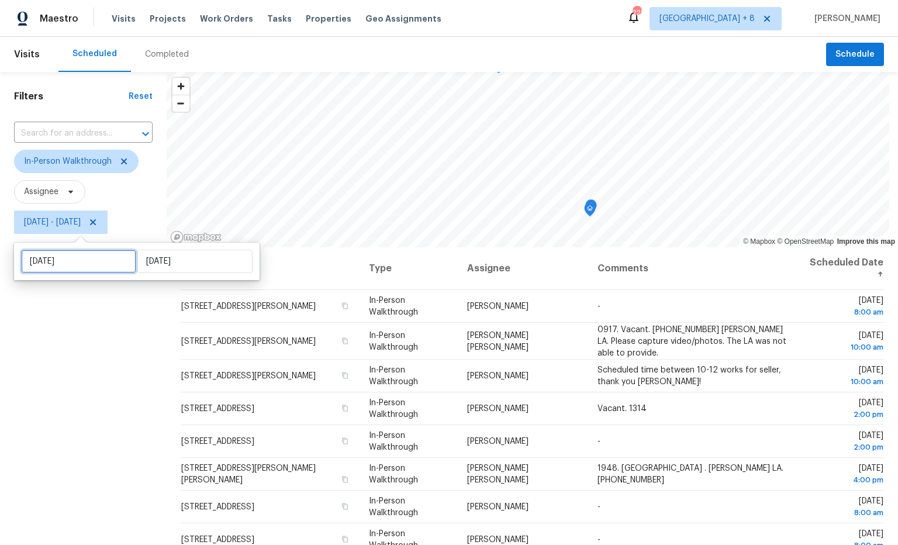
select select "9"
select select "2025"
select select "10"
select select "2025"
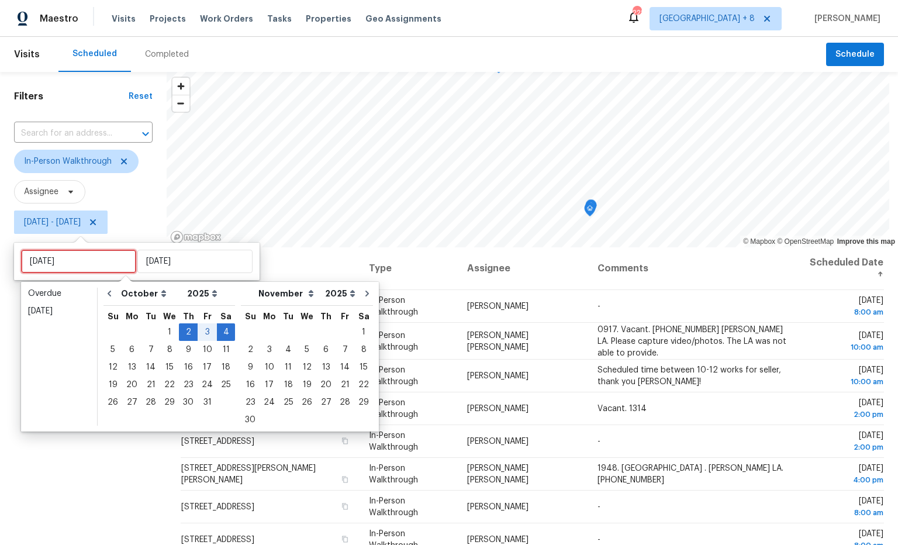
click at [102, 258] on input "[DATE]" at bounding box center [78, 261] width 115 height 23
click at [200, 330] on div "3" at bounding box center [207, 332] width 19 height 16
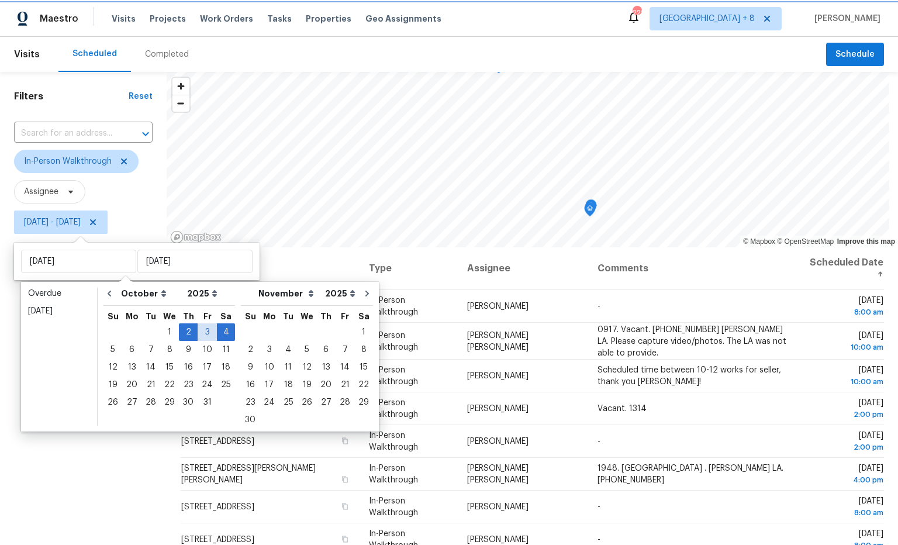
type input "[DATE]"
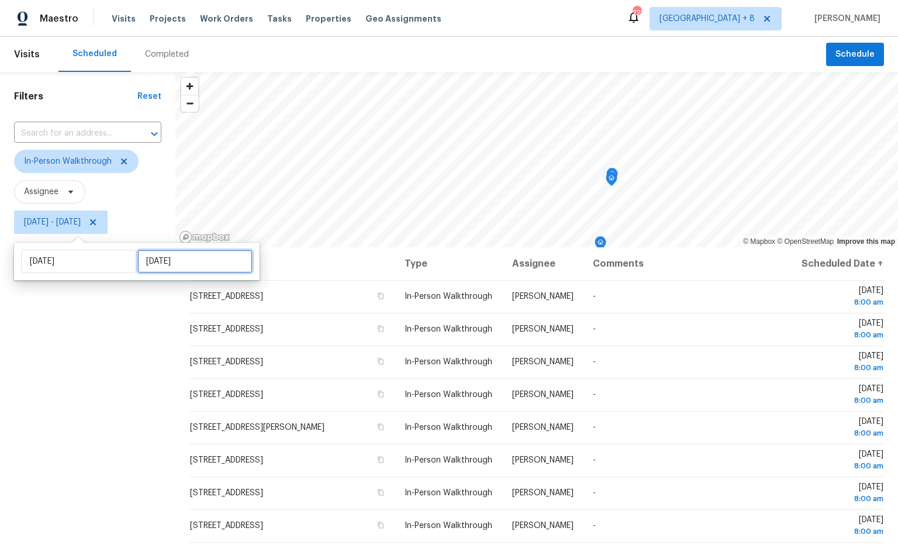
click at [185, 265] on input "[DATE]" at bounding box center [194, 261] width 115 height 23
select select "9"
select select "2025"
select select "10"
select select "2025"
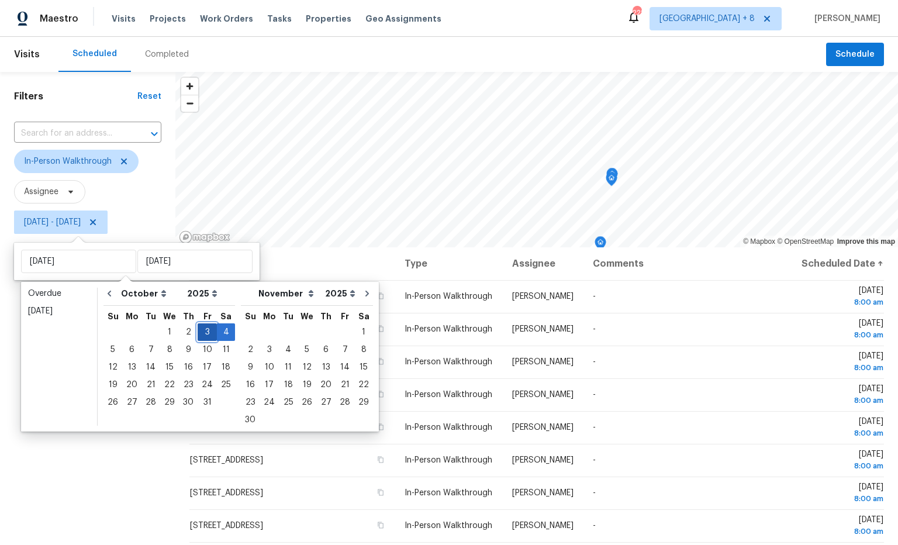
click at [205, 327] on div "3" at bounding box center [207, 332] width 19 height 16
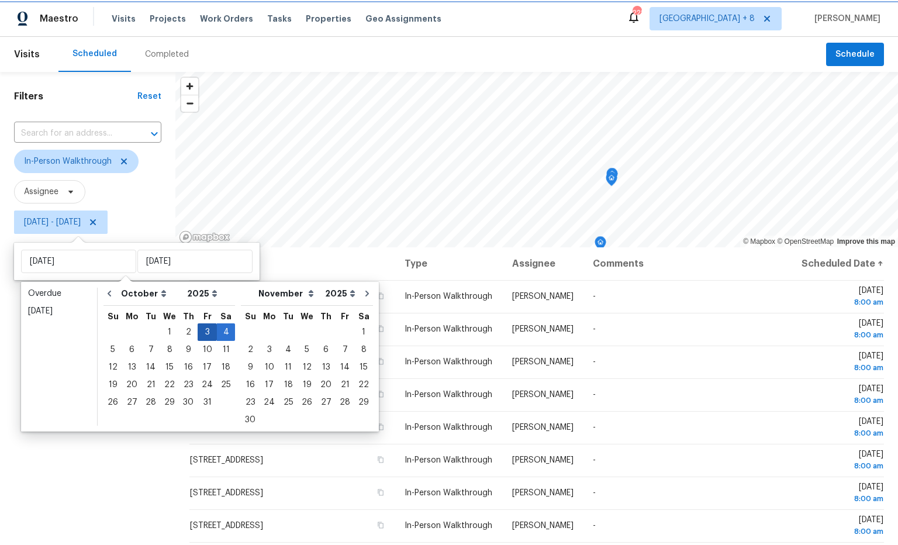
type input "[DATE]"
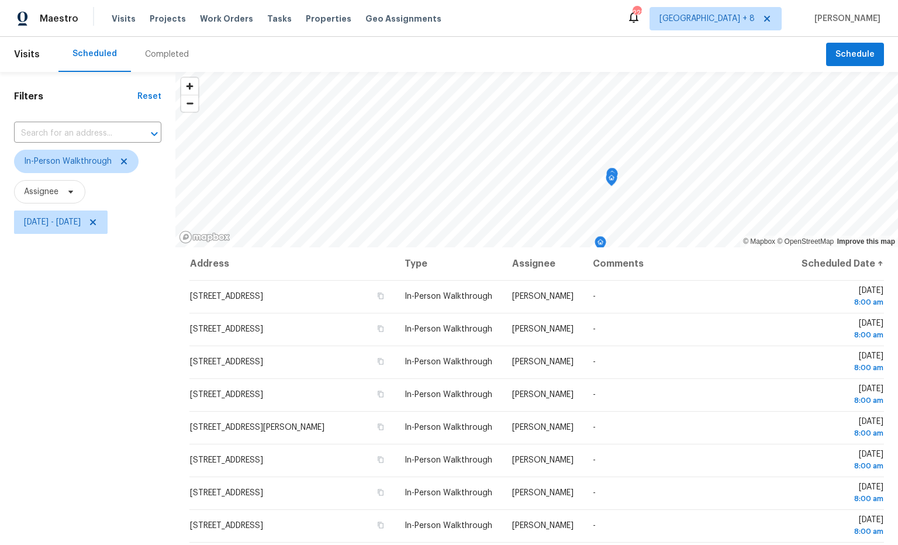
click at [106, 332] on div "Filters Reset ​ In-Person Walkthrough Assignee [DATE] - [DATE]" at bounding box center [87, 377] width 175 height 611
click at [753, 18] on span "[GEOGRAPHIC_DATA] + 8" at bounding box center [706, 19] width 95 height 12
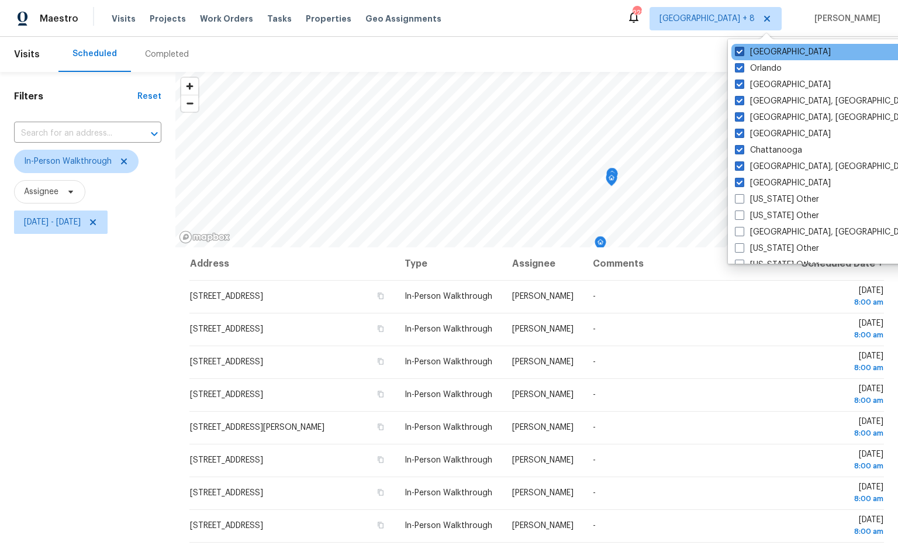
click at [770, 51] on label "[GEOGRAPHIC_DATA]" at bounding box center [783, 52] width 96 height 12
click at [742, 51] on input "[GEOGRAPHIC_DATA]" at bounding box center [739, 50] width 8 height 8
checkbox input "false"
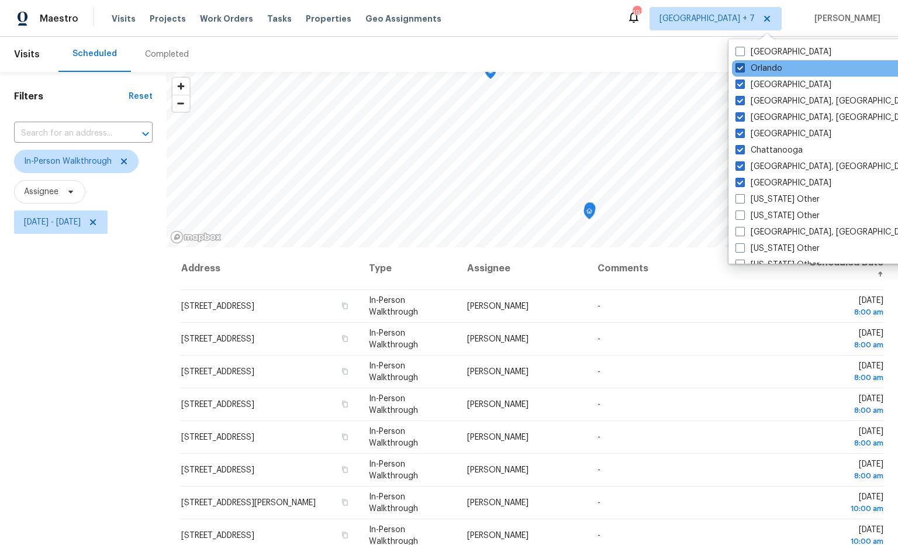
click at [770, 65] on label "Orlando" at bounding box center [758, 69] width 47 height 12
click at [743, 65] on input "Orlando" at bounding box center [739, 67] width 8 height 8
checkbox input "false"
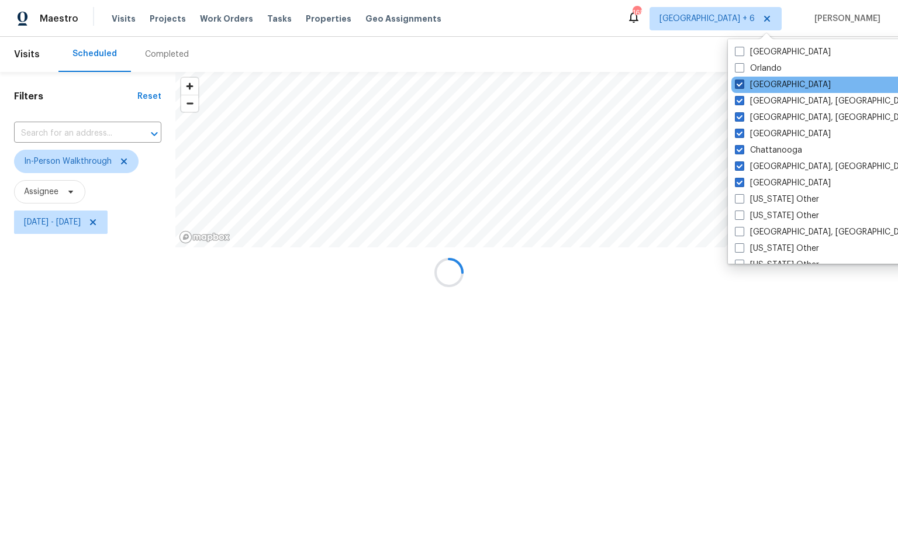
click at [771, 80] on label "[GEOGRAPHIC_DATA]" at bounding box center [783, 85] width 96 height 12
click at [742, 80] on input "[GEOGRAPHIC_DATA]" at bounding box center [739, 83] width 8 height 8
checkbox input "false"
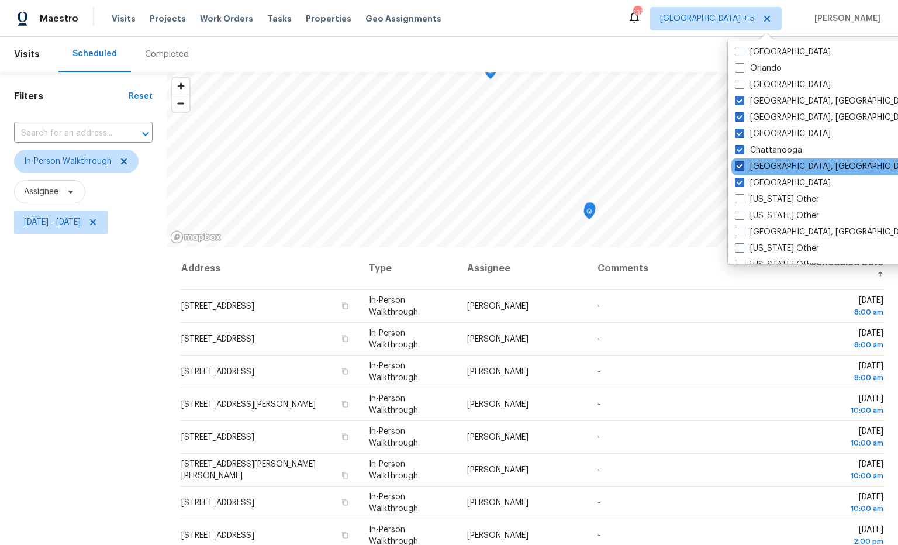
click at [784, 168] on label "[GEOGRAPHIC_DATA], [GEOGRAPHIC_DATA]" at bounding box center [825, 167] width 181 height 12
click at [742, 168] on input "[GEOGRAPHIC_DATA], [GEOGRAPHIC_DATA]" at bounding box center [739, 165] width 8 height 8
checkbox input "false"
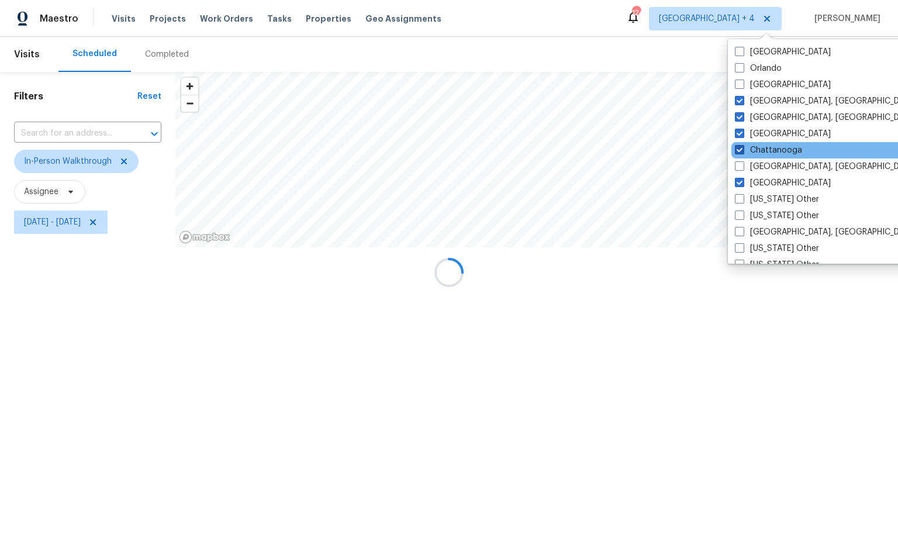
click at [778, 148] on label "Chattanooga" at bounding box center [768, 150] width 67 height 12
click at [742, 148] on input "Chattanooga" at bounding box center [739, 148] width 8 height 8
checkbox input "false"
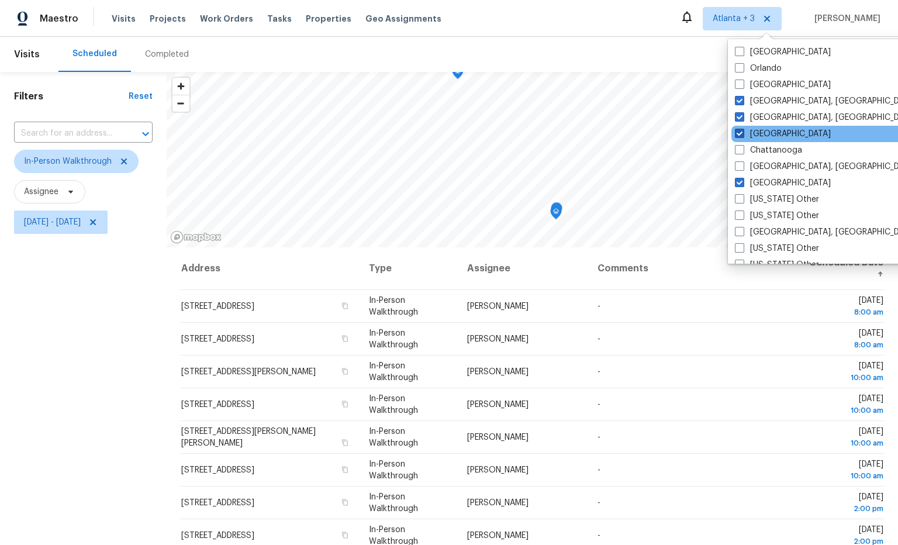
drag, startPoint x: 777, startPoint y: 132, endPoint x: 786, endPoint y: 130, distance: 8.8
click at [777, 132] on label "[GEOGRAPHIC_DATA]" at bounding box center [783, 134] width 96 height 12
click at [742, 132] on input "[GEOGRAPHIC_DATA]" at bounding box center [739, 132] width 8 height 8
checkbox input "false"
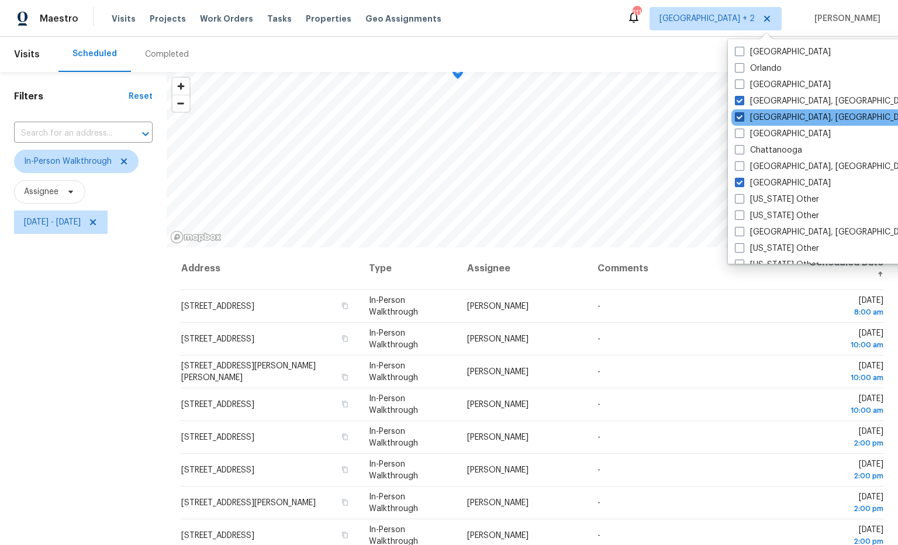
click at [780, 113] on label "[GEOGRAPHIC_DATA], [GEOGRAPHIC_DATA]" at bounding box center [825, 118] width 181 height 12
click at [742, 113] on input "[GEOGRAPHIC_DATA], [GEOGRAPHIC_DATA]" at bounding box center [739, 116] width 8 height 8
checkbox input "false"
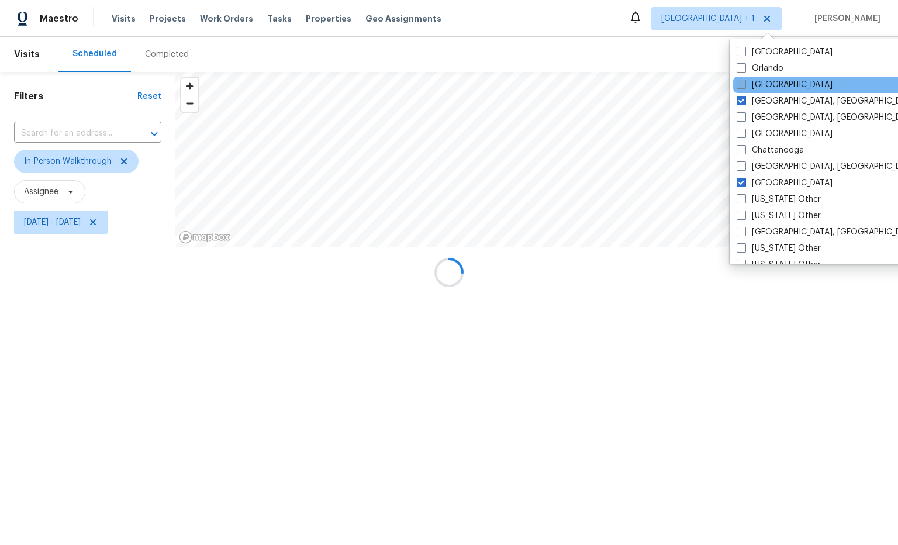
drag, startPoint x: 775, startPoint y: 96, endPoint x: 777, endPoint y: 87, distance: 9.5
click at [775, 96] on label "[GEOGRAPHIC_DATA], [GEOGRAPHIC_DATA]" at bounding box center [827, 101] width 181 height 12
click at [744, 96] on input "[GEOGRAPHIC_DATA], [GEOGRAPHIC_DATA]" at bounding box center [741, 99] width 8 height 8
checkbox input "false"
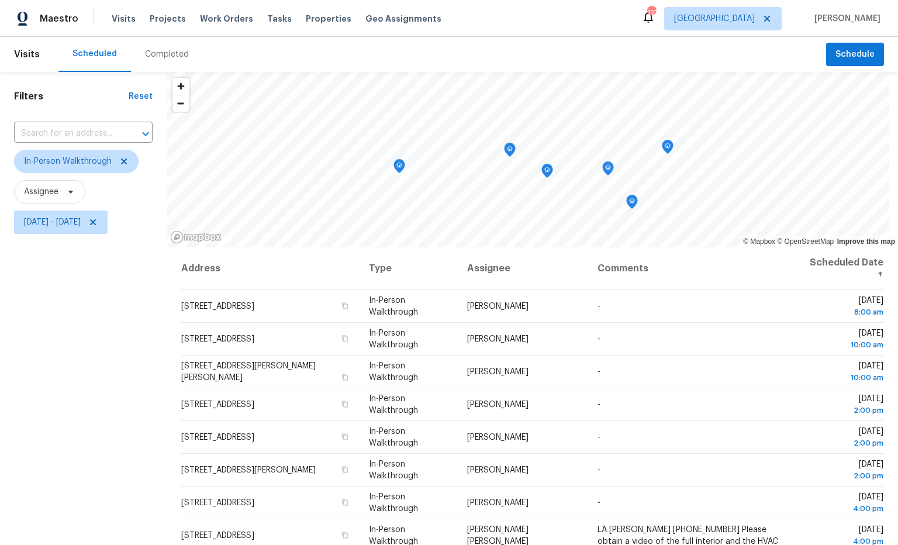
click at [640, 56] on div "Scheduled Completed" at bounding box center [442, 54] width 768 height 35
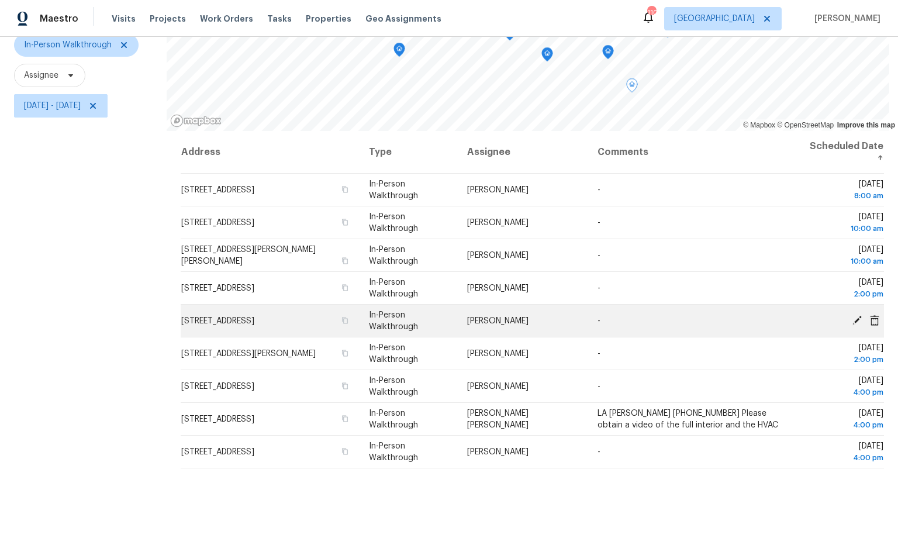
scroll to position [139, 0]
